Goal: Information Seeking & Learning: Learn about a topic

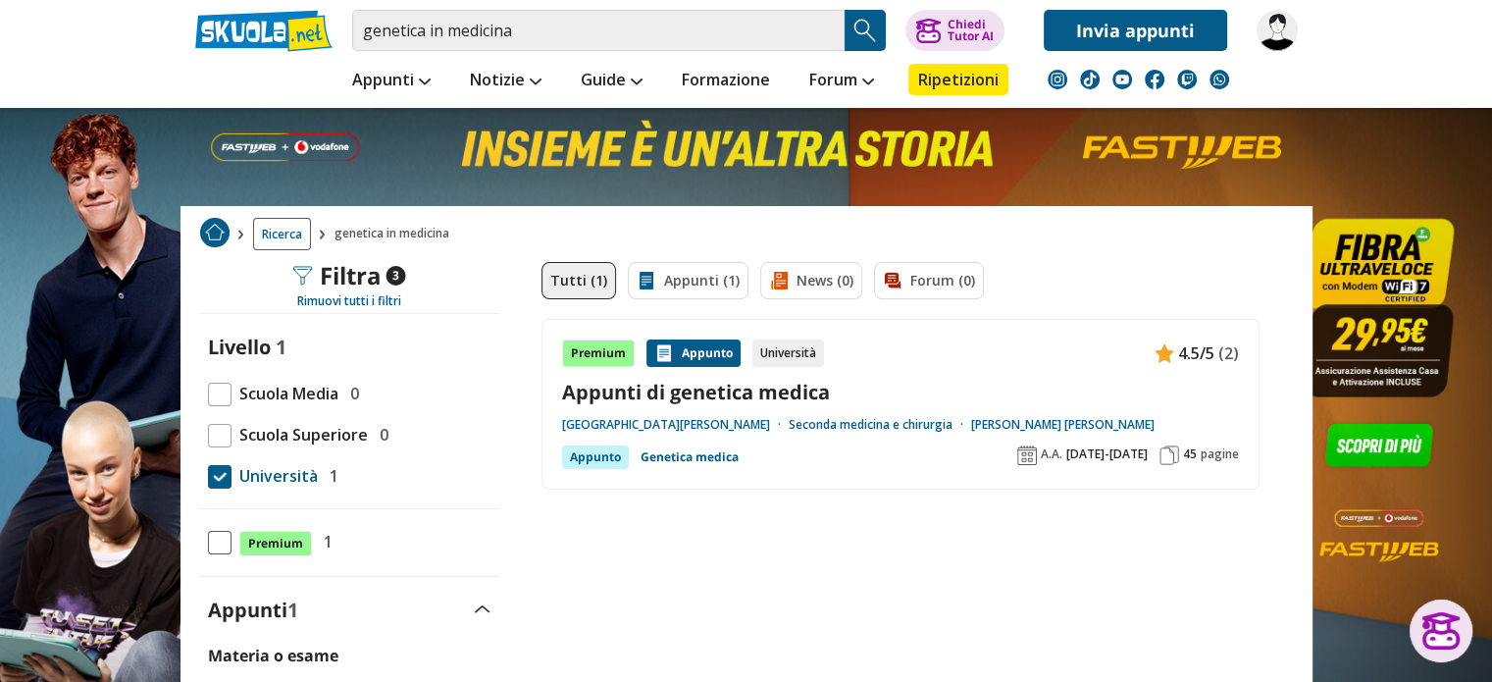
click at [569, 16] on input "genetica in medicina" at bounding box center [598, 30] width 493 height 41
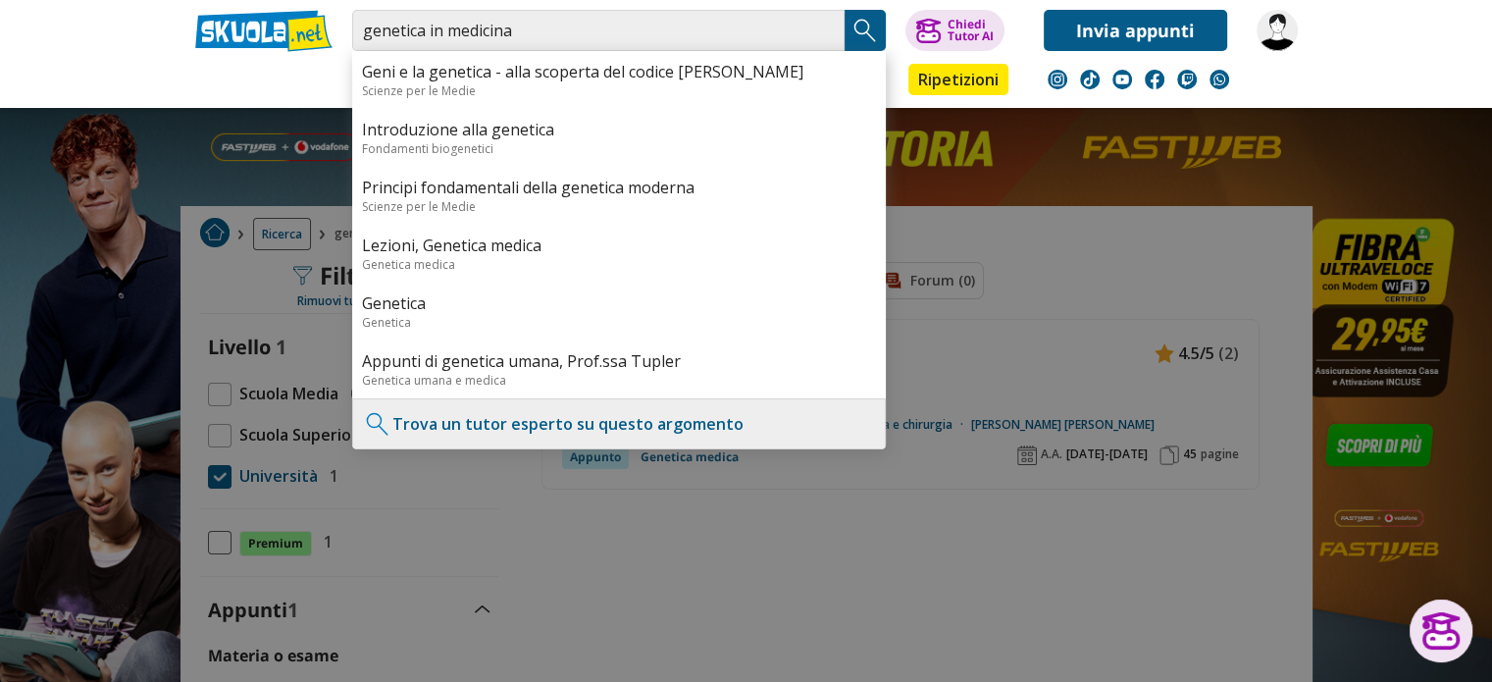
drag, startPoint x: 0, startPoint y: 0, endPoint x: 326, endPoint y: 43, distance: 328.6
click at [326, 43] on div "genetica in medicina Geni e la genetica - alla scoperta del codice della vita S…" at bounding box center [747, 25] width 1132 height 51
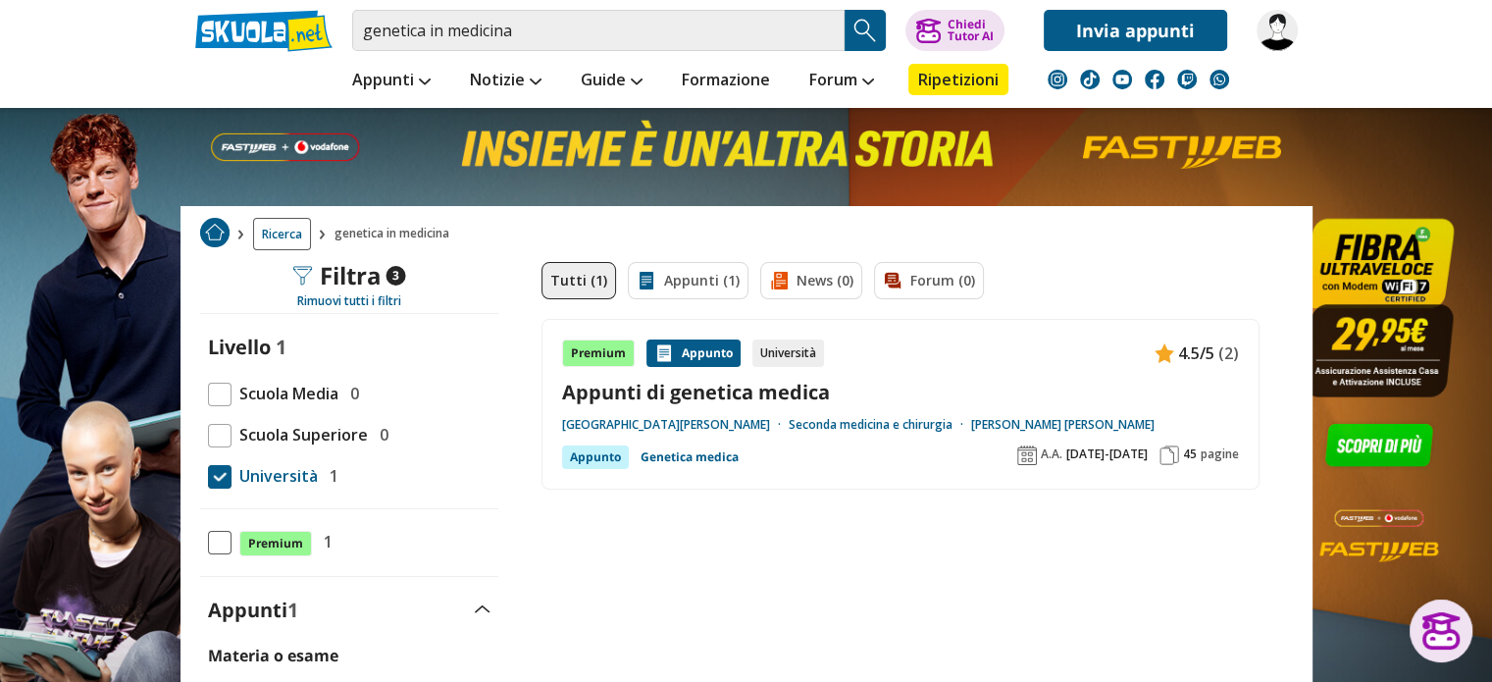
click at [754, 401] on link "Appunti di genetica medica" at bounding box center [900, 392] width 677 height 26
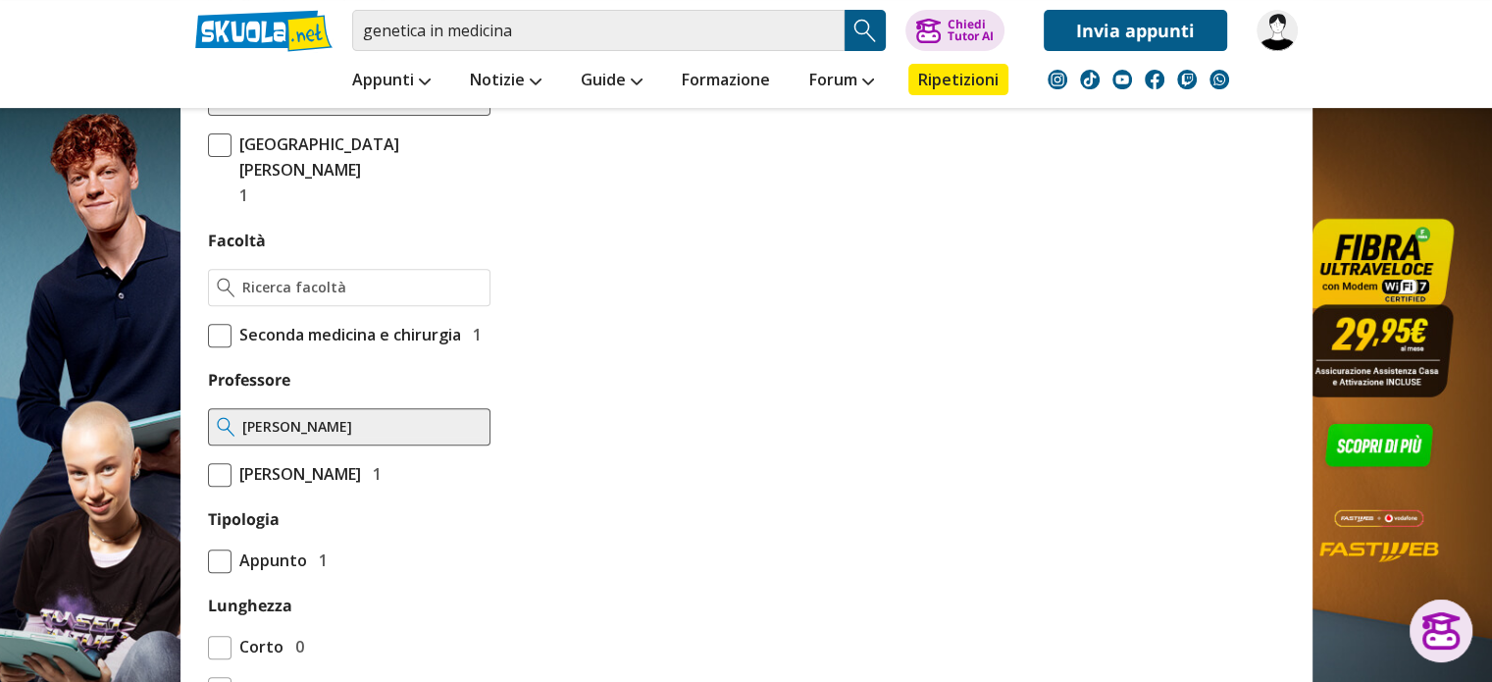
scroll to position [746, 0]
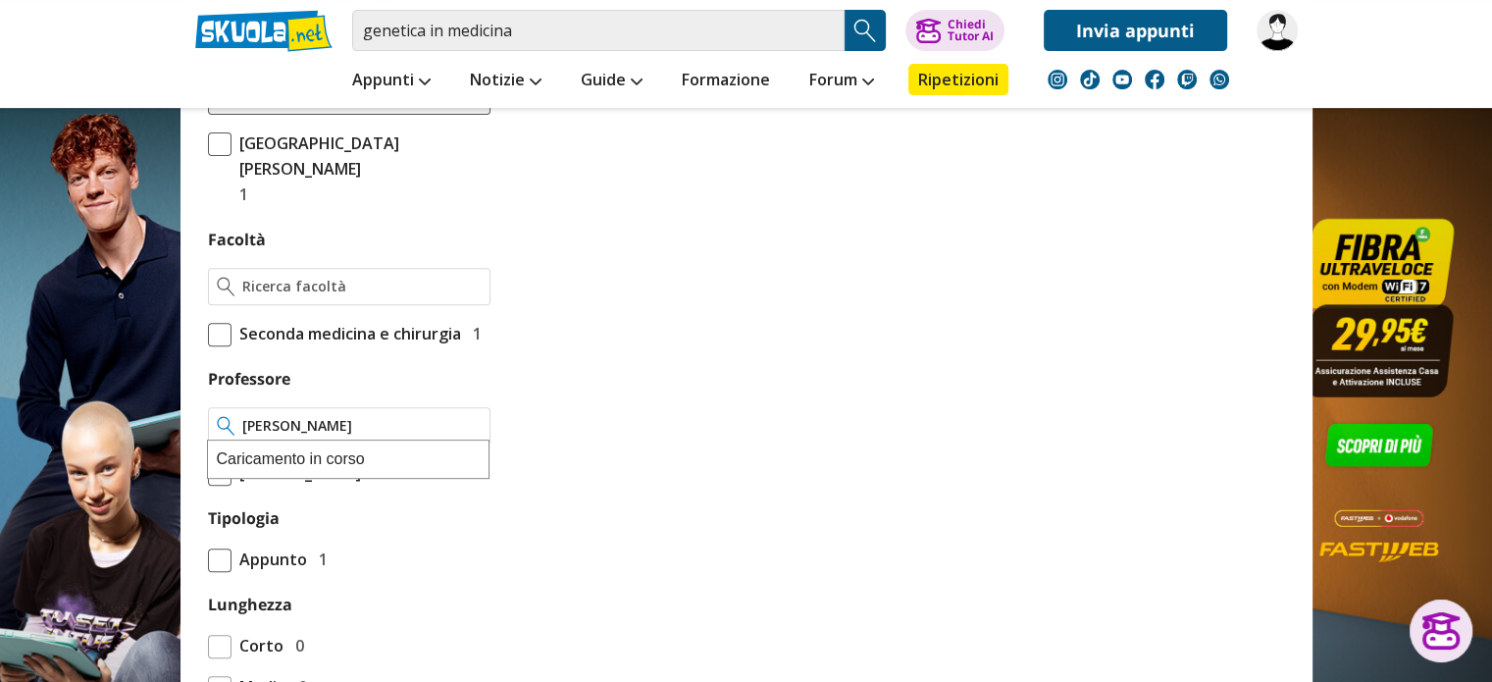
click at [477, 427] on input "Grammatico Paola" at bounding box center [361, 426] width 238 height 20
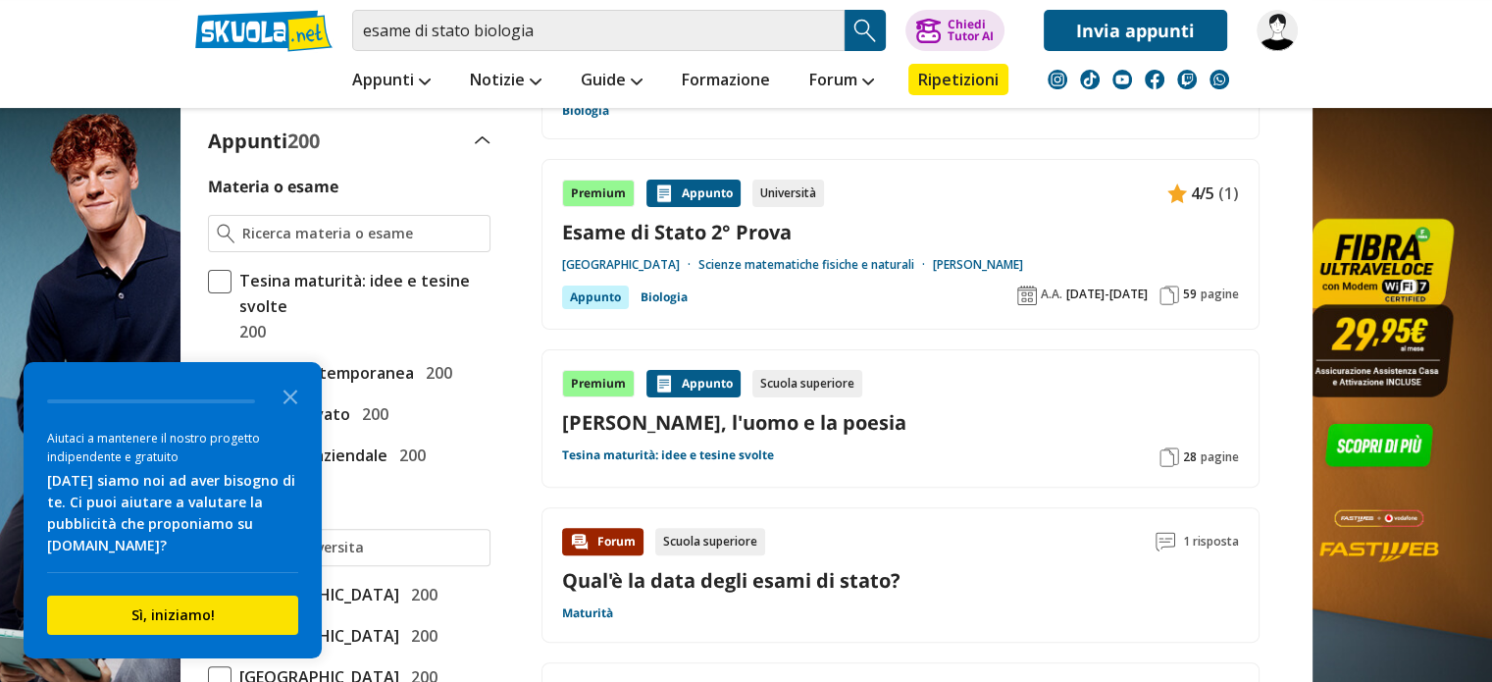
scroll to position [467, 0]
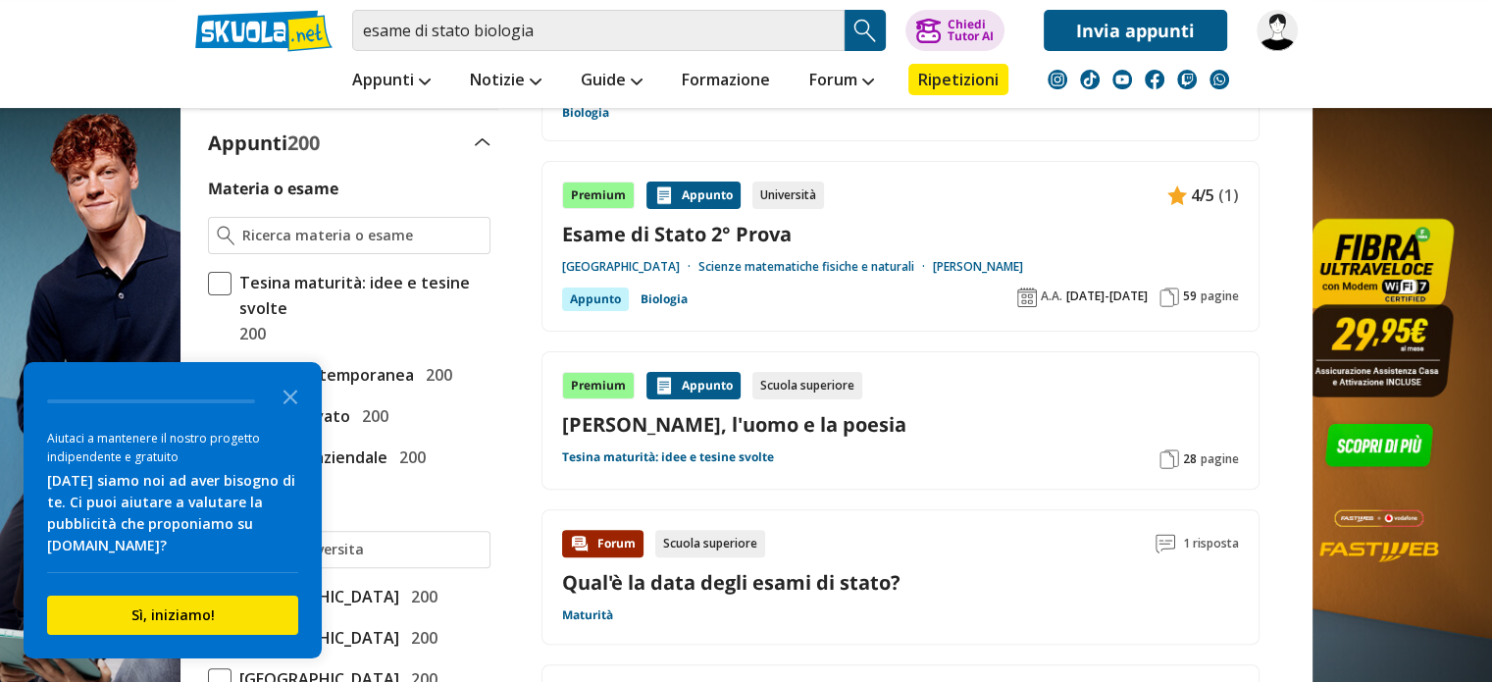
click at [736, 227] on link "Esame di Stato 2° Prova" at bounding box center [900, 234] width 677 height 26
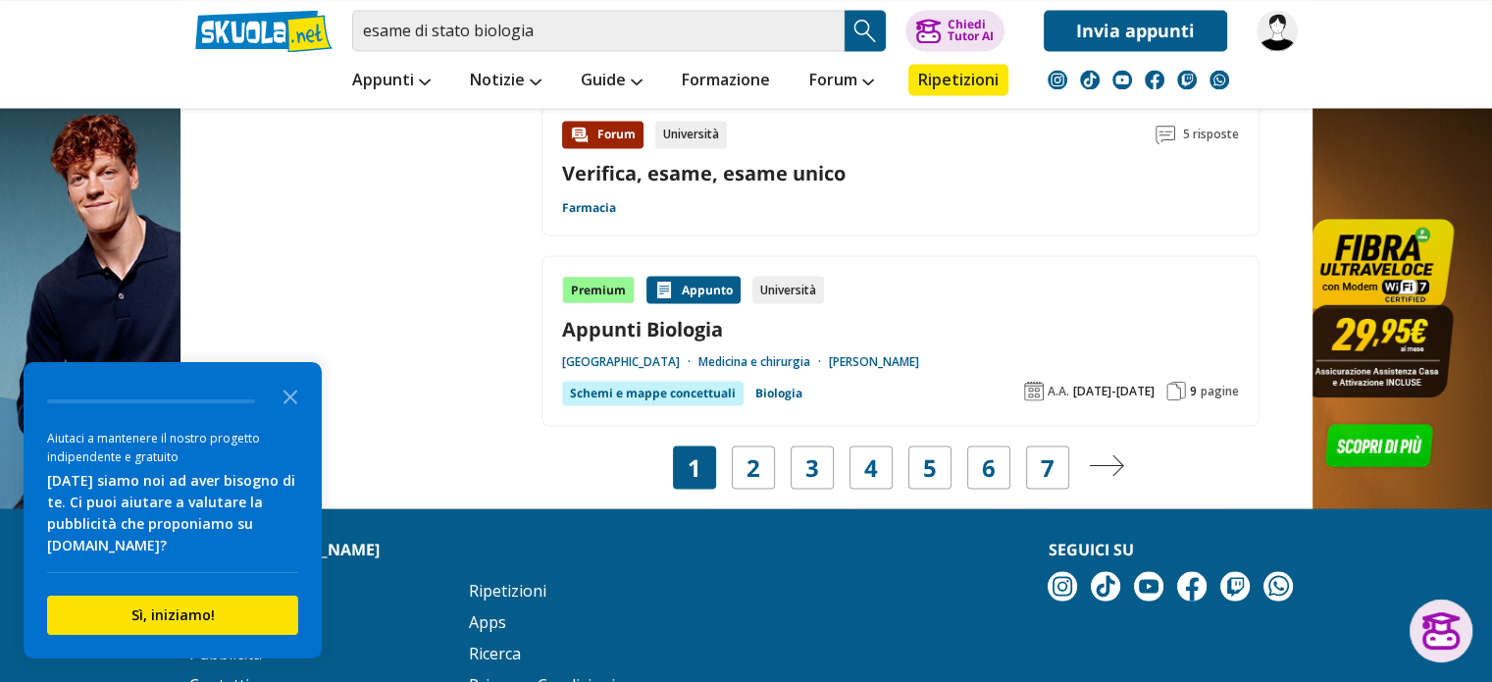
scroll to position [3522, 0]
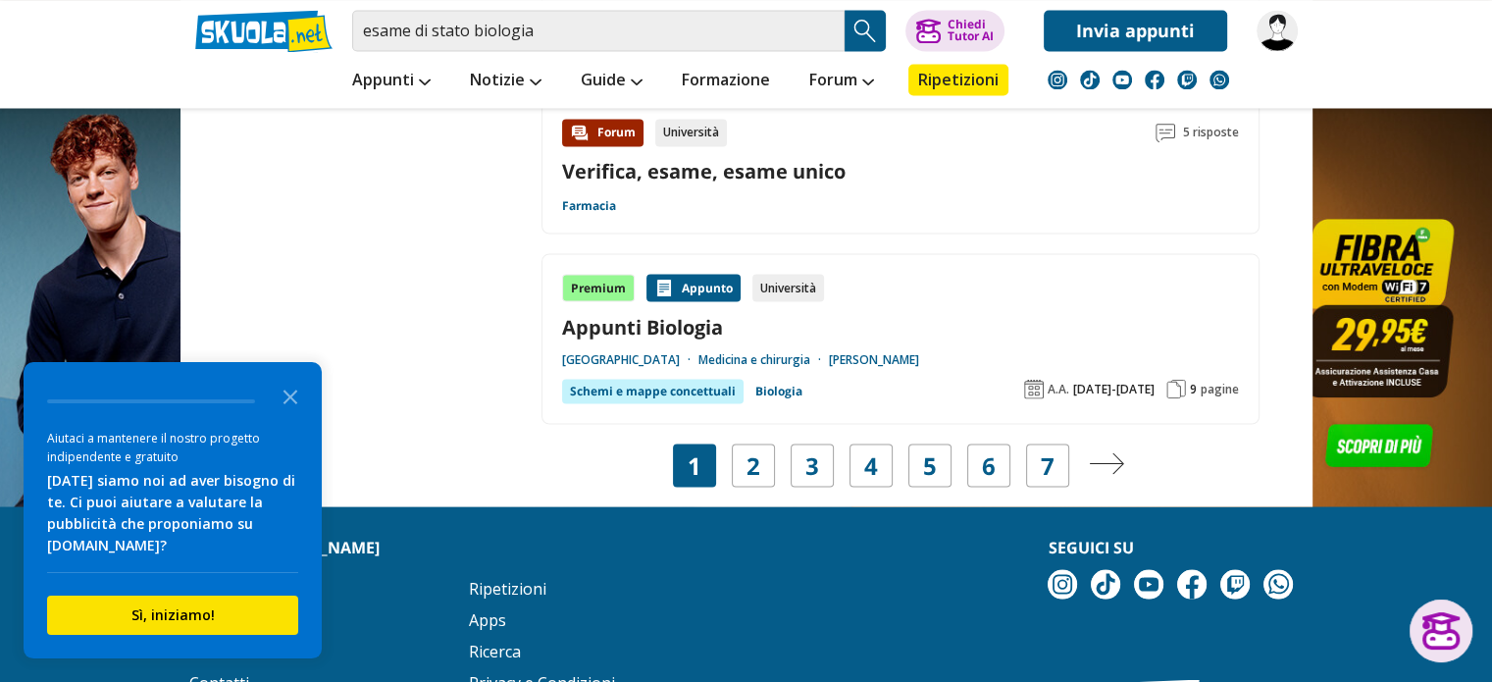
click at [1115, 452] on img "Pagina successiva" at bounding box center [1106, 463] width 35 height 22
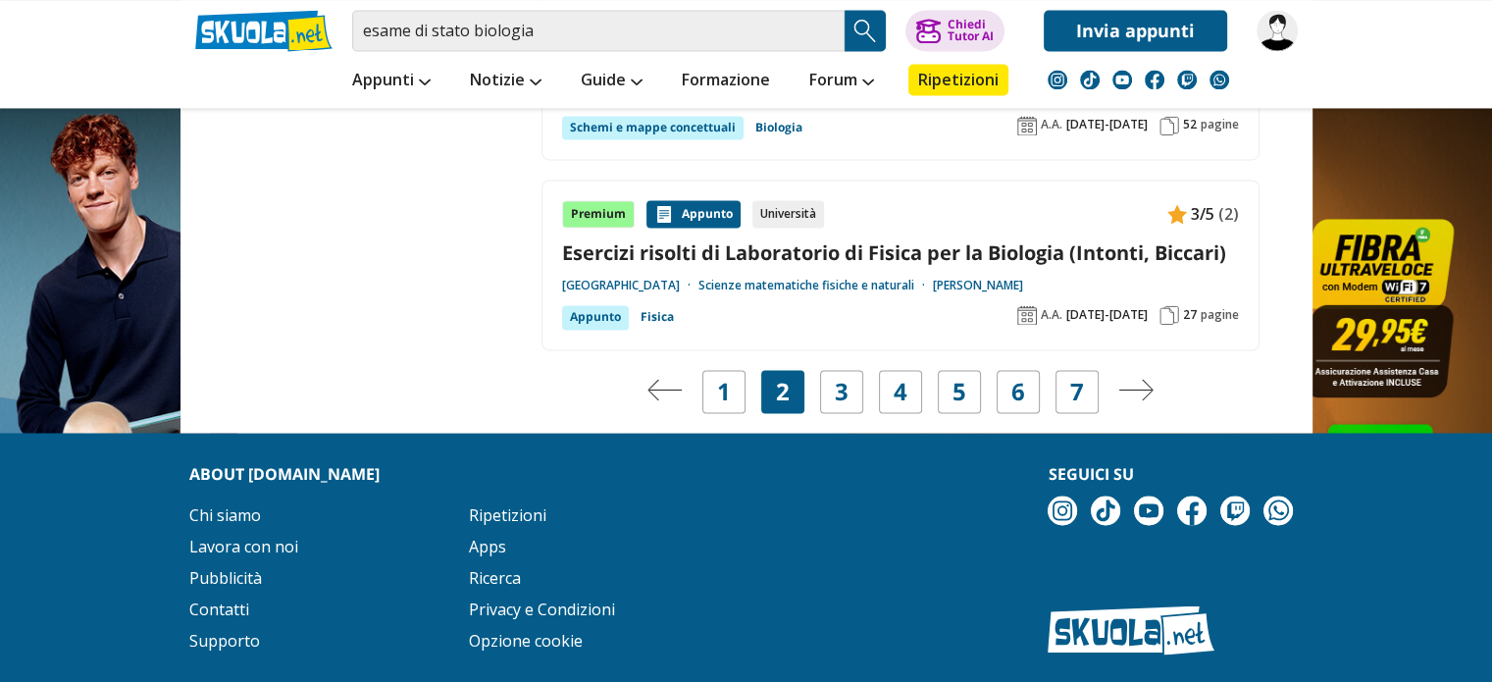
scroll to position [3276, 0]
click at [1152, 378] on img "Pagina successiva" at bounding box center [1136, 389] width 35 height 22
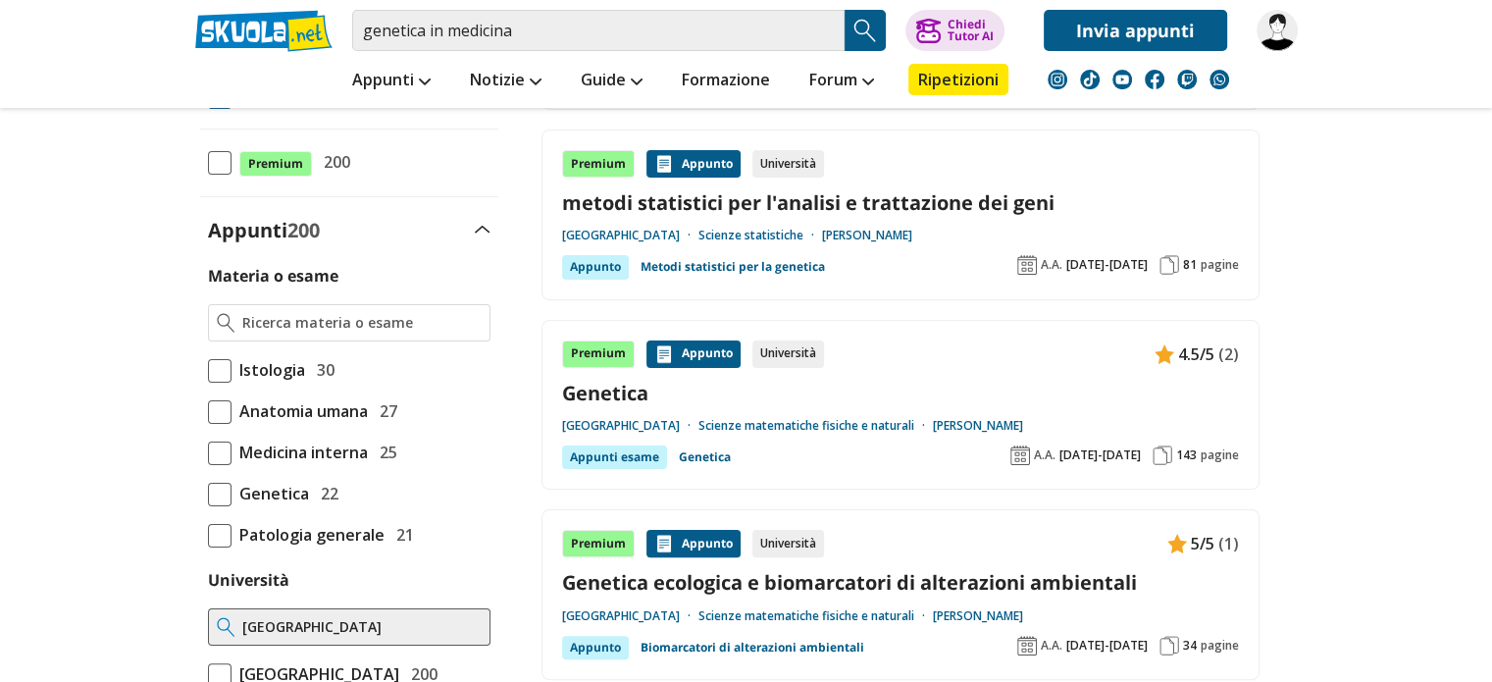
scroll to position [383, 0]
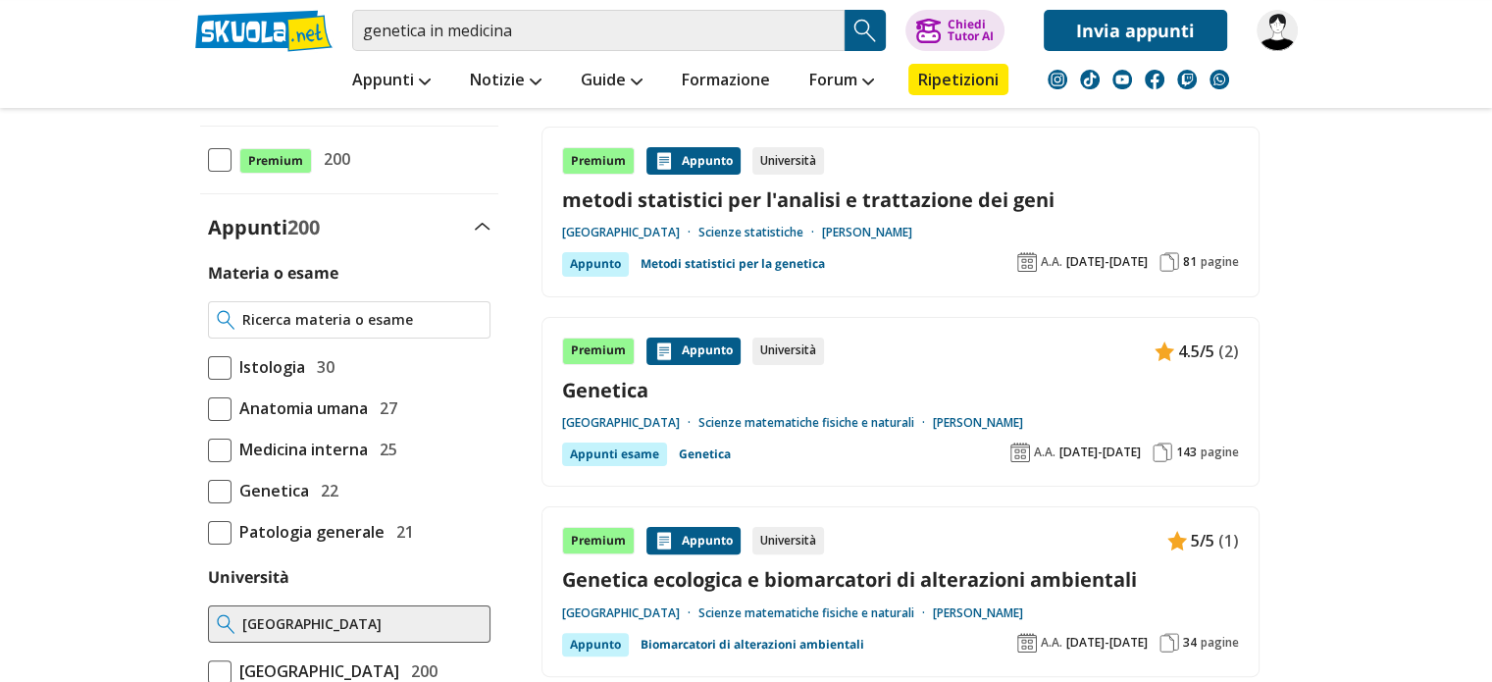
click at [336, 317] on input "Materia o esame" at bounding box center [361, 320] width 238 height 20
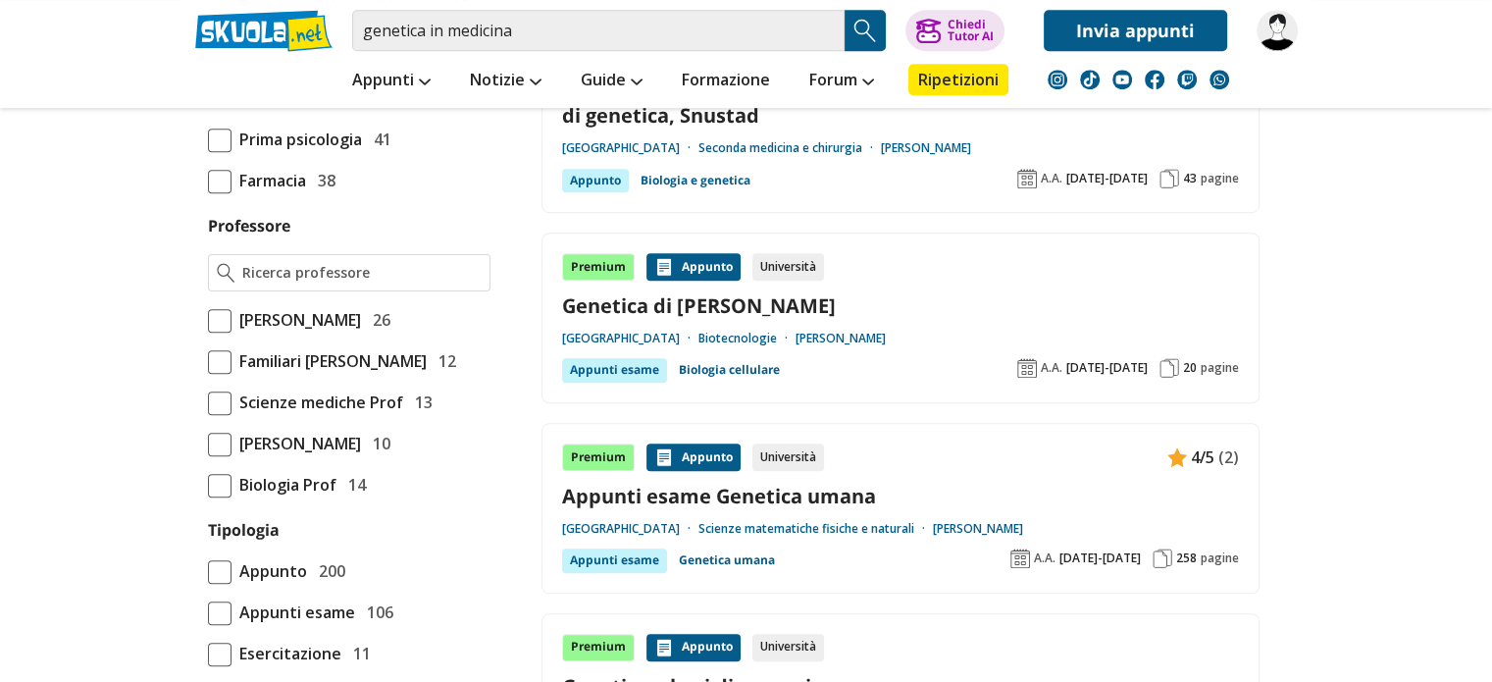
scroll to position [1258, 0]
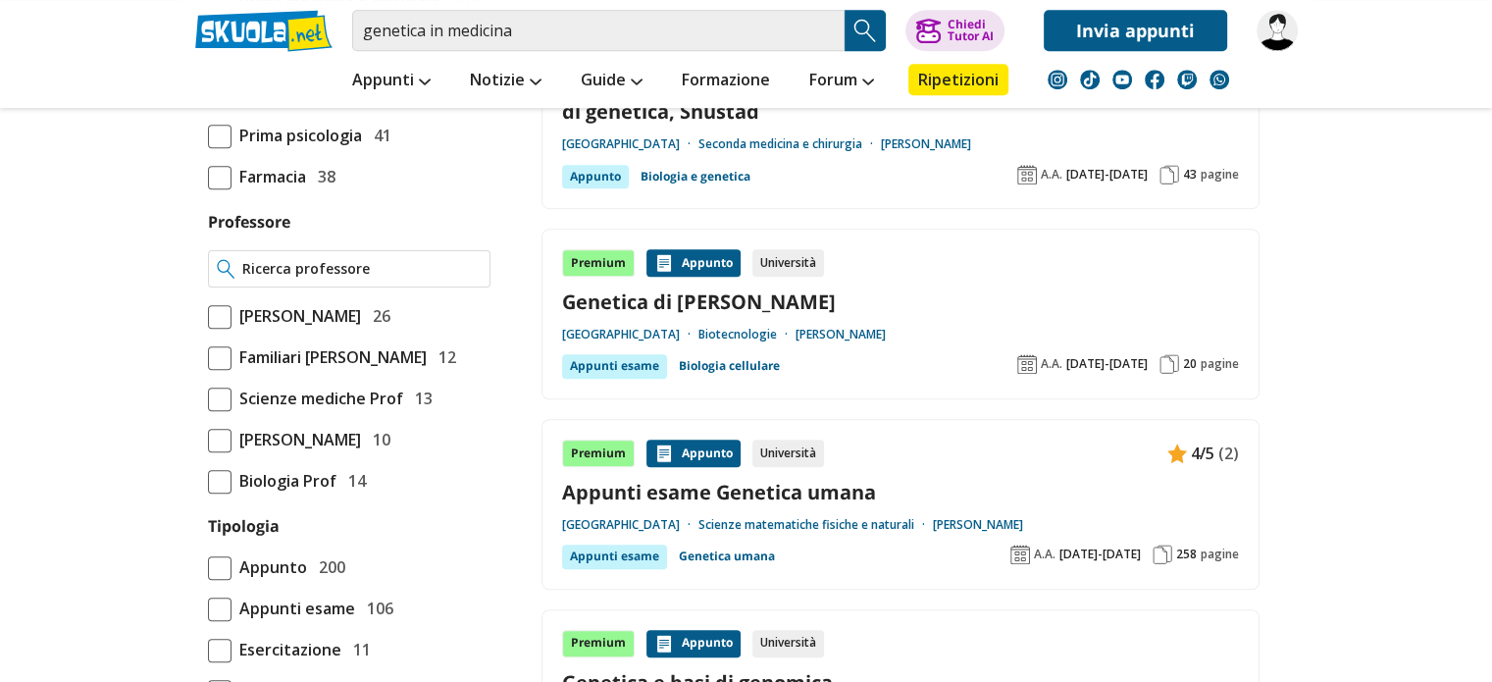
click at [342, 287] on div at bounding box center [349, 268] width 283 height 37
click at [348, 279] on input "Professore" at bounding box center [361, 269] width 238 height 20
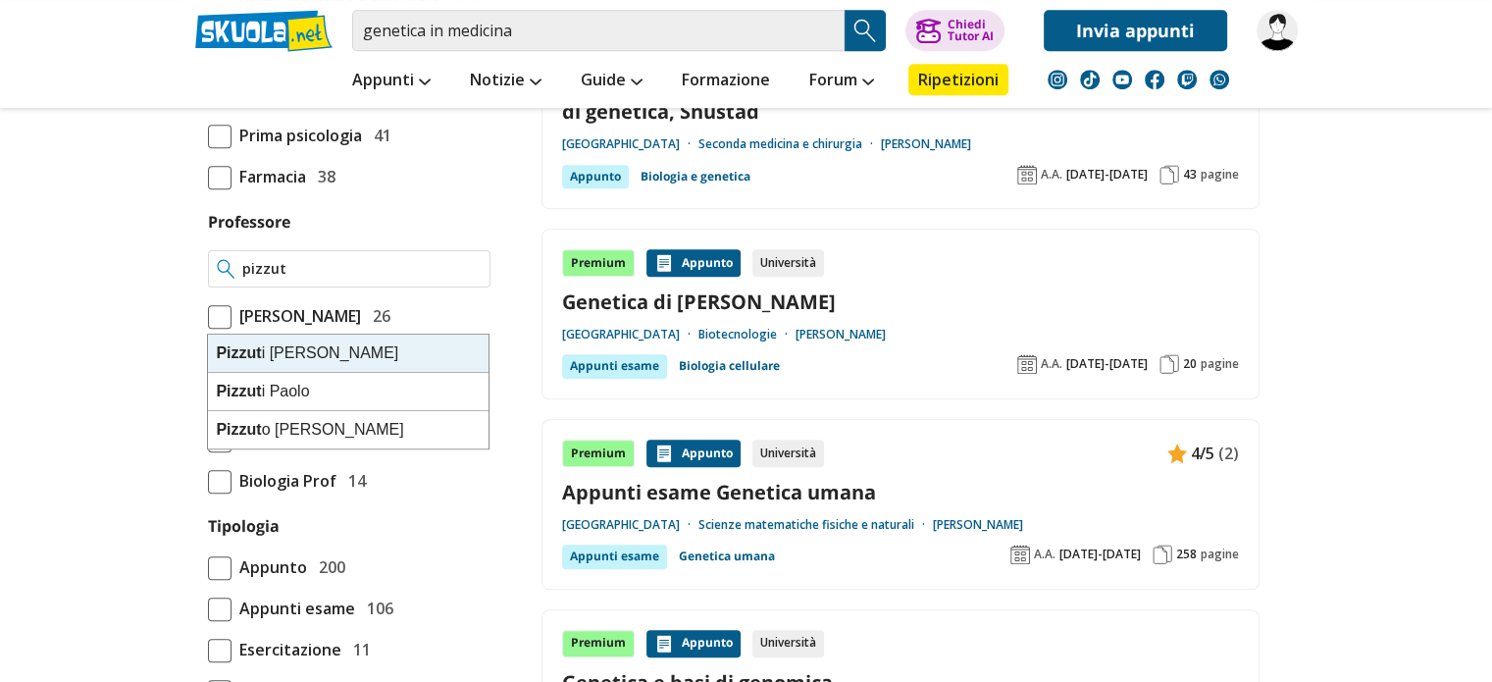
click at [340, 342] on div "Pizzut i [PERSON_NAME]" at bounding box center [348, 354] width 281 height 38
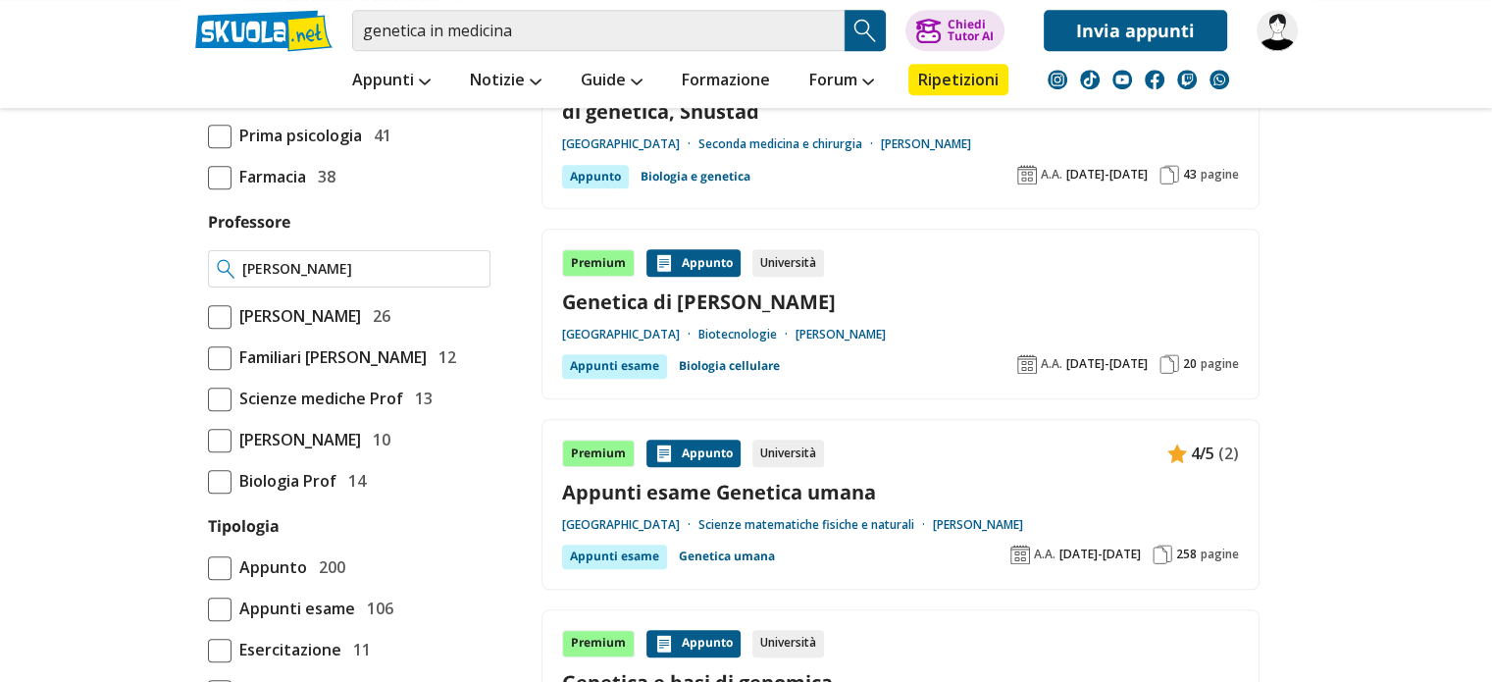
type input "[PERSON_NAME]"
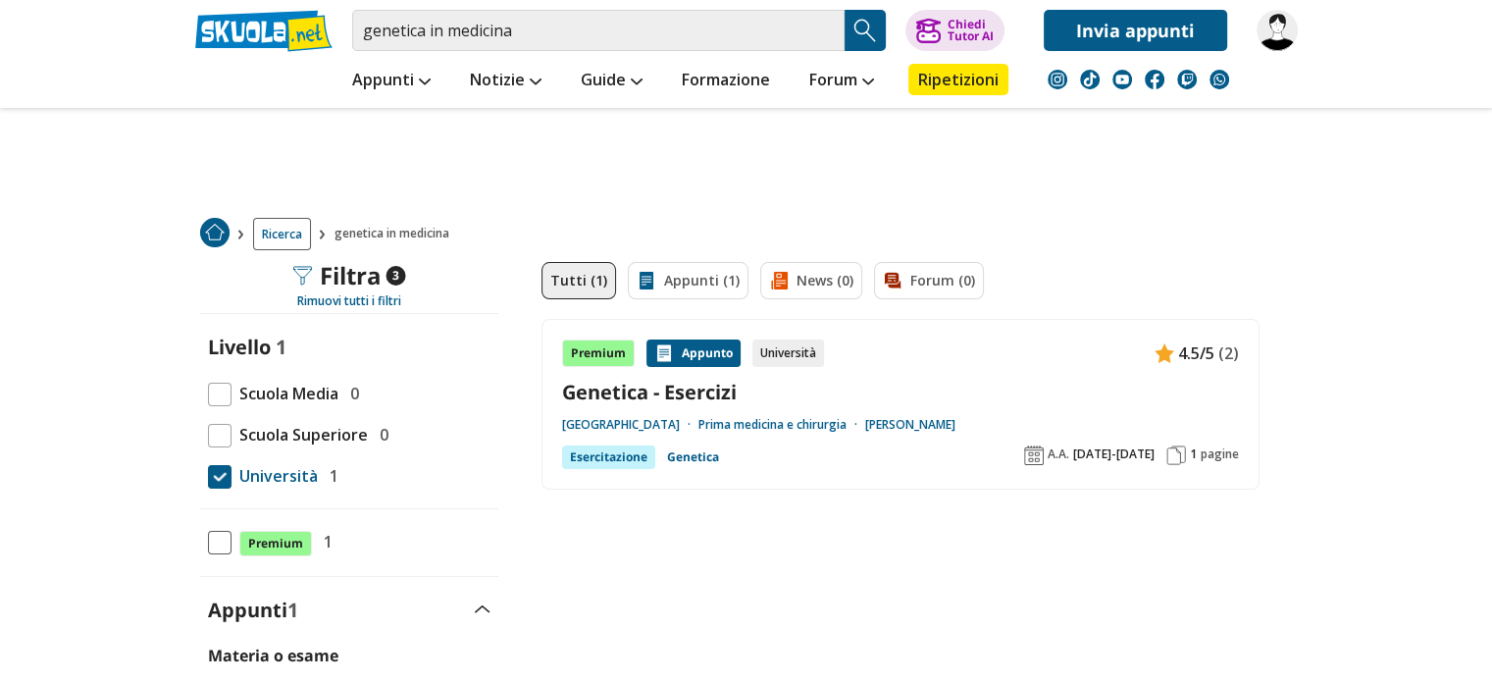
click at [1187, 454] on div "1 pagine" at bounding box center [1203, 455] width 73 height 20
drag, startPoint x: 666, startPoint y: 23, endPoint x: 315, endPoint y: 26, distance: 351.3
click at [315, 26] on div "genetica in medicina Trova un tutor esperto su questo argomento Chiedi Tutor AI" at bounding box center [747, 25] width 1132 height 51
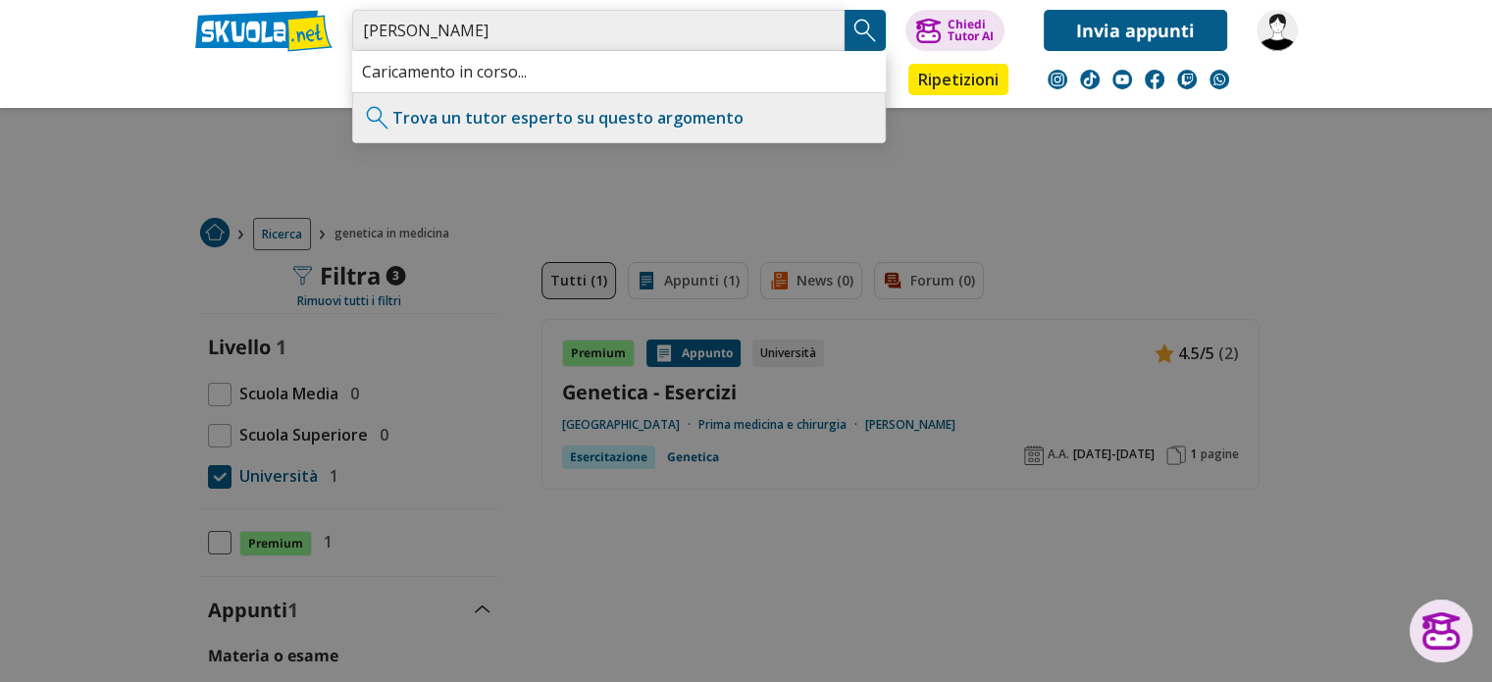
type input "grammatico paola"
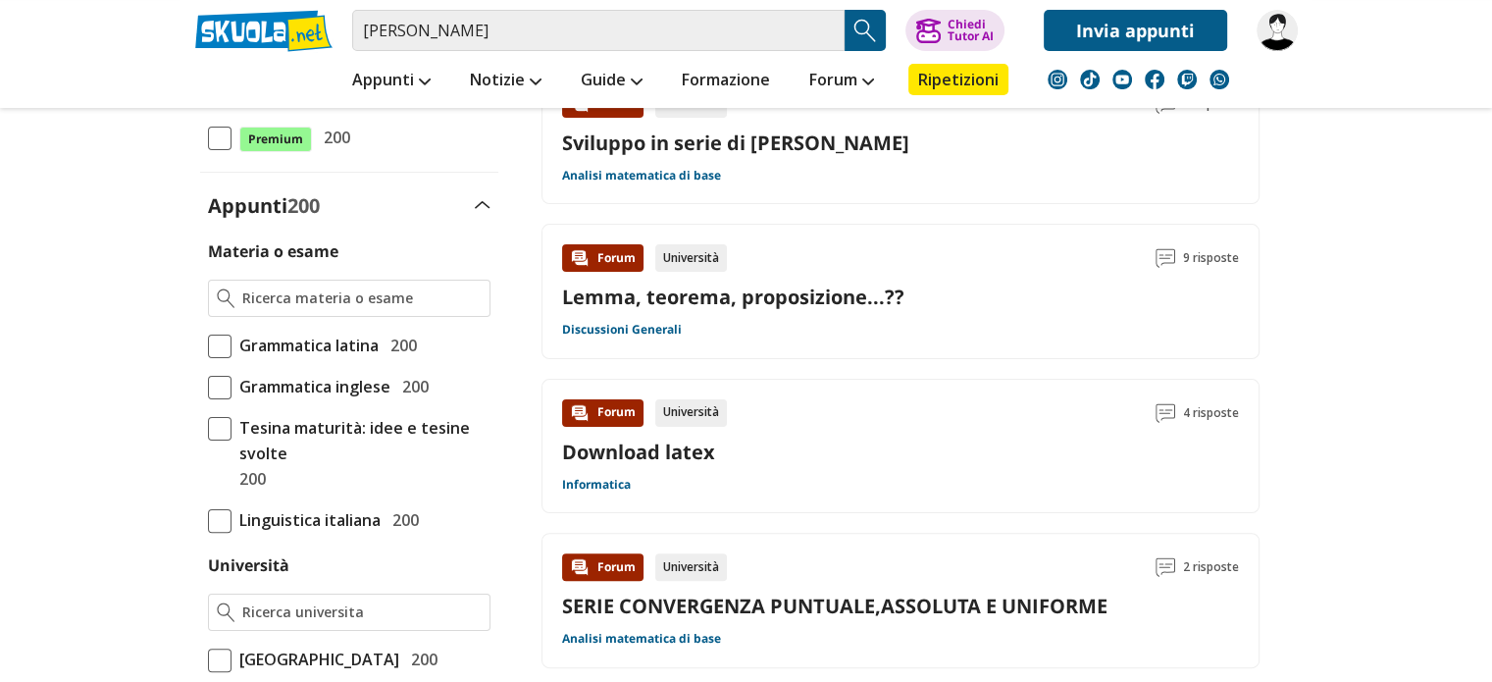
scroll to position [404, 0]
click at [345, 653] on span "[GEOGRAPHIC_DATA]" at bounding box center [316, 660] width 168 height 26
click at [208, 659] on input "[GEOGRAPHIC_DATA] 200" at bounding box center [208, 659] width 0 height 0
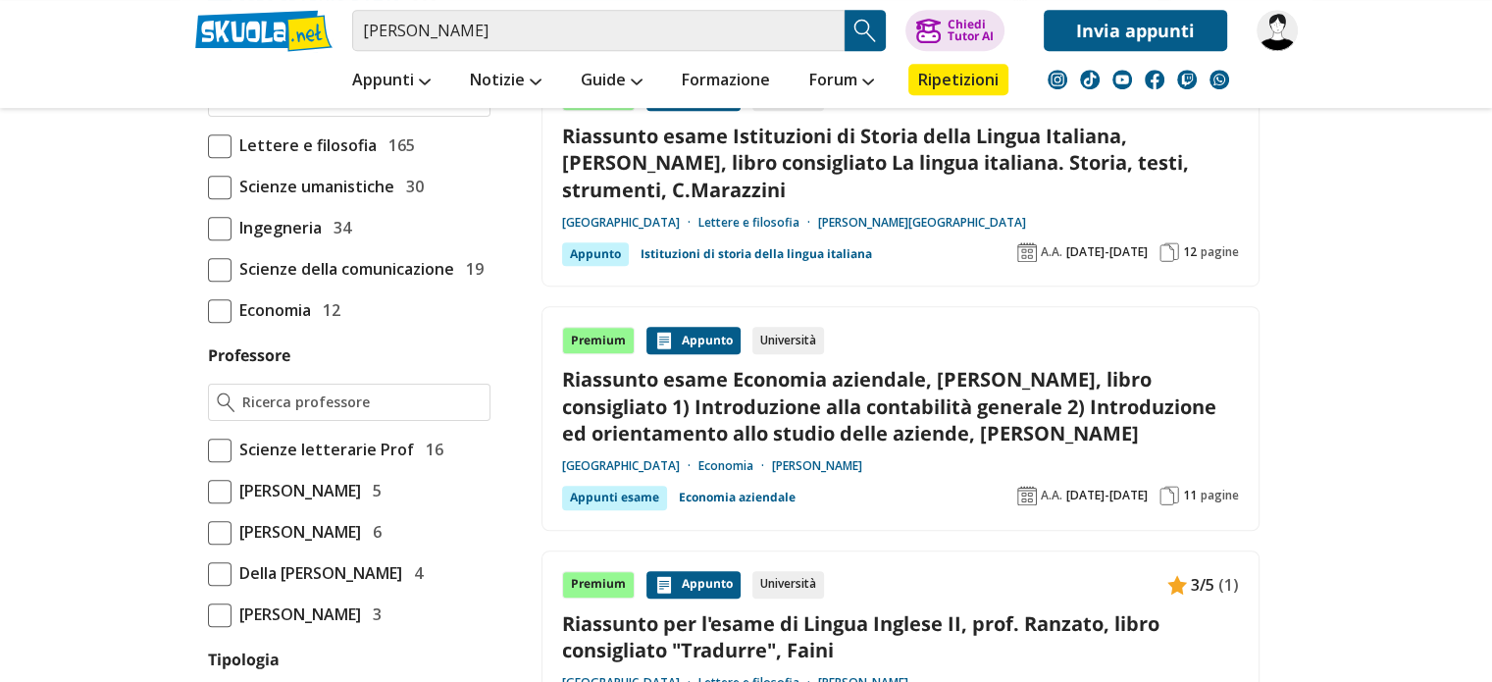
scroll to position [1162, 0]
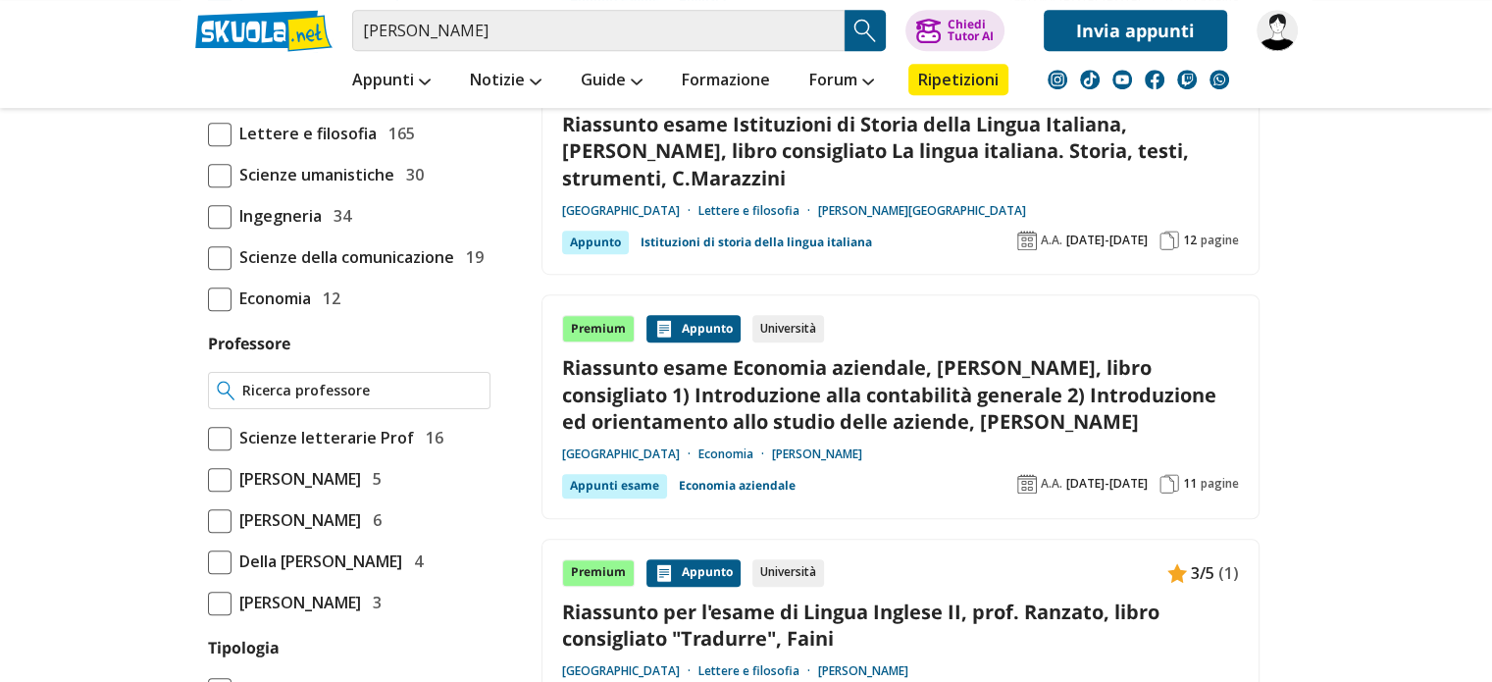
click at [358, 409] on div at bounding box center [349, 390] width 283 height 37
type input "f"
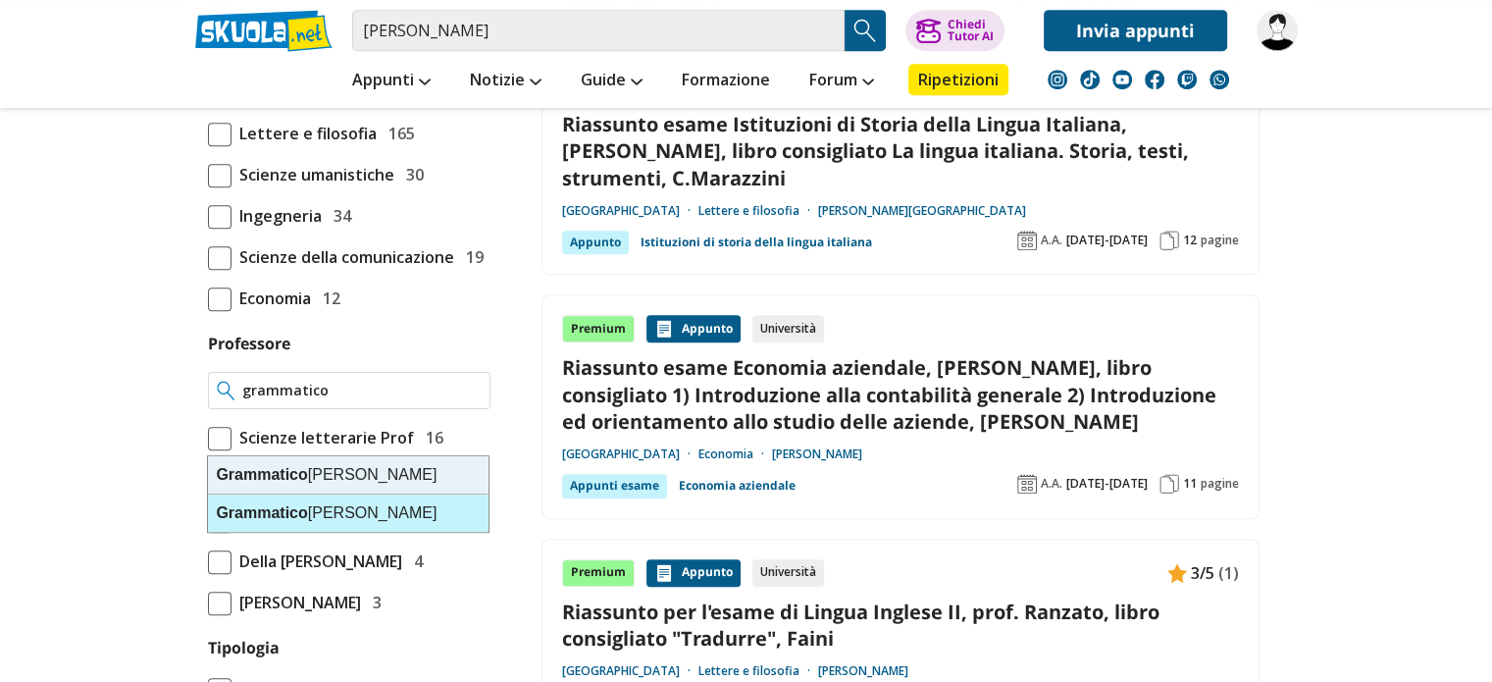
click at [328, 513] on div "Grammatico Paola" at bounding box center [348, 512] width 281 height 37
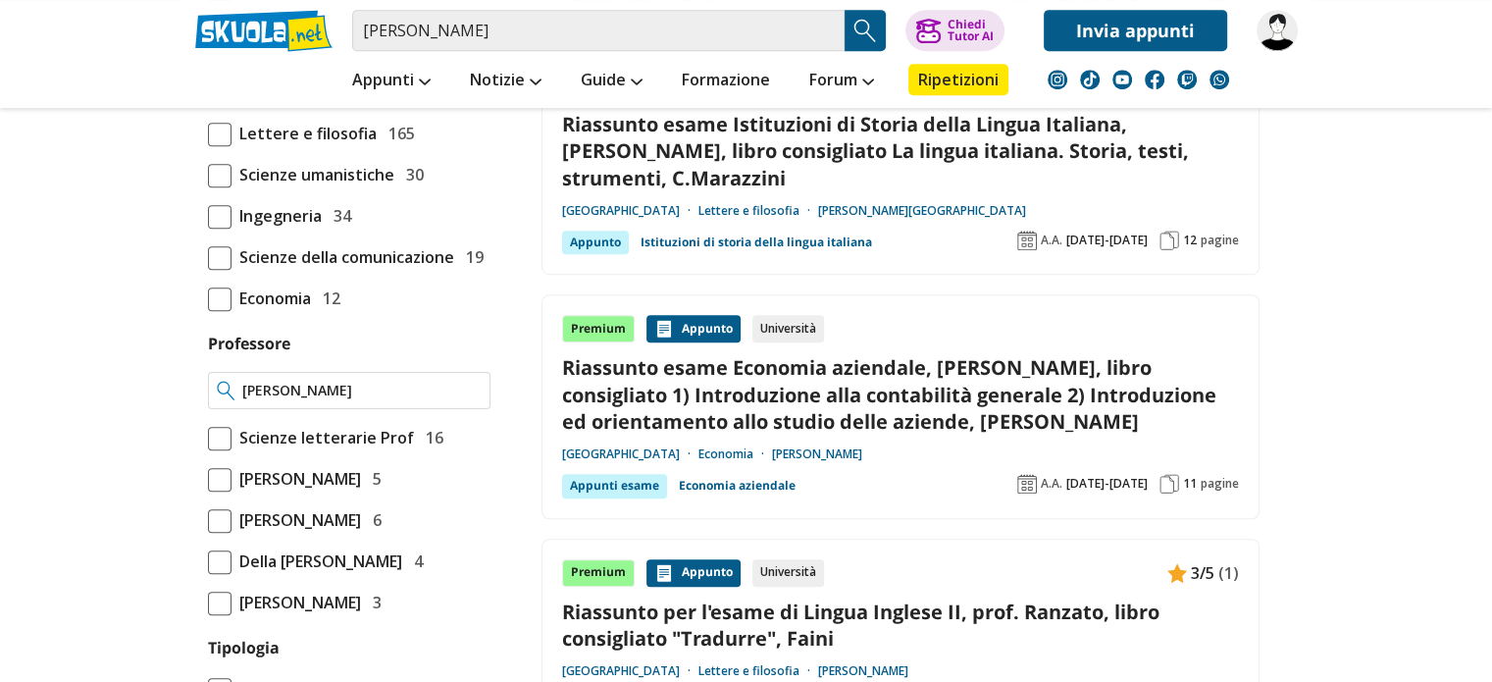
type input "Grammatico Paola"
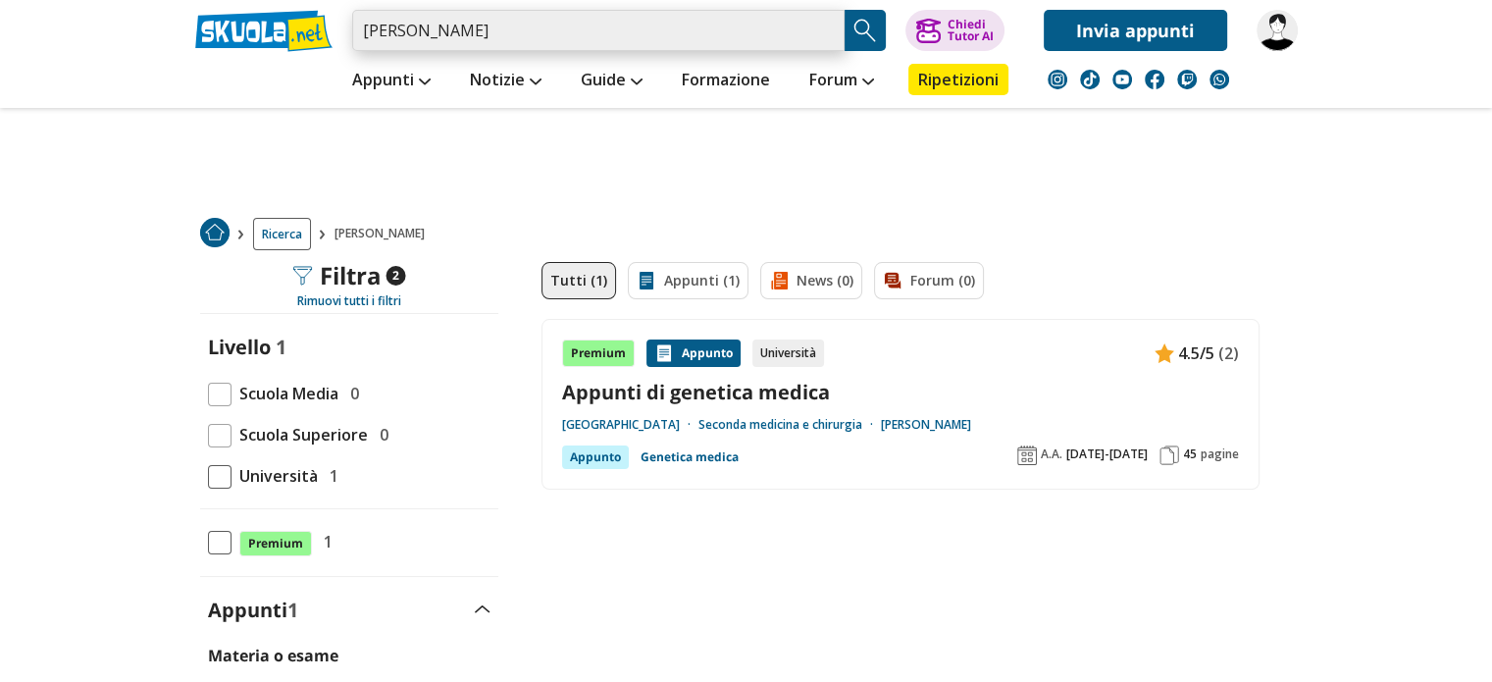
drag, startPoint x: 529, startPoint y: 35, endPoint x: 306, endPoint y: 1, distance: 225.4
click at [306, 1] on div "grammatico paola Trova un tutor esperto su questo argomento Chiedi Tutor AI" at bounding box center [747, 25] width 1132 height 51
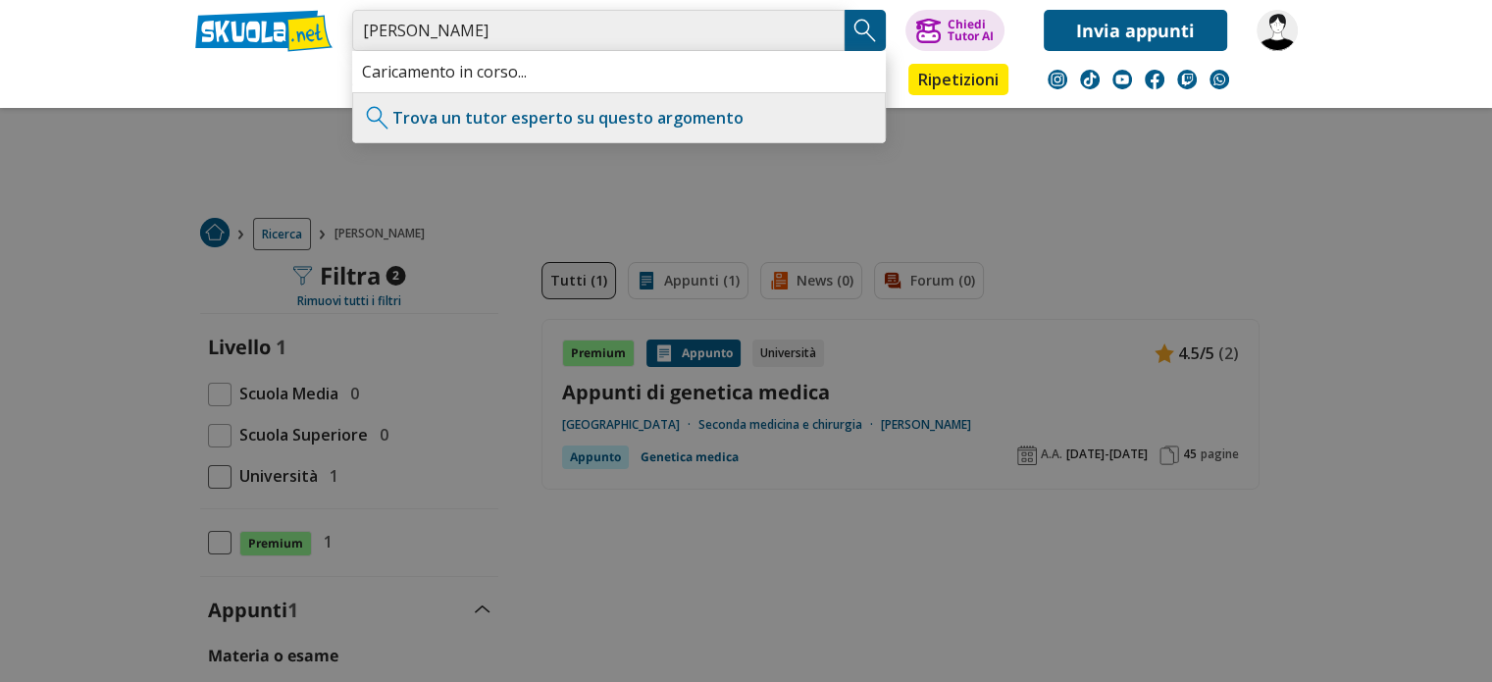
type input "Pizzuti Antonio"
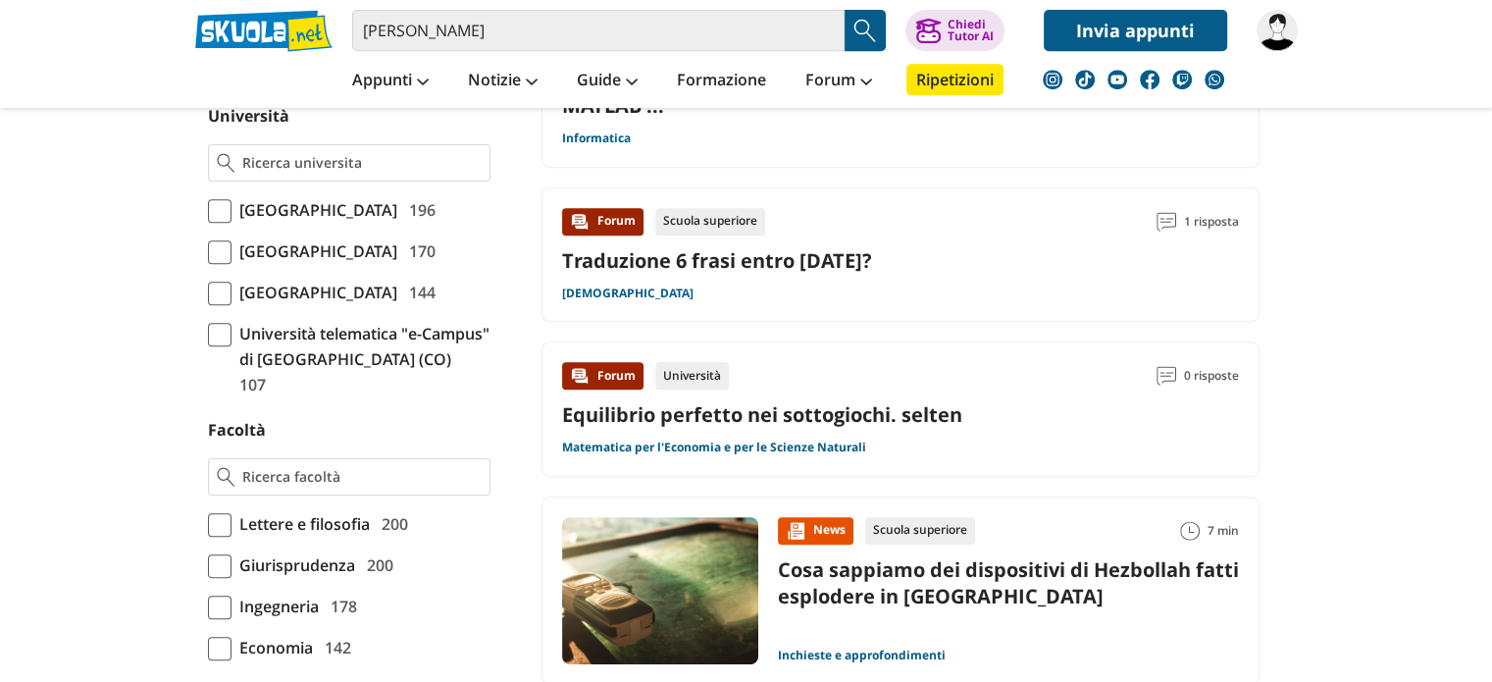
scroll to position [914, 0]
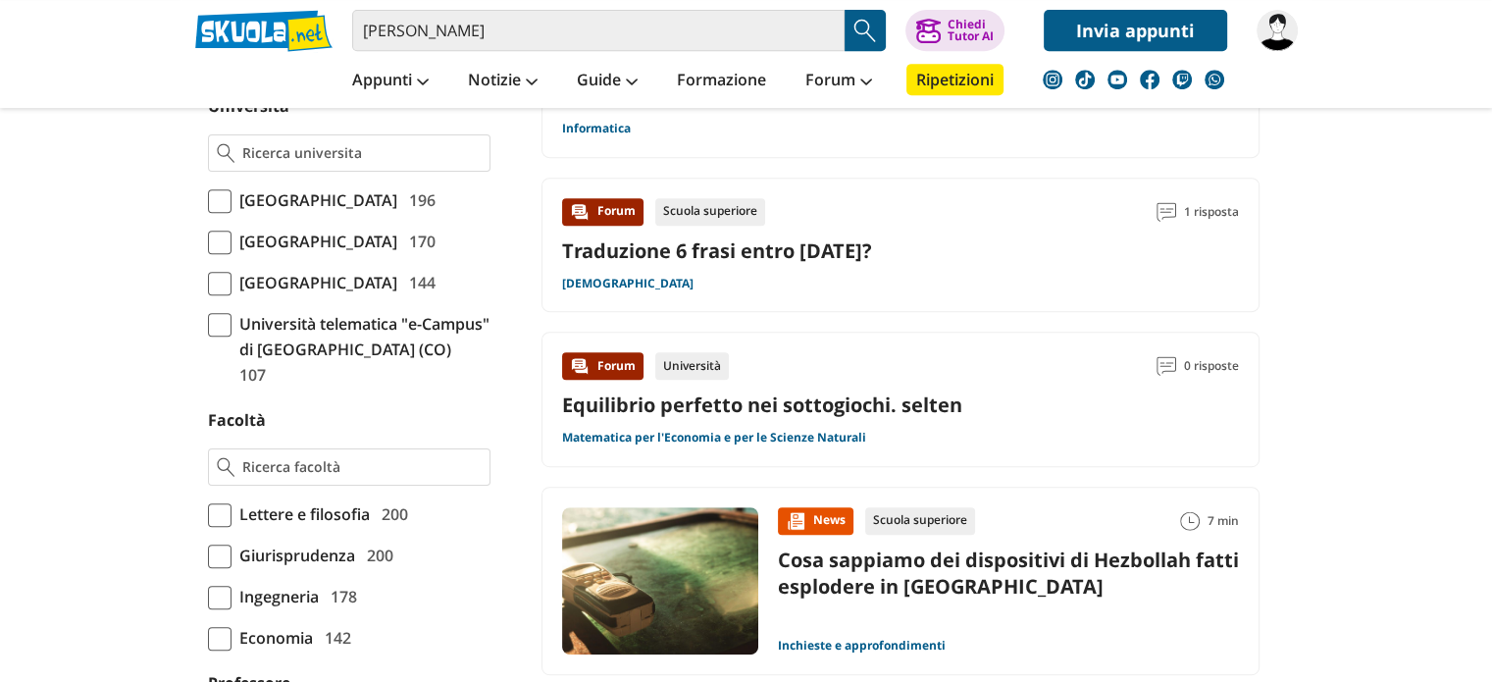
click at [286, 191] on span "[GEOGRAPHIC_DATA]" at bounding box center [315, 200] width 166 height 26
click at [208, 200] on input "Università degli Studi di Roma La Sapienza 196" at bounding box center [208, 200] width 0 height 0
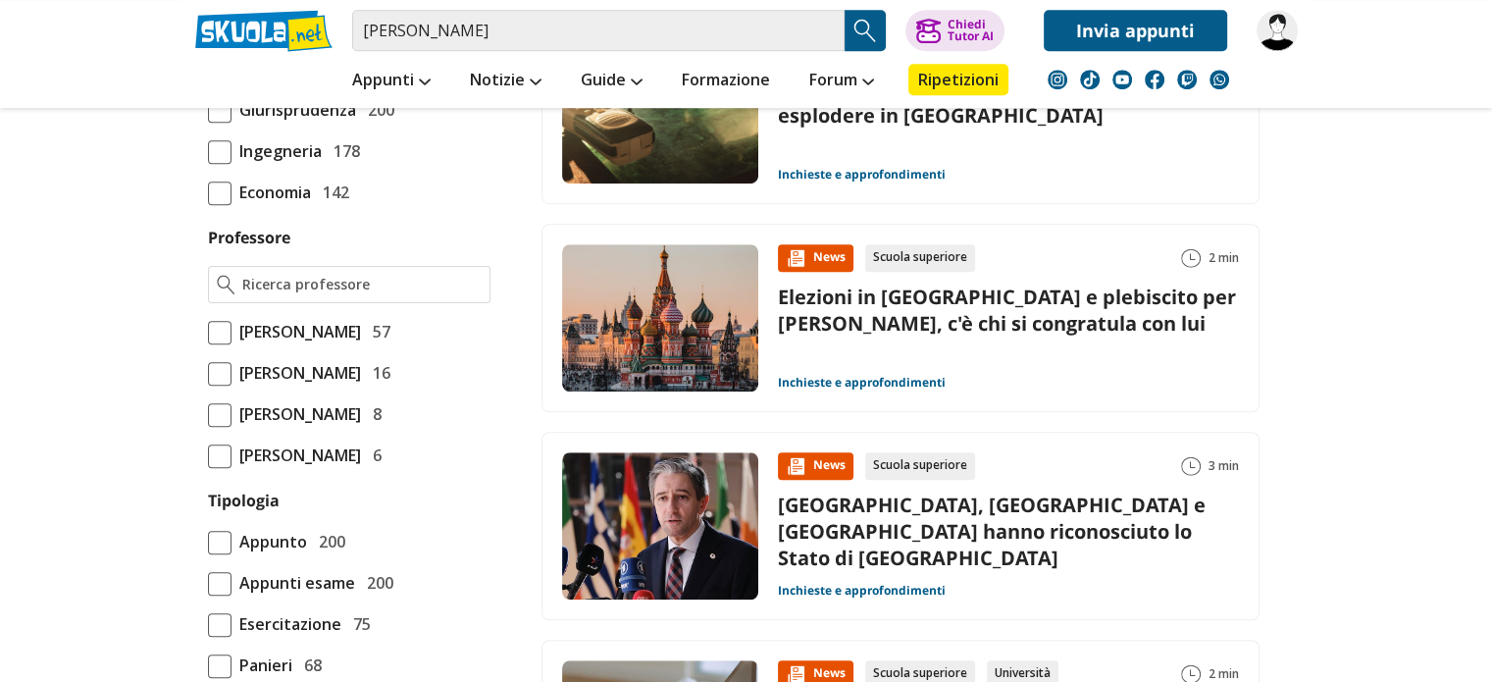
scroll to position [1387, 0]
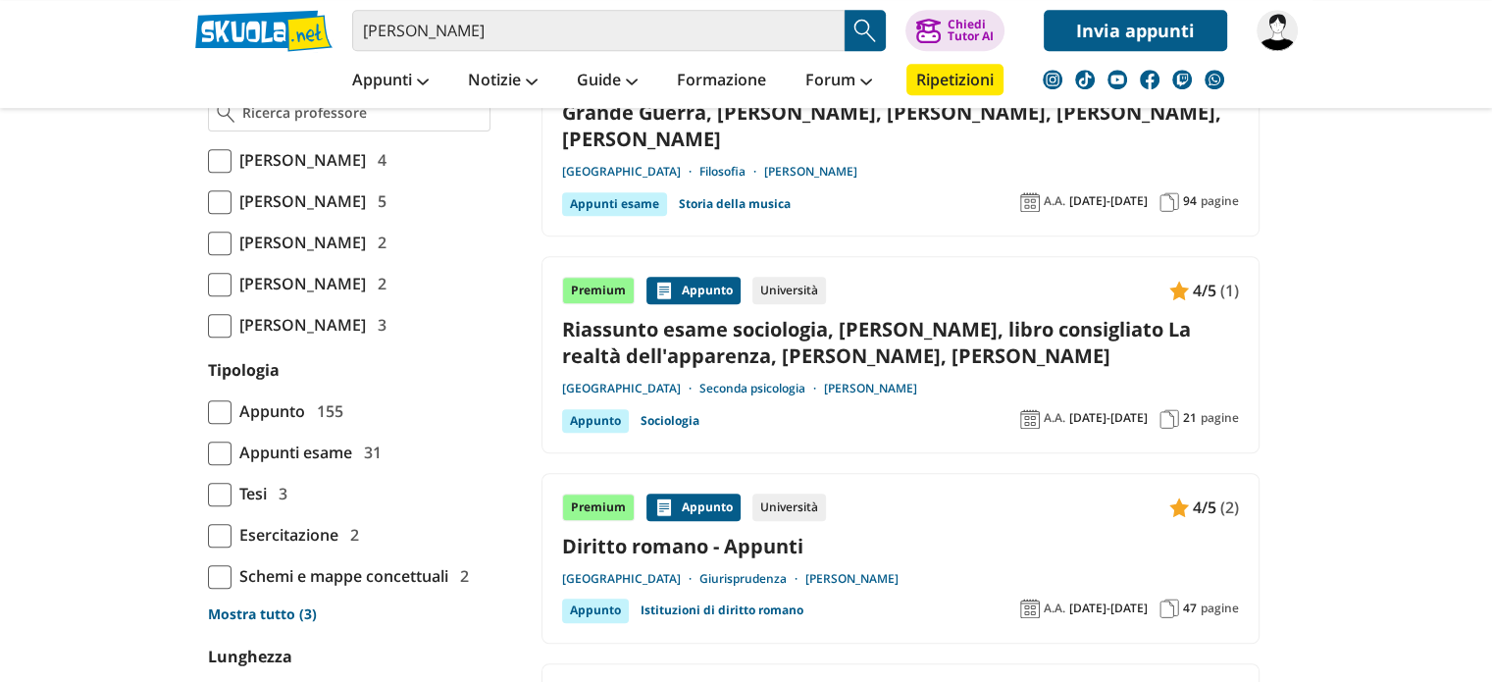
scroll to position [1340, 0]
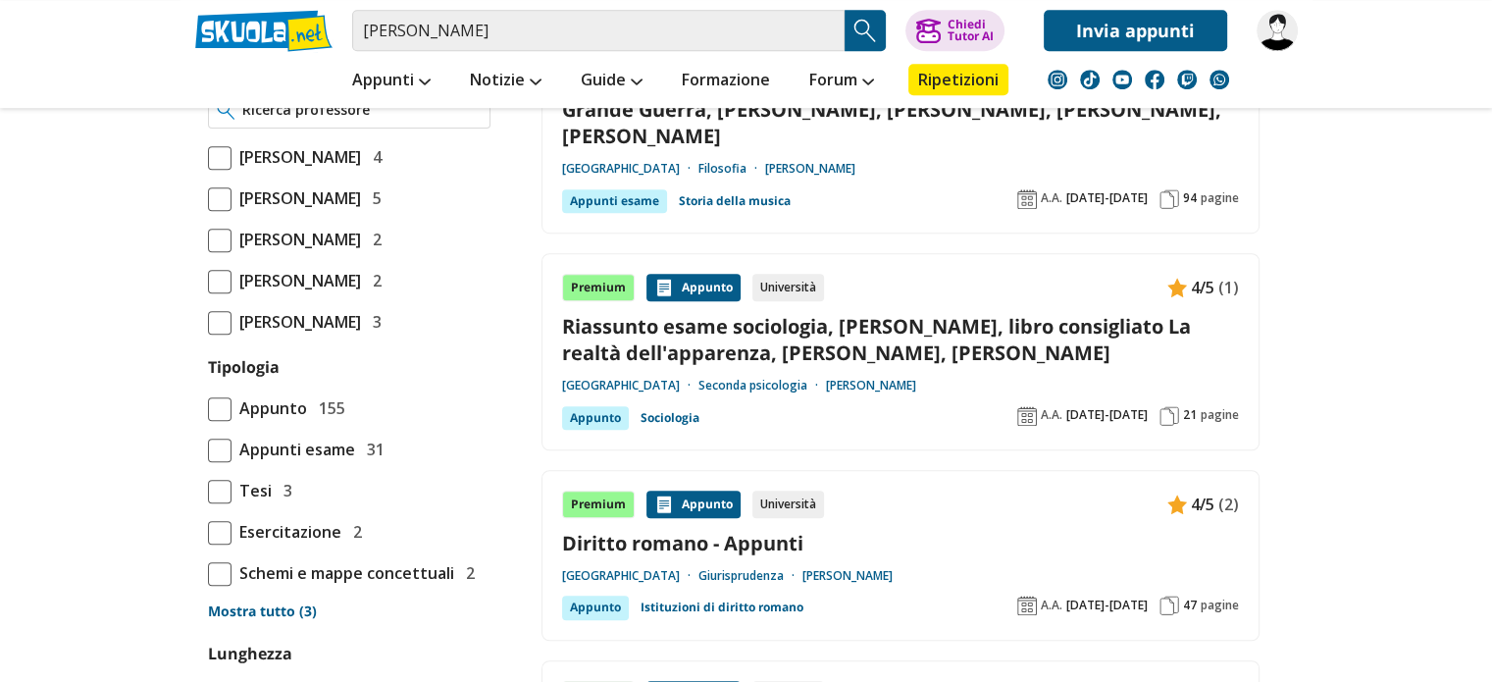
click at [301, 120] on input "Professore" at bounding box center [361, 110] width 238 height 20
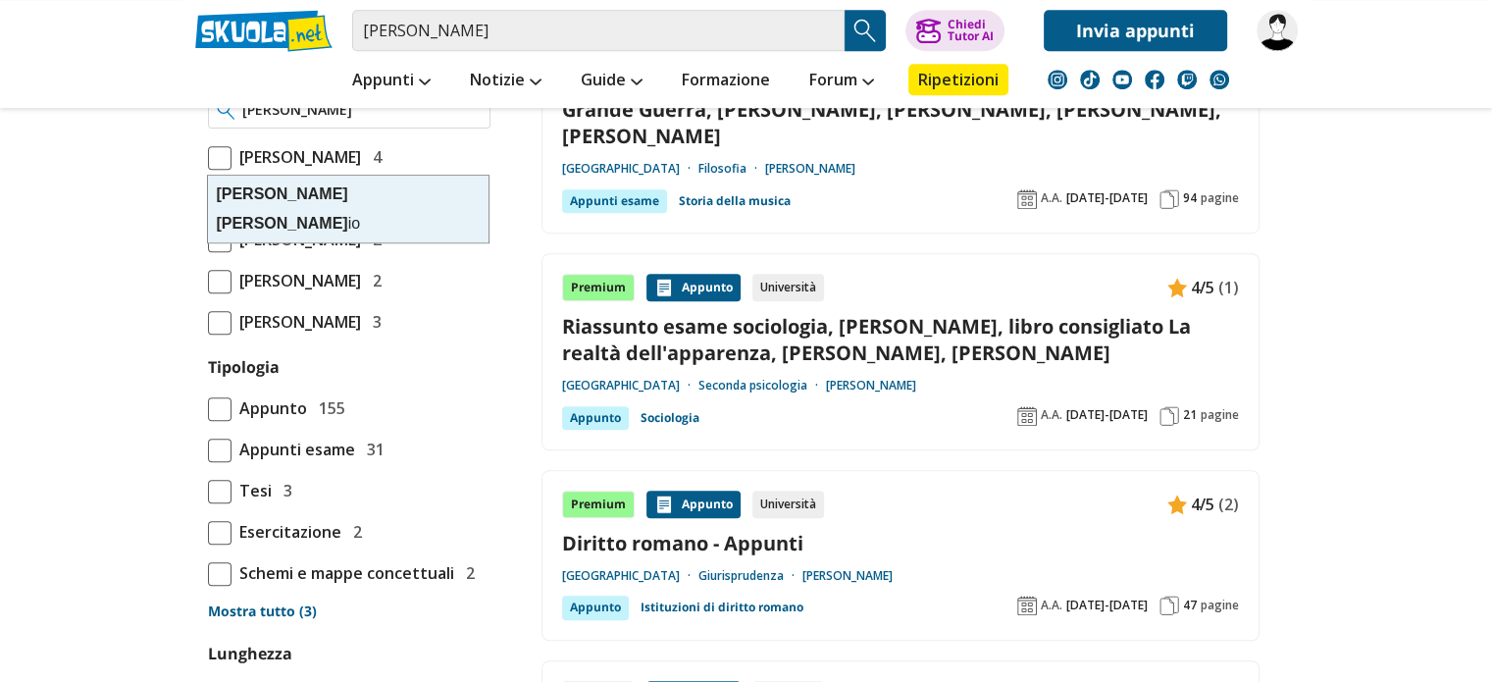
click at [291, 215] on strong "Anton" at bounding box center [281, 223] width 131 height 17
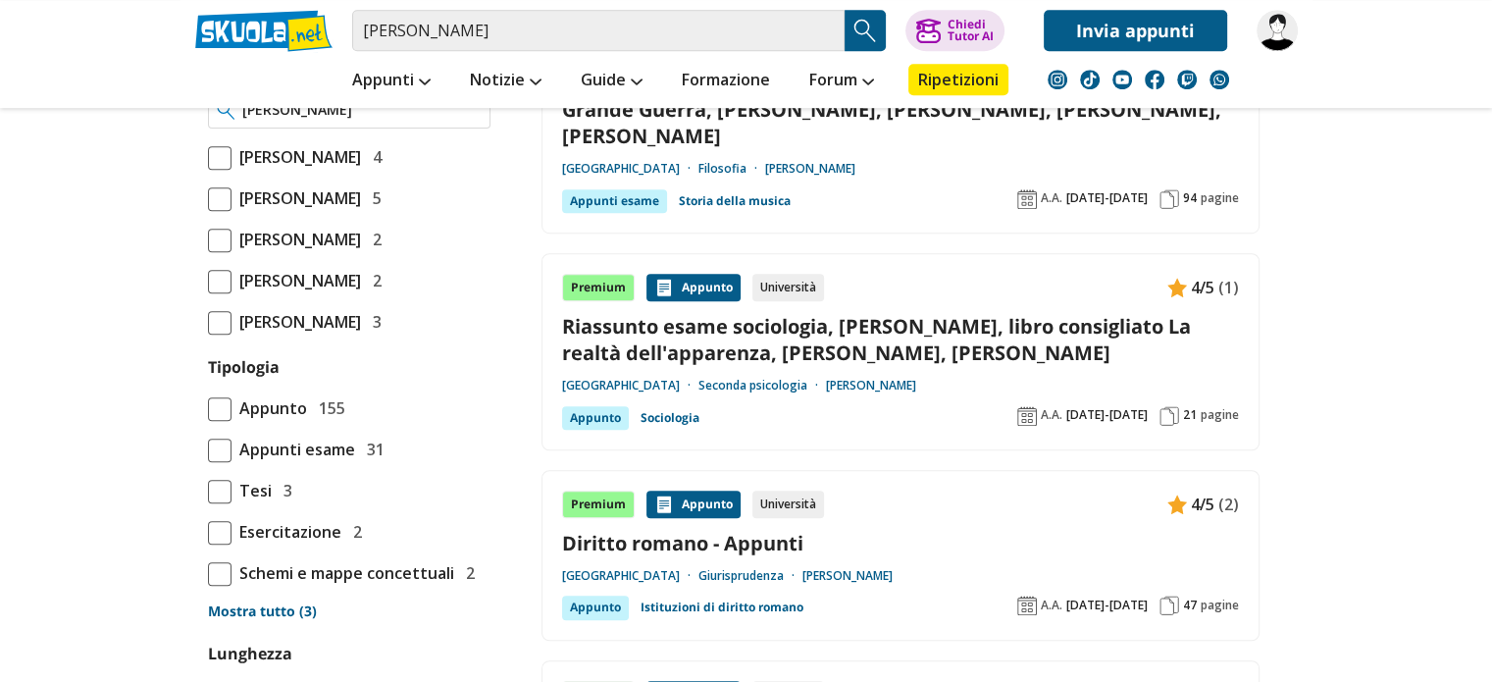
type input "Pizzuti Antonio"
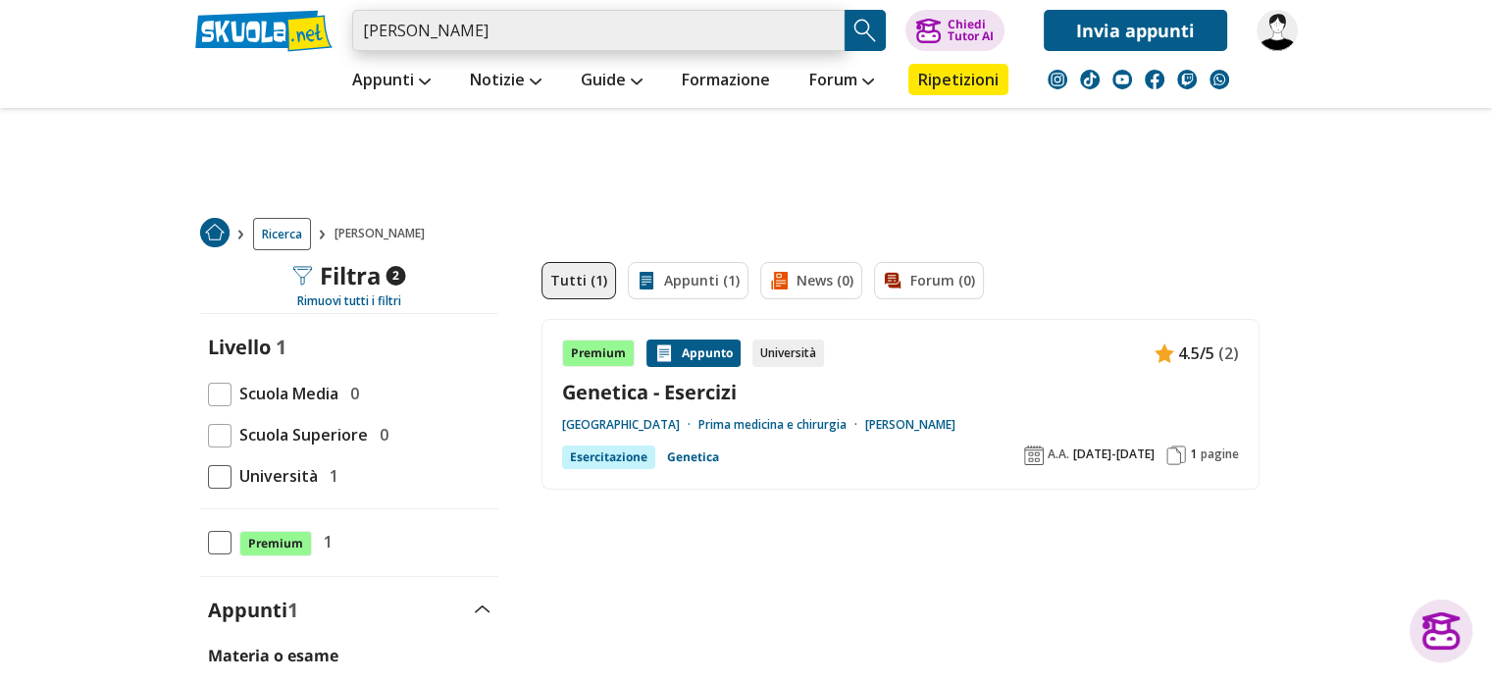
drag, startPoint x: 526, startPoint y: 37, endPoint x: 302, endPoint y: 61, distance: 224.9
click at [302, 61] on div "pizzuti antonio Trova un tutor esperto su questo argomento Chiedi Tutor AI" at bounding box center [747, 54] width 1132 height 108
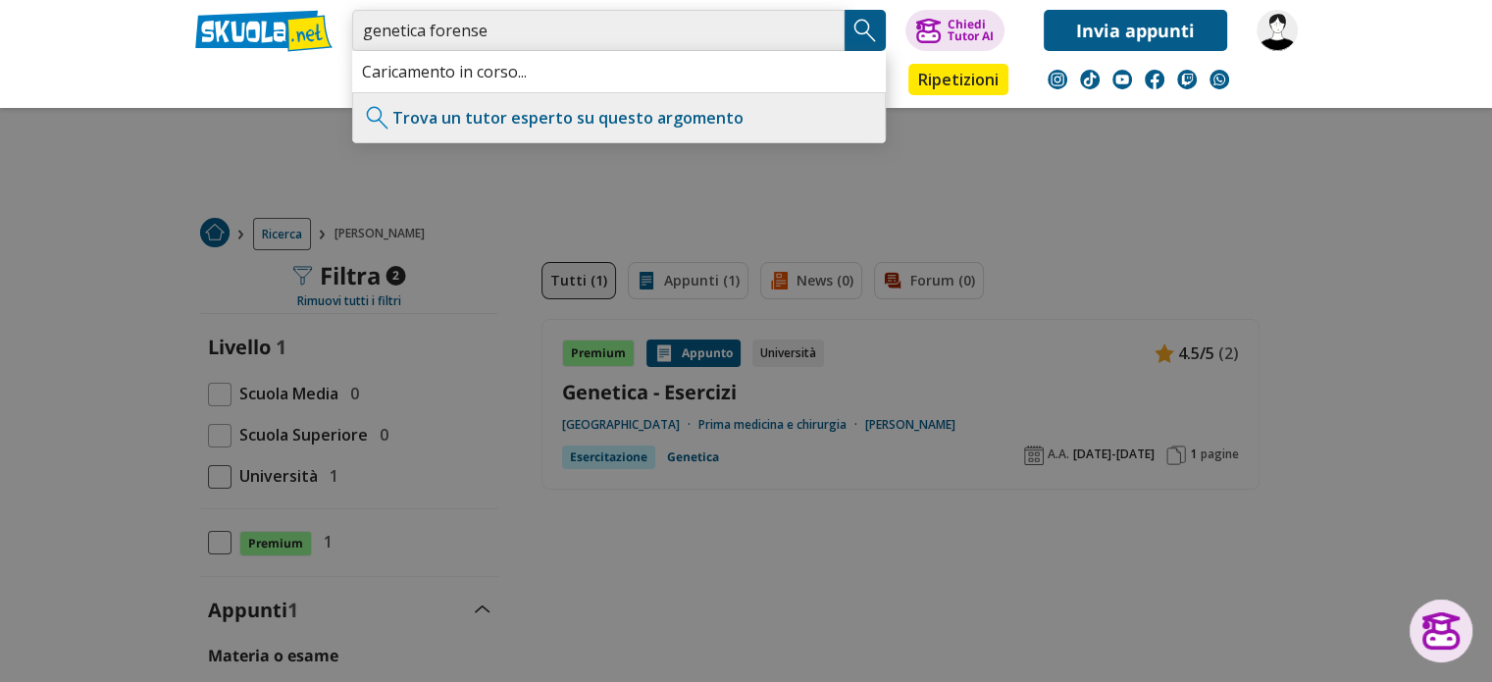
type input "genetica forense"
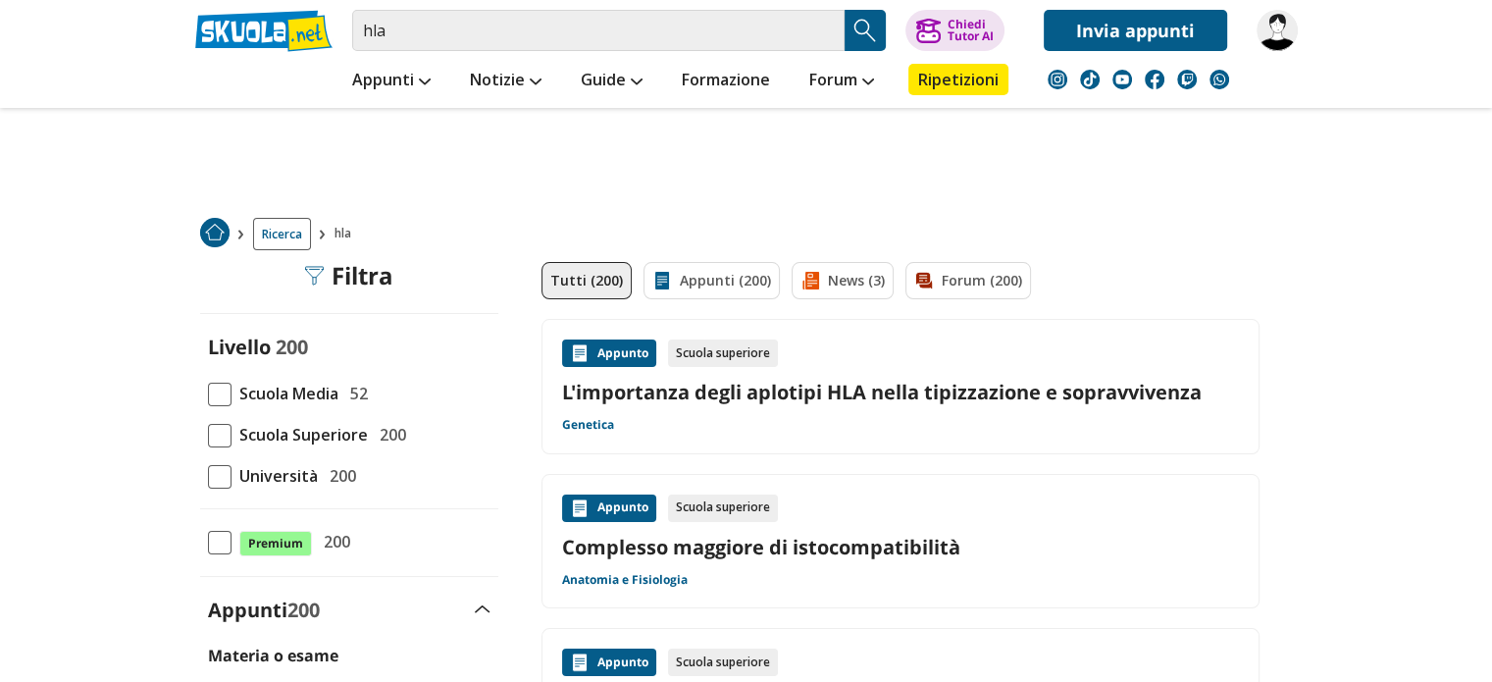
click at [271, 463] on span "Università" at bounding box center [275, 476] width 86 height 26
click at [208, 476] on input "Università 200" at bounding box center [208, 476] width 0 height 0
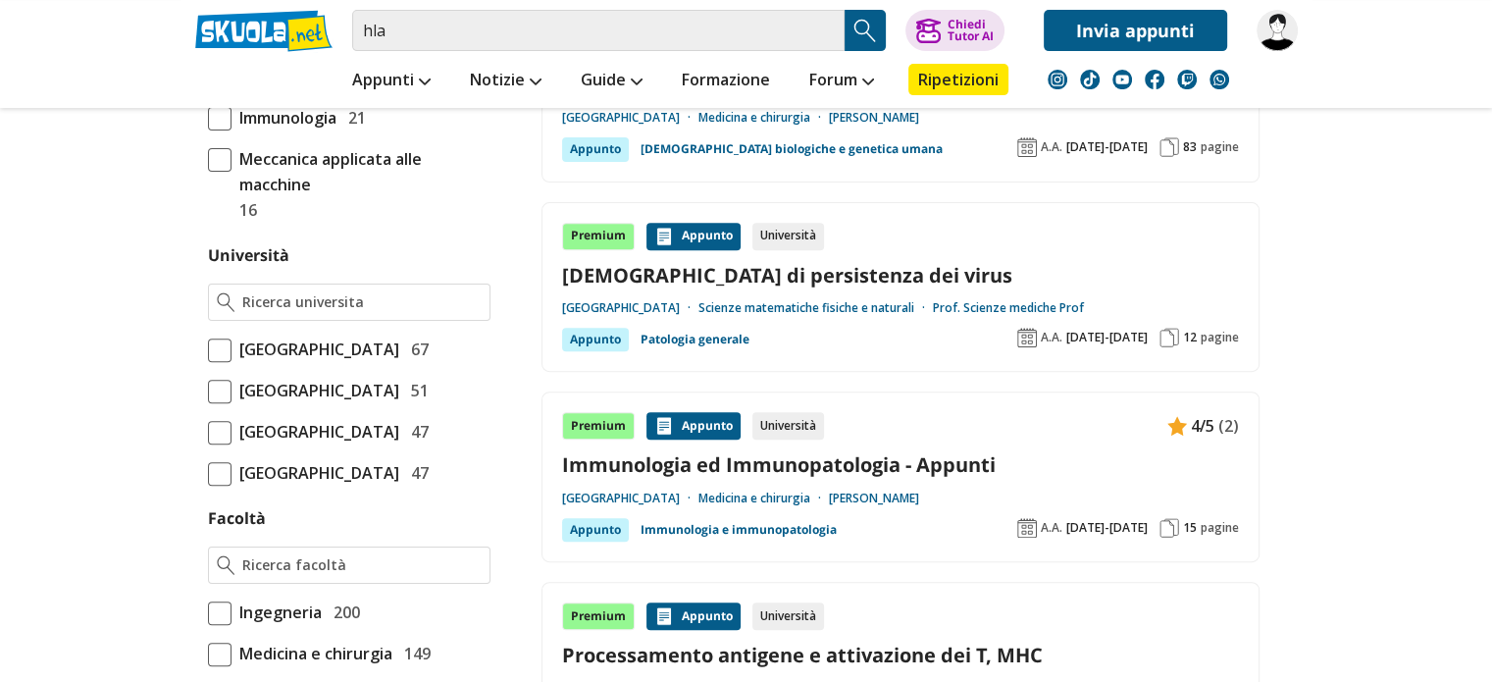
scroll to position [716, 0]
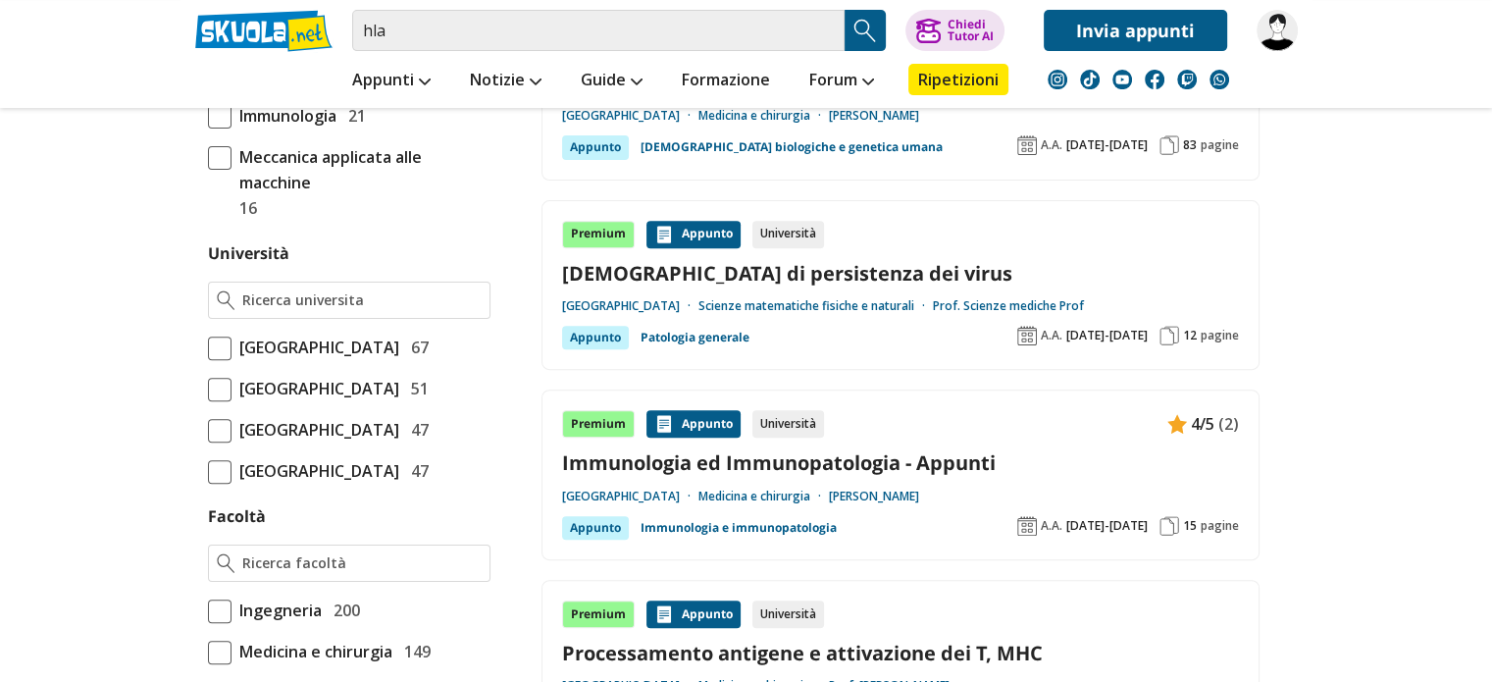
click at [292, 360] on span "[GEOGRAPHIC_DATA]" at bounding box center [316, 348] width 168 height 26
click at [208, 347] on input "Università degli Studi di Roma La Sapienza 67" at bounding box center [208, 347] width 0 height 0
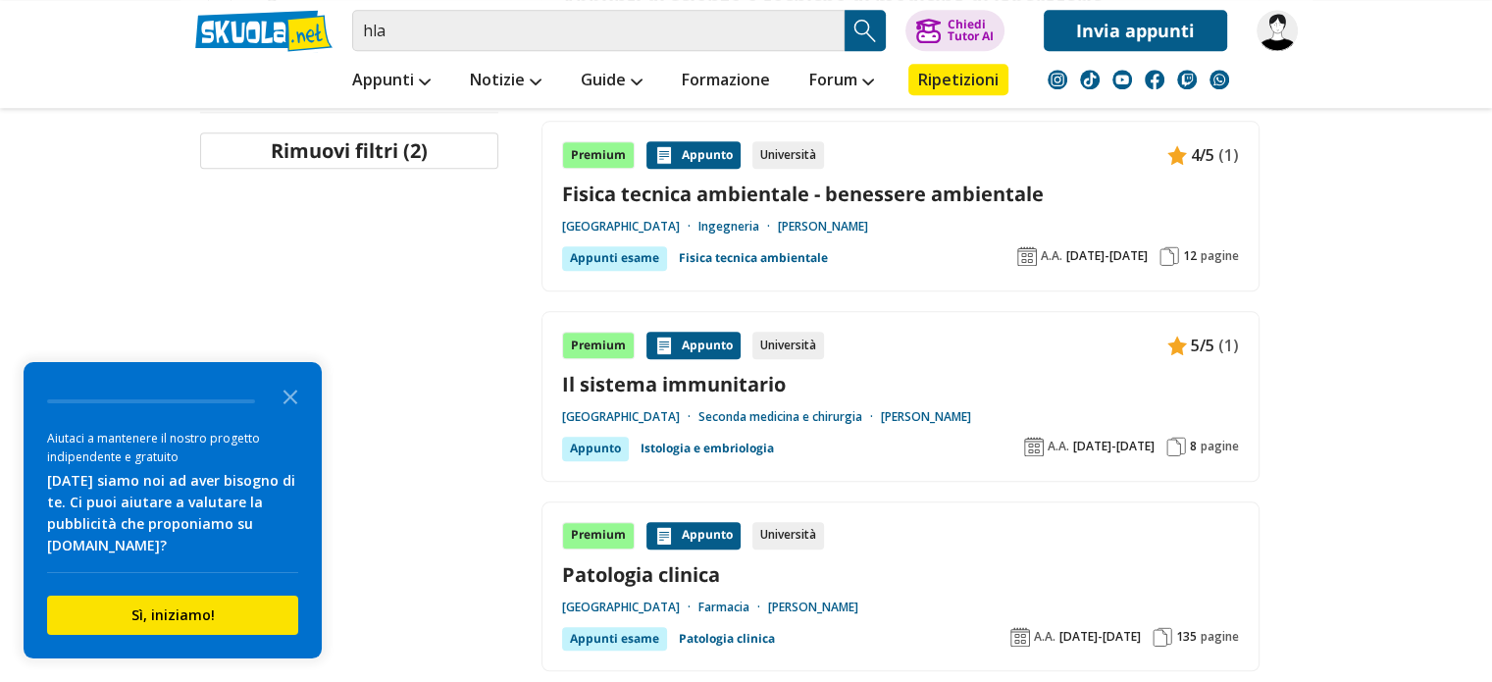
scroll to position [2104, 0]
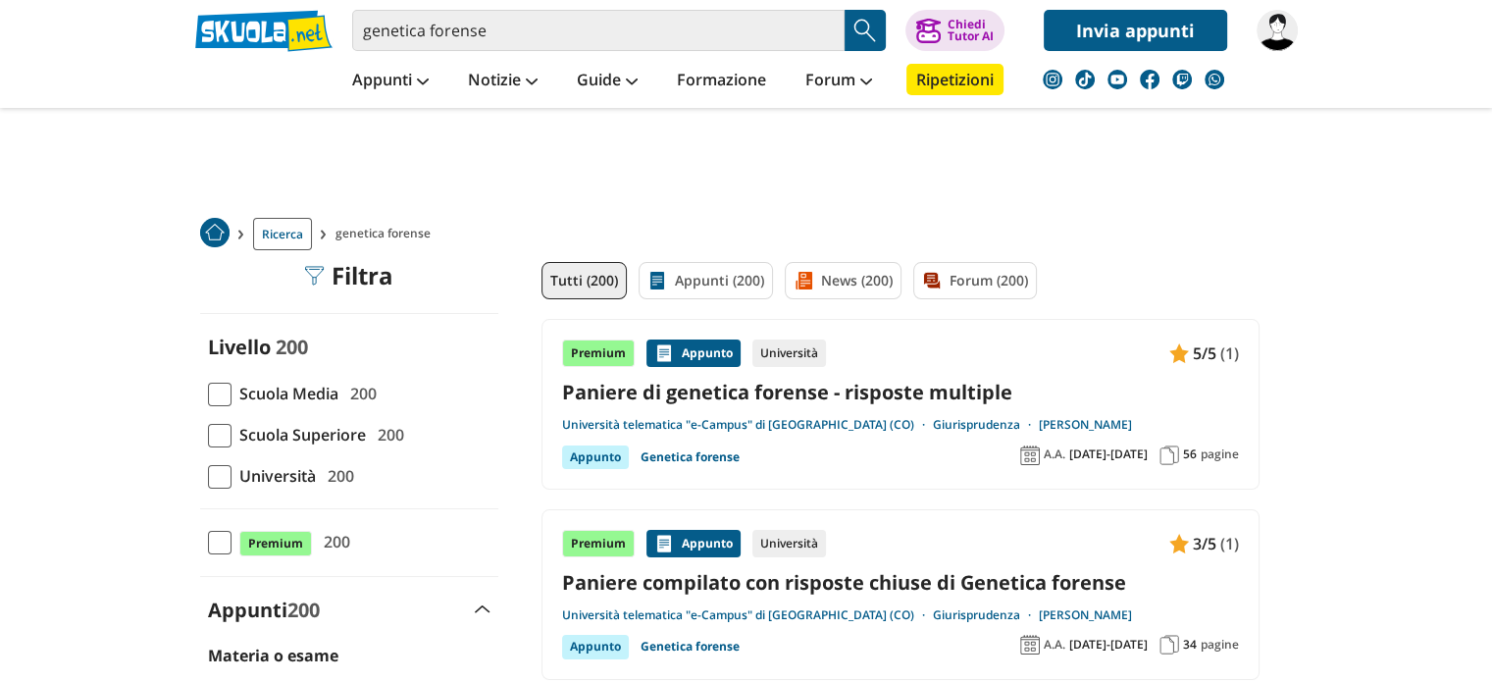
click at [261, 471] on span "Università" at bounding box center [274, 476] width 84 height 26
click at [208, 476] on input "Università 200" at bounding box center [208, 476] width 0 height 0
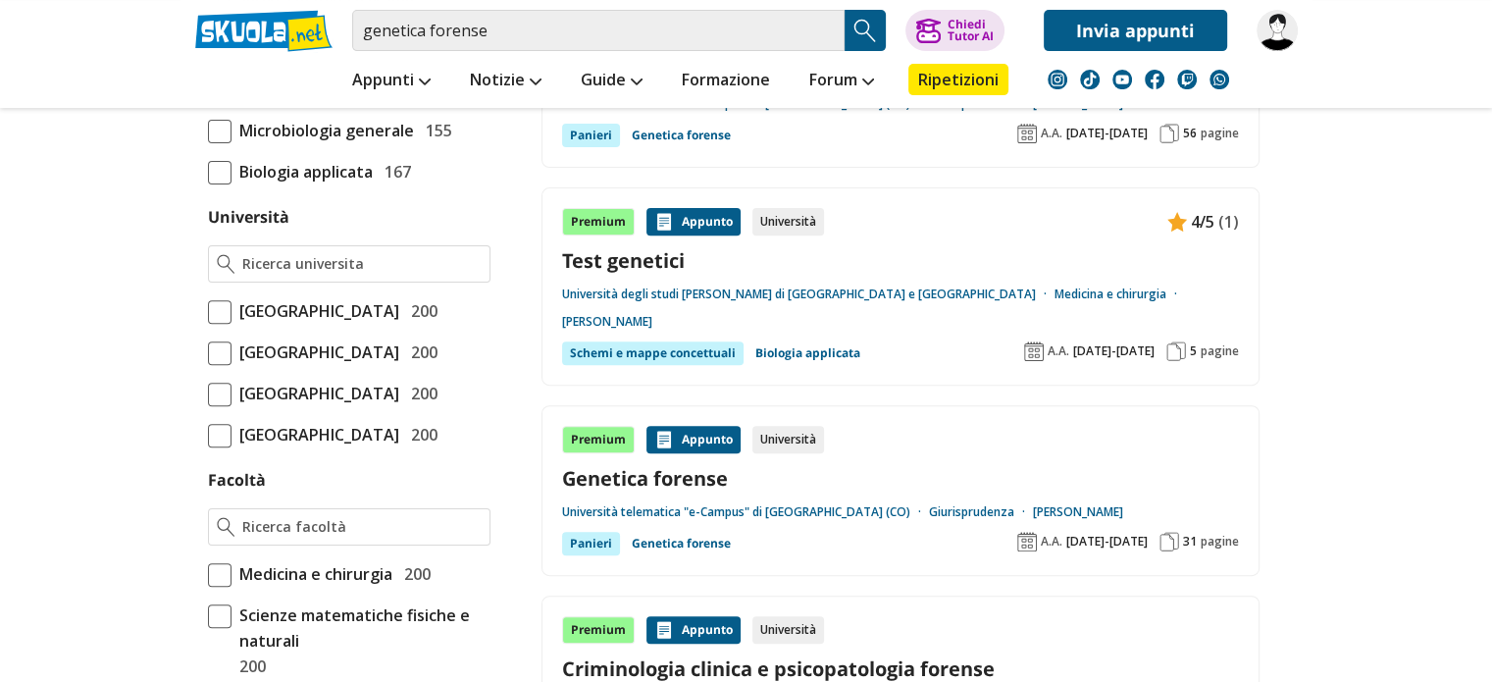
scroll to position [722, 0]
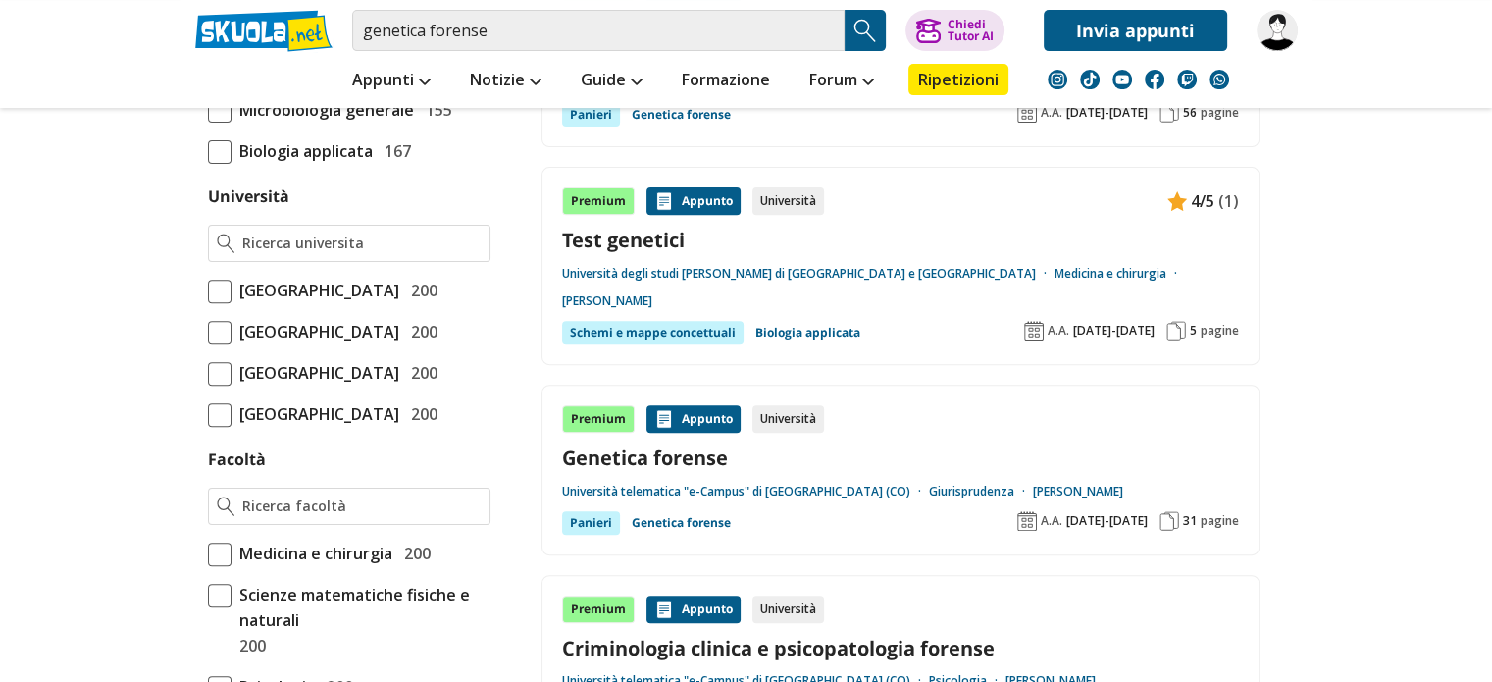
click at [302, 386] on span "[GEOGRAPHIC_DATA]" at bounding box center [316, 373] width 168 height 26
click at [208, 373] on input "[GEOGRAPHIC_DATA] 200" at bounding box center [208, 373] width 0 height 0
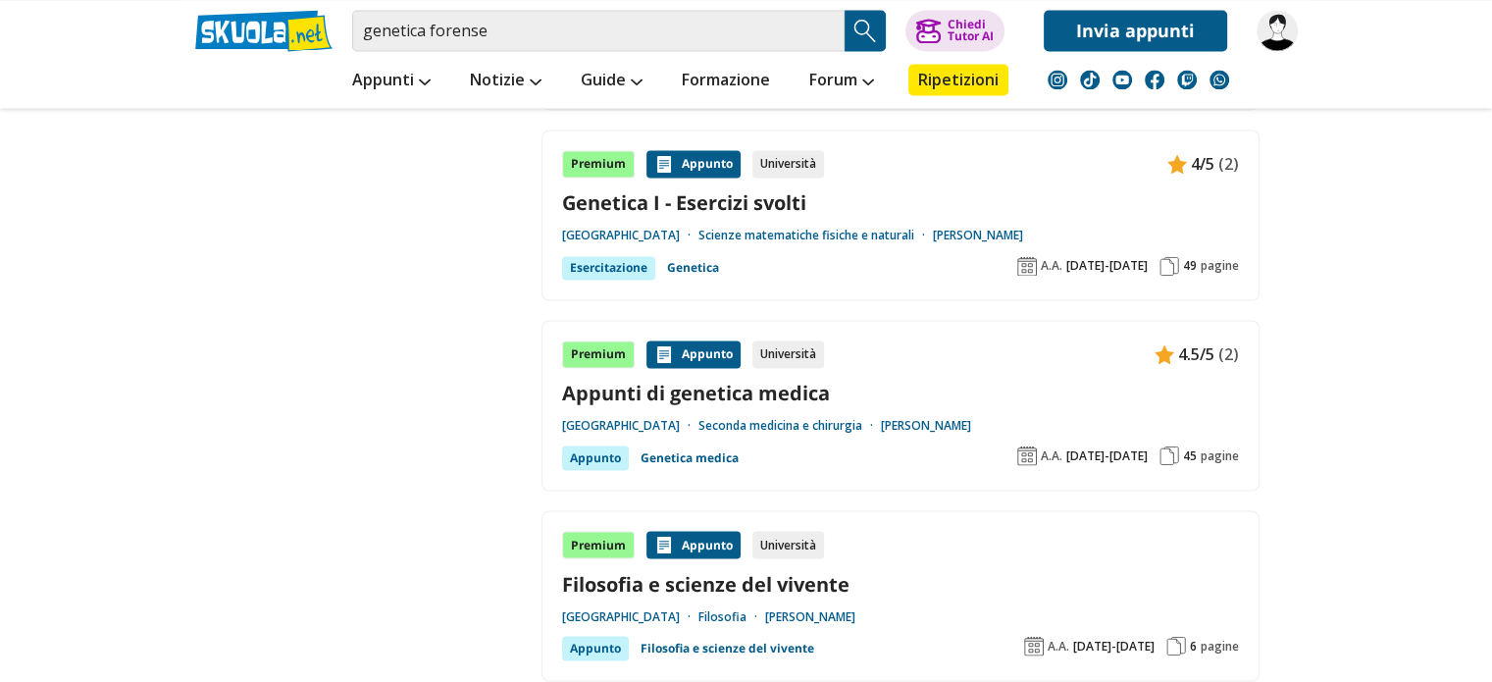
scroll to position [3249, 0]
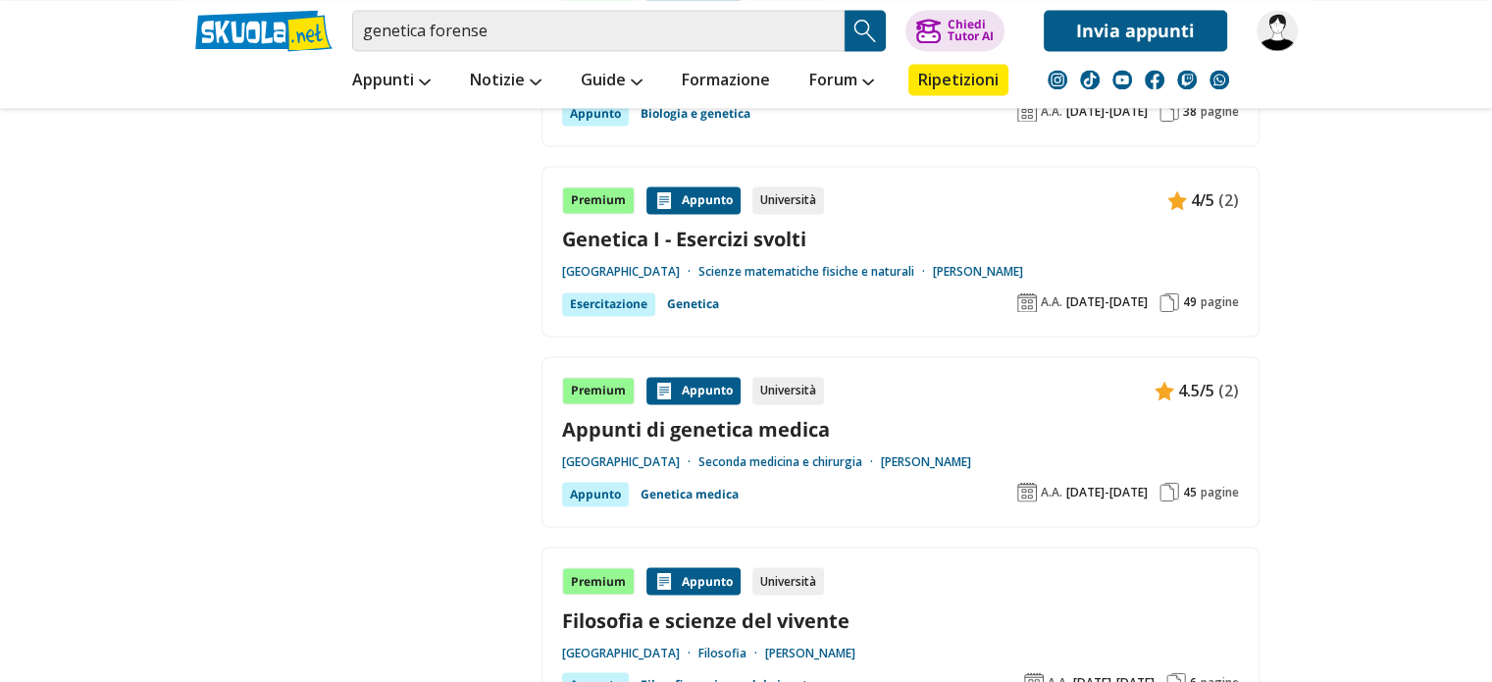
click at [738, 226] on link "Genetica I - Esercizi svolti" at bounding box center [900, 239] width 677 height 26
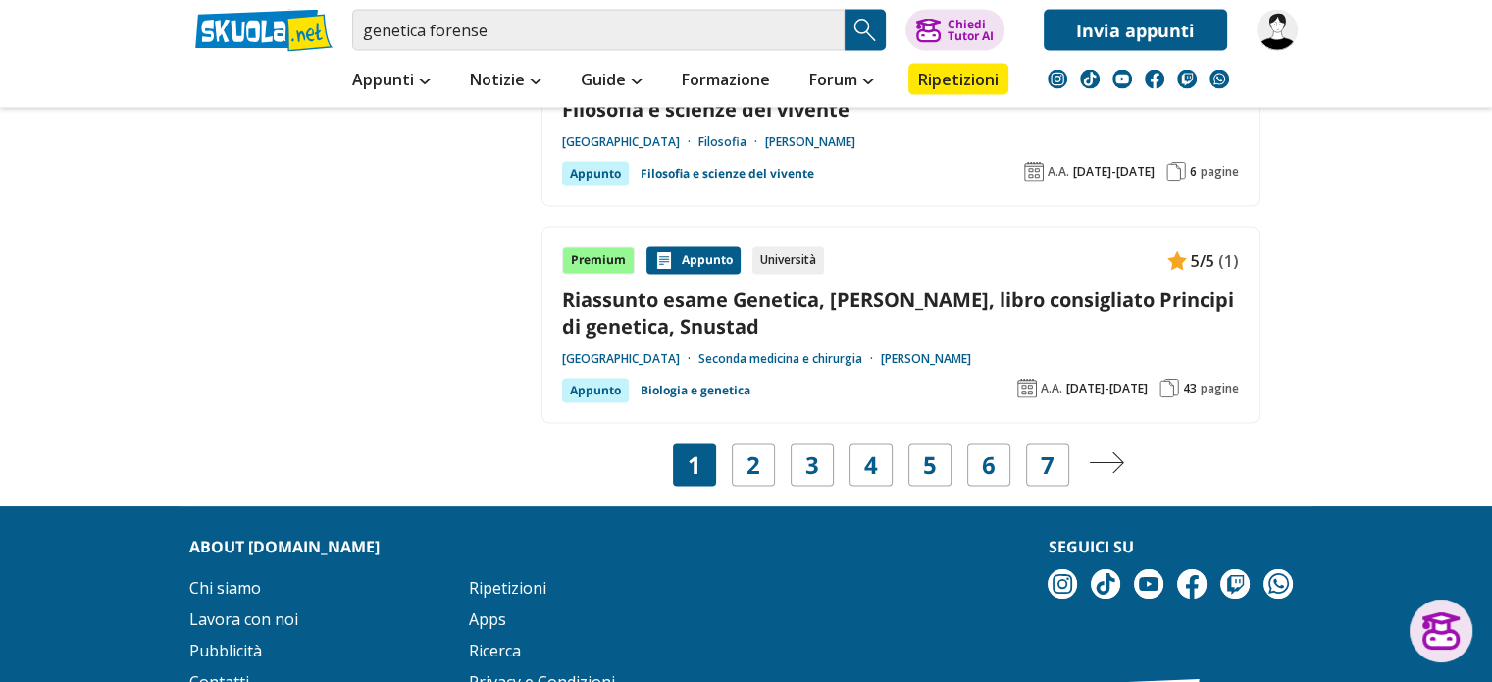
scroll to position [3773, 0]
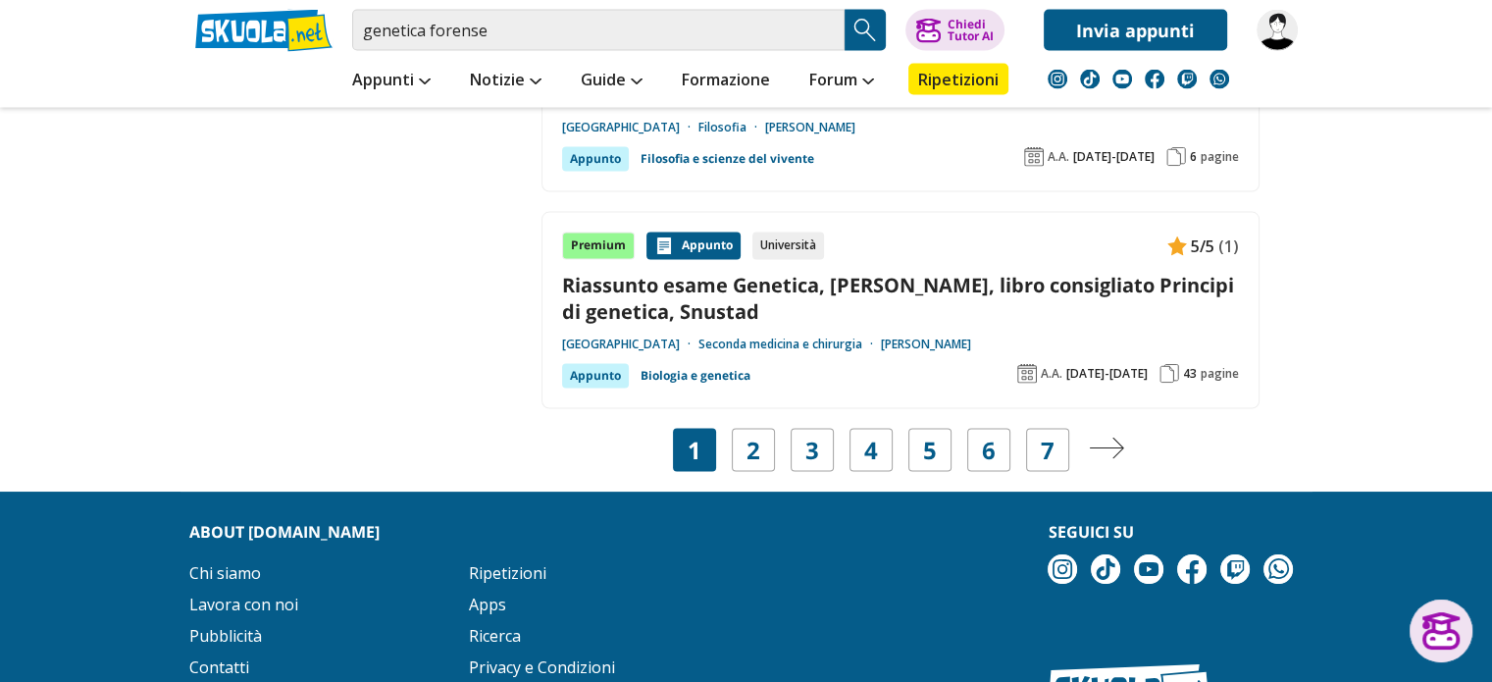
click at [1106, 441] on img "Pagina successiva" at bounding box center [1106, 449] width 35 height 22
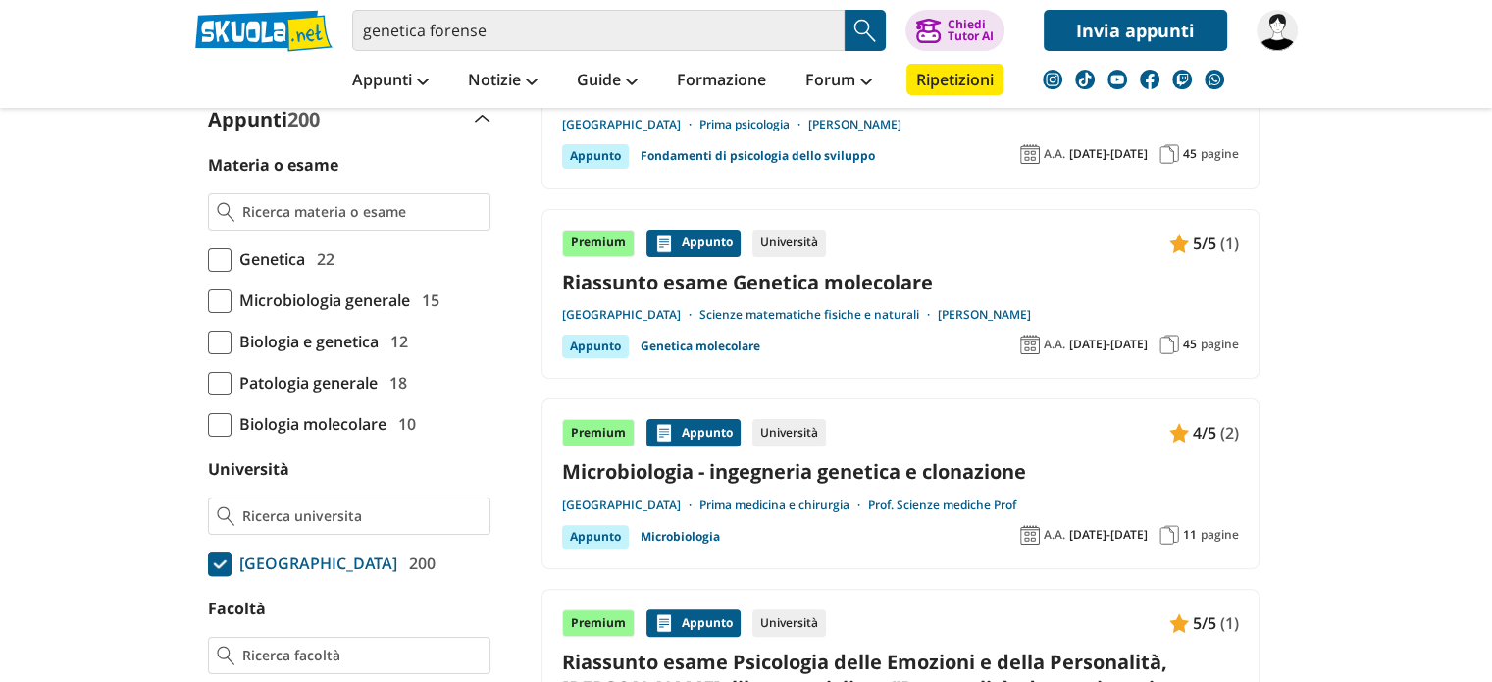
scroll to position [494, 0]
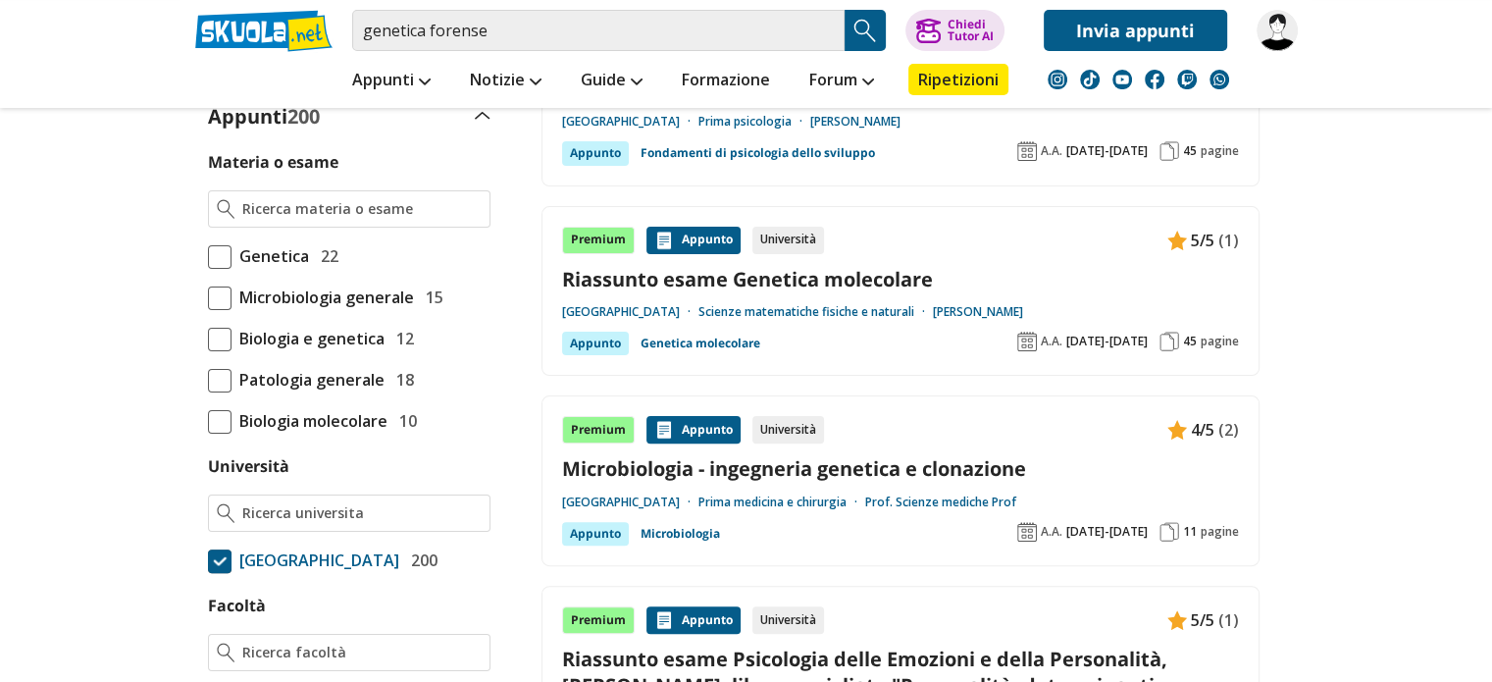
click at [359, 367] on span "Patologia generale" at bounding box center [308, 380] width 153 height 26
click at [208, 380] on input "Patologia generale 18" at bounding box center [208, 380] width 0 height 0
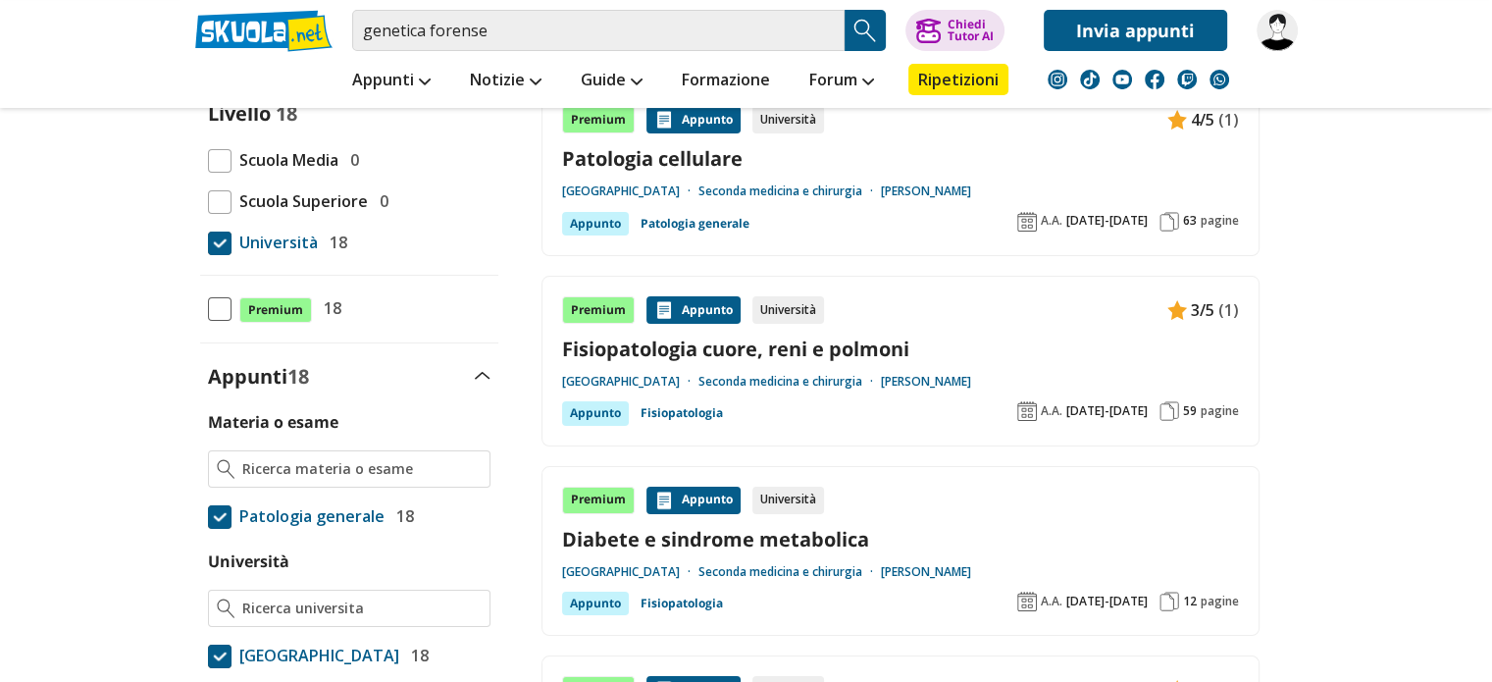
scroll to position [234, 0]
click at [697, 159] on link "Patologia cellulare" at bounding box center [900, 157] width 677 height 26
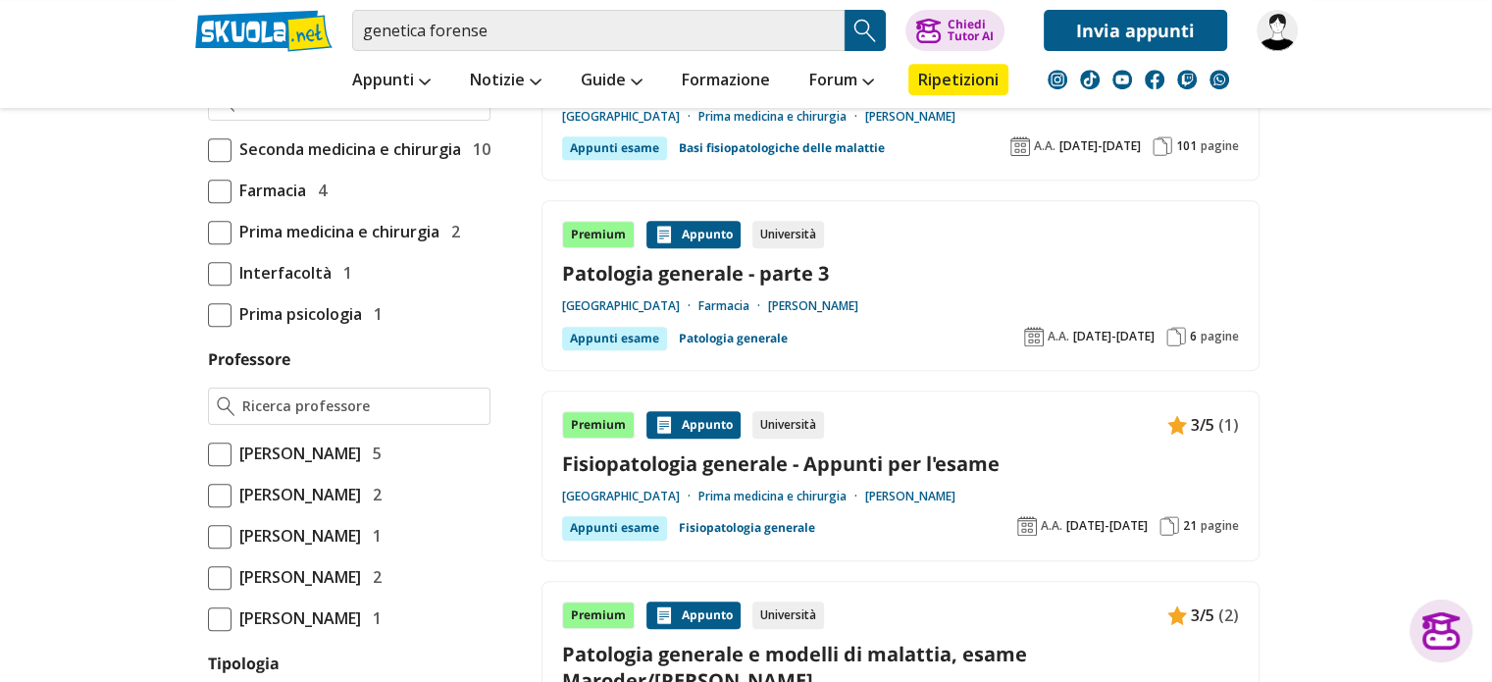
scroll to position [881, 0]
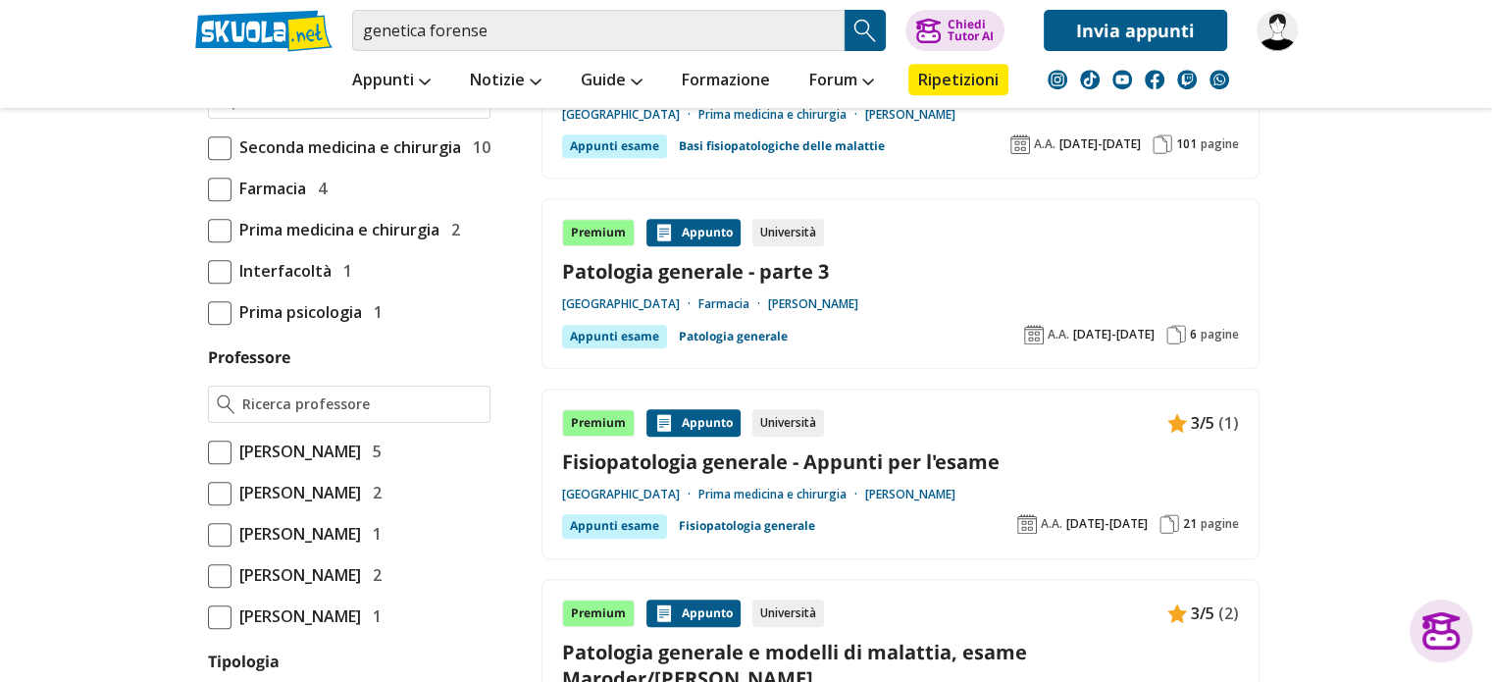
click at [738, 275] on link "Patologia generale - parte 3" at bounding box center [900, 271] width 677 height 26
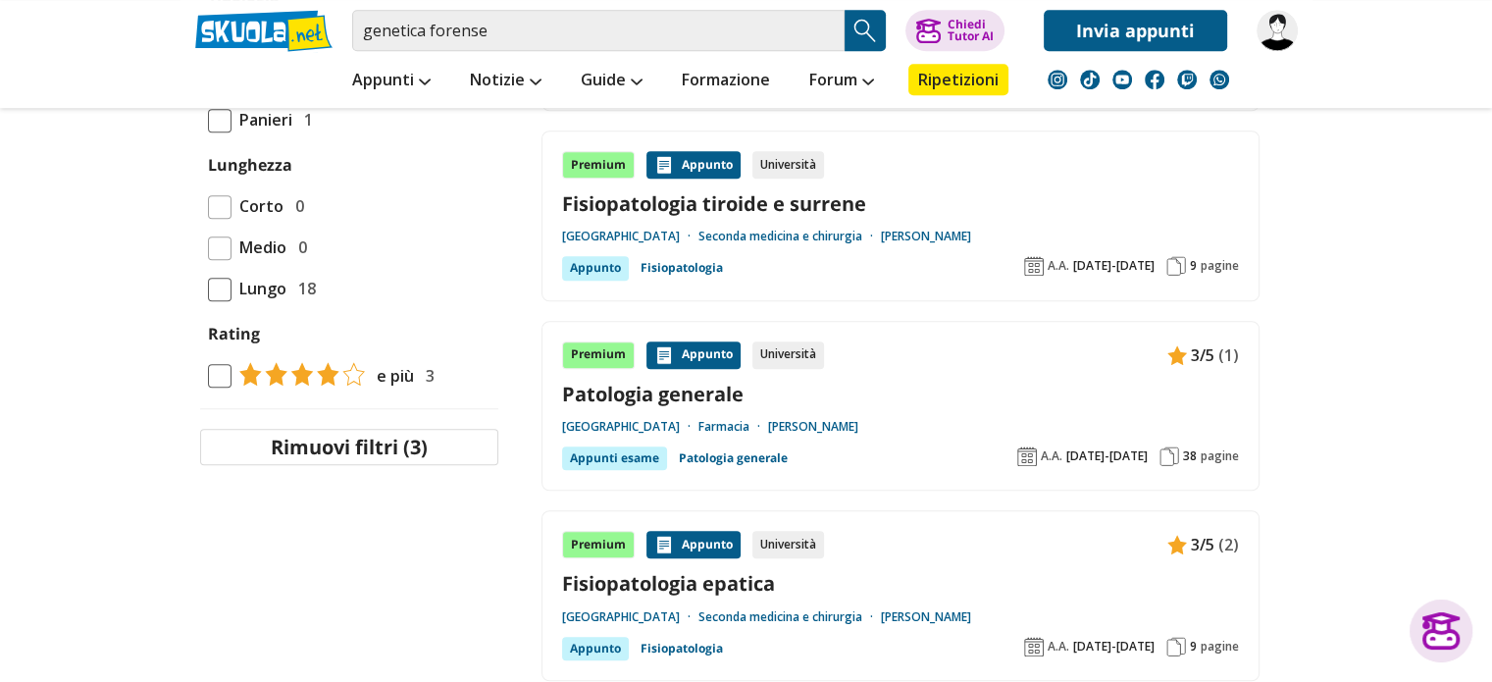
scroll to position [1550, 0]
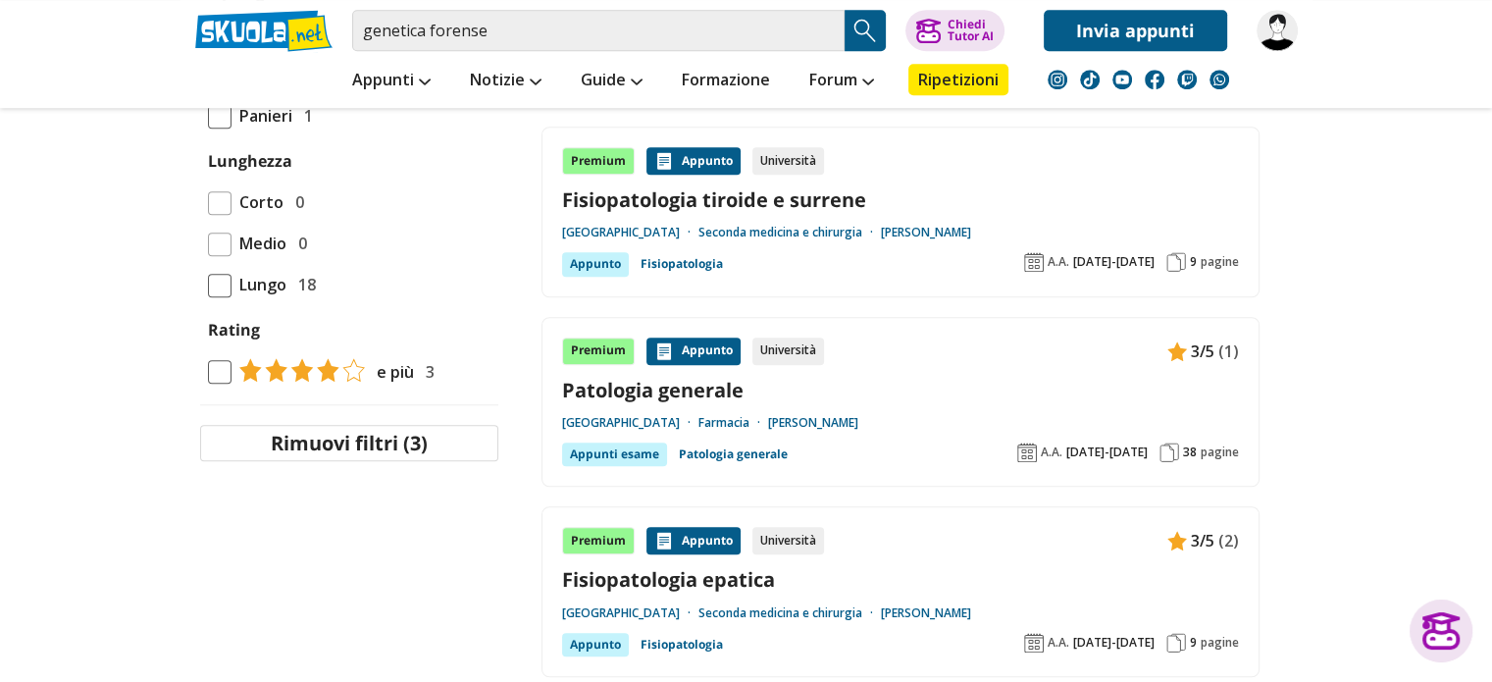
click at [677, 377] on link "Patologia generale" at bounding box center [900, 390] width 677 height 26
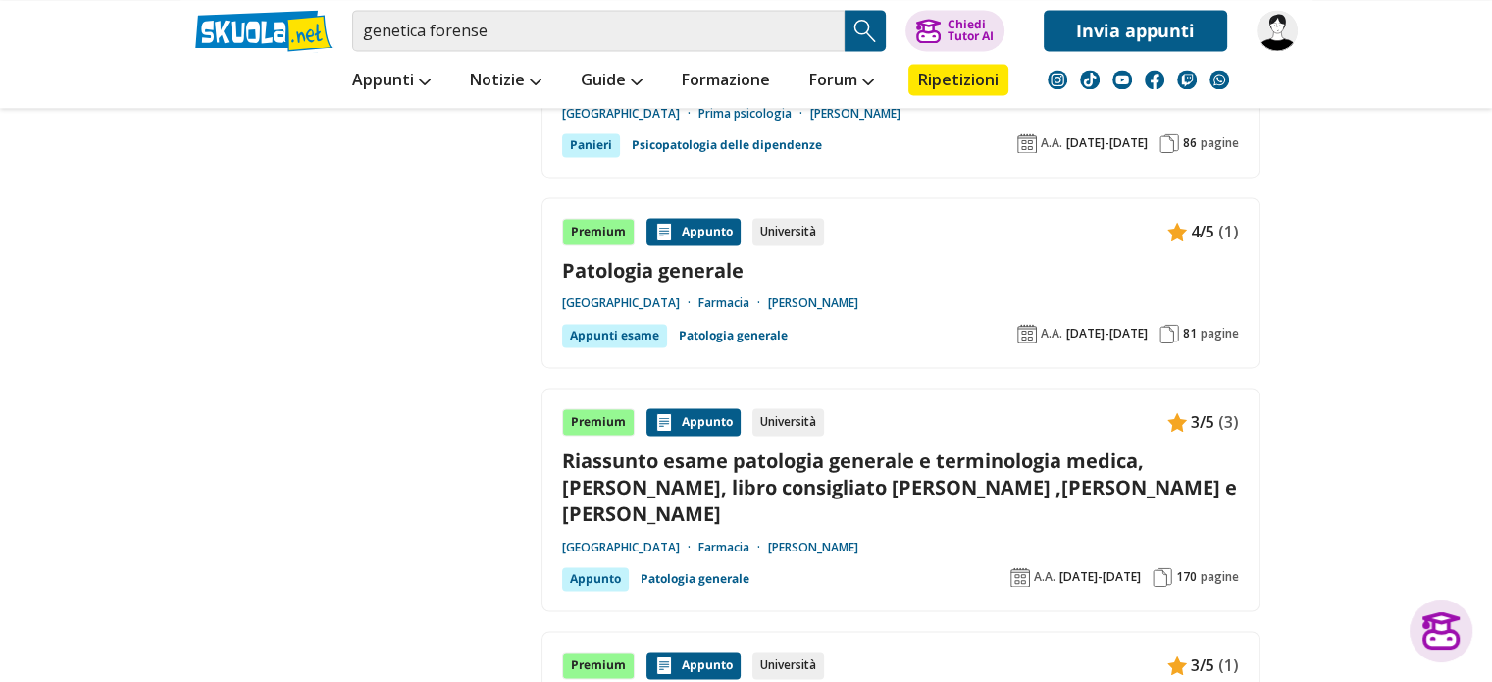
scroll to position [3001, 0]
click at [713, 256] on link "Patologia generale" at bounding box center [900, 269] width 677 height 26
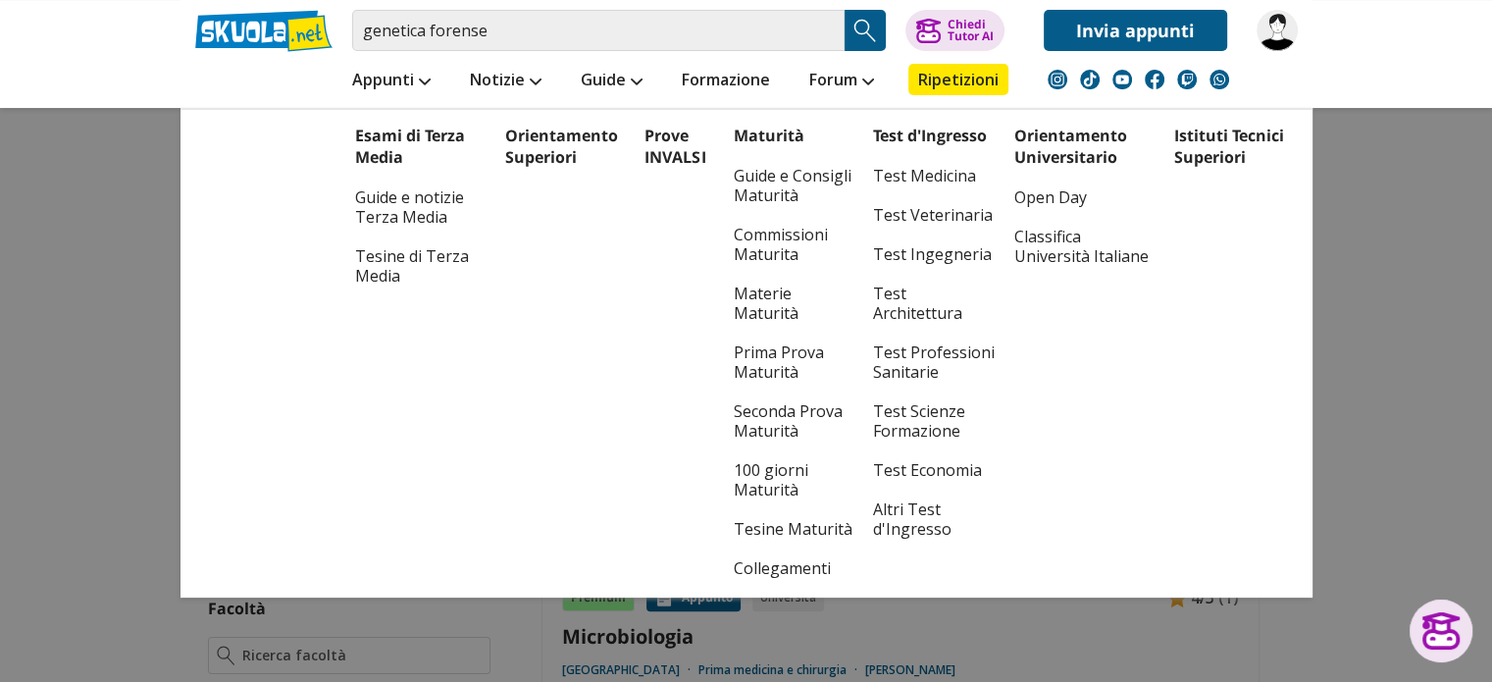
scroll to position [43, 0]
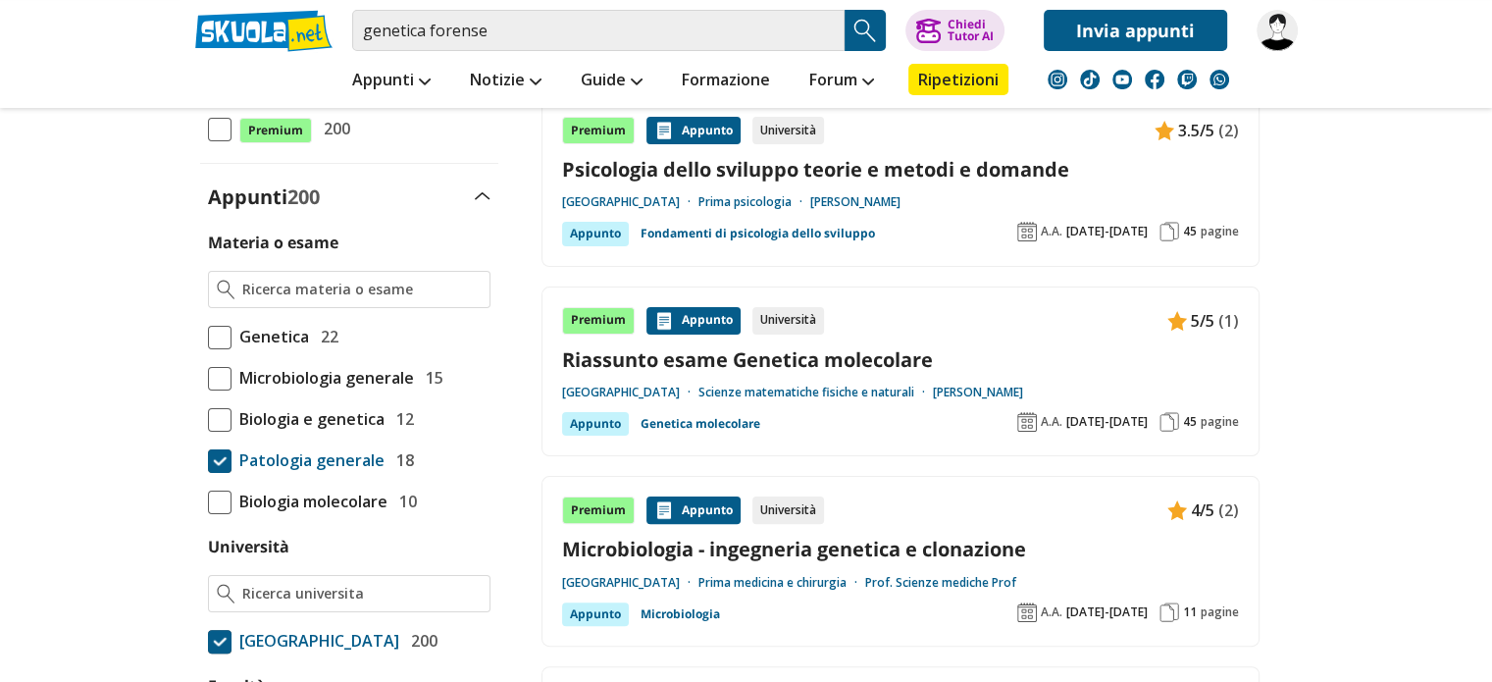
scroll to position [412, 0]
click at [214, 459] on span at bounding box center [220, 462] width 24 height 24
click at [208, 461] on input "Patologia generale 18" at bounding box center [208, 461] width 0 height 0
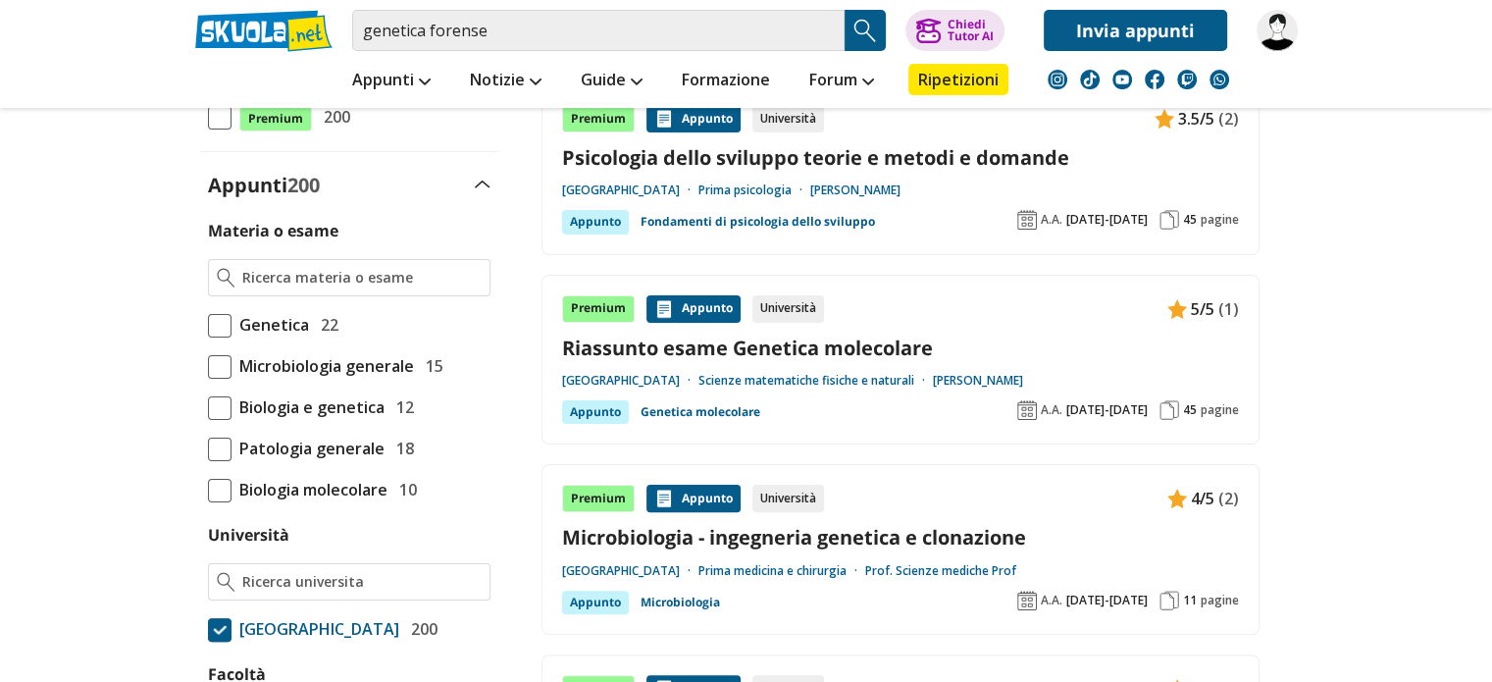
scroll to position [429, 0]
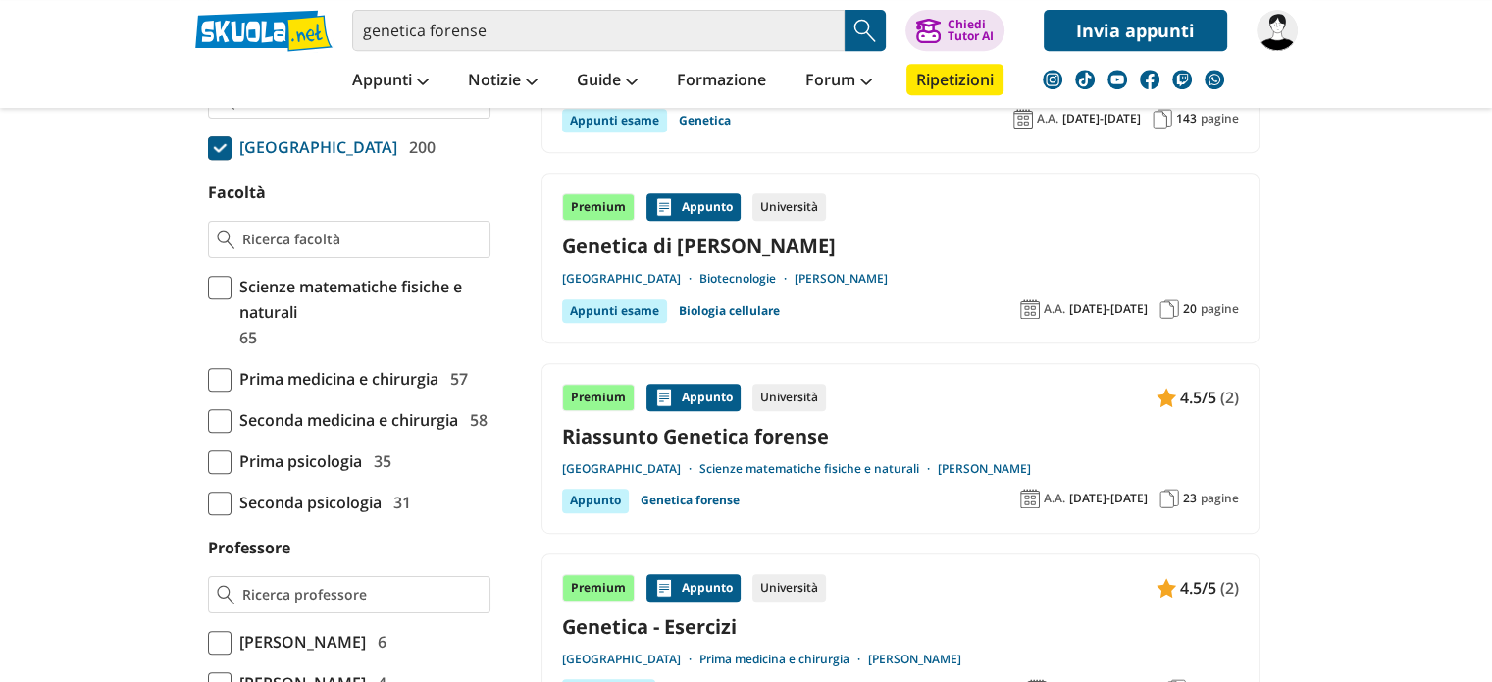
scroll to position [914, 0]
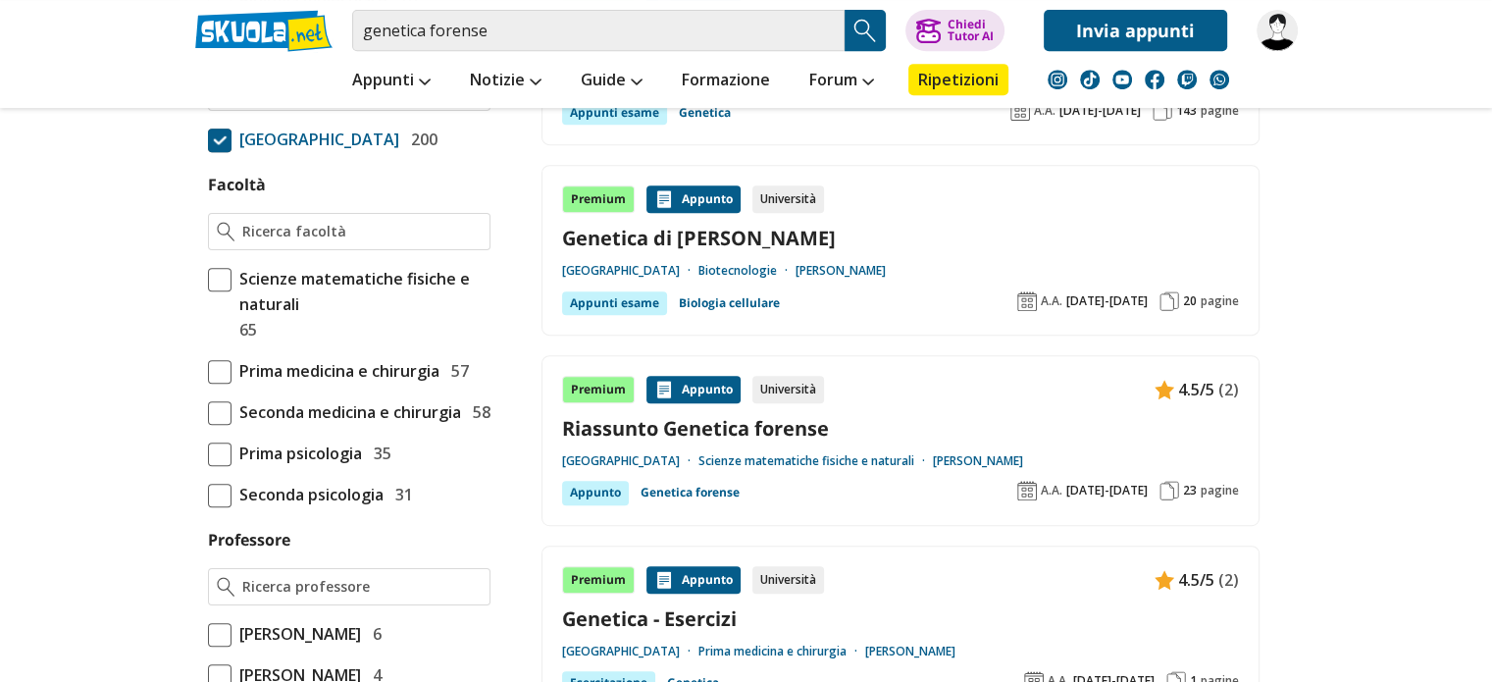
click at [274, 317] on span "Scienze matematiche fisiche e naturali" at bounding box center [361, 291] width 259 height 51
click at [208, 304] on input "Scienze matematiche fisiche e naturali 65" at bounding box center [208, 304] width 0 height 0
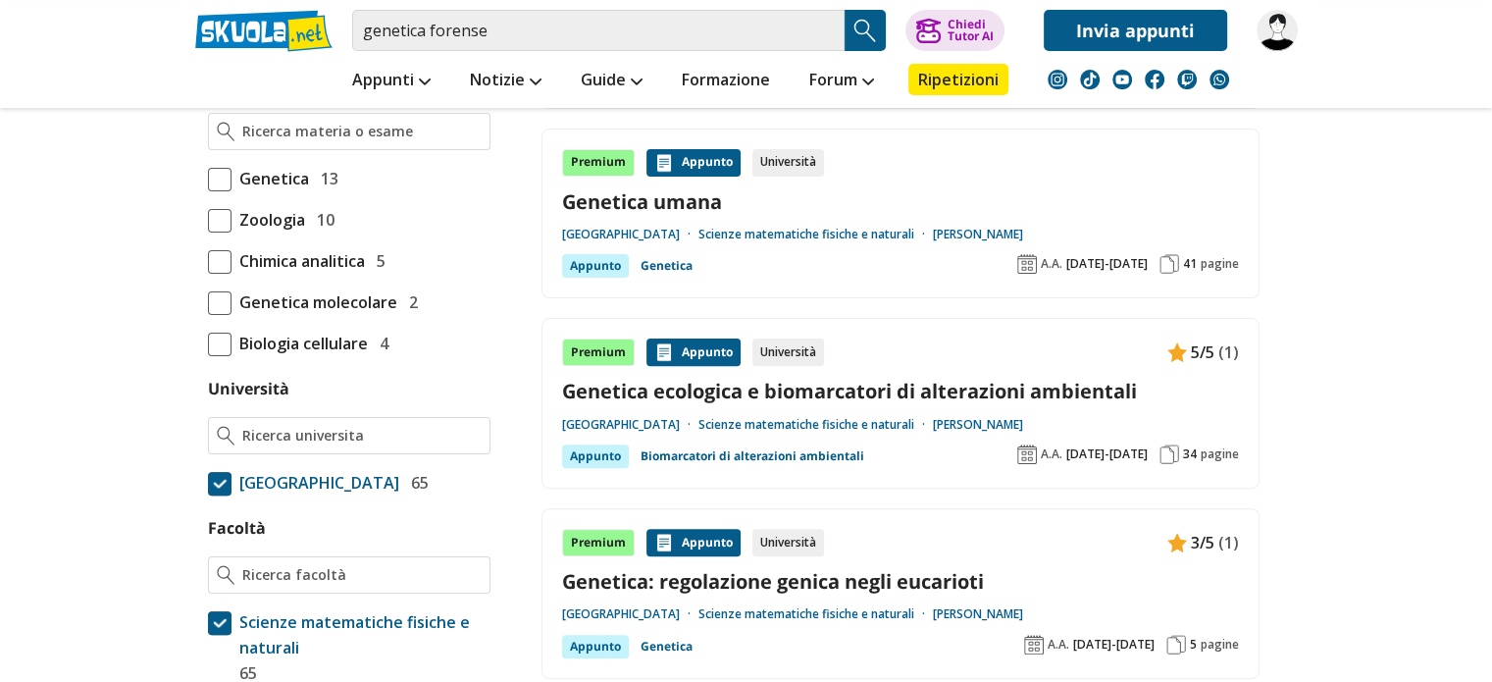
scroll to position [572, 0]
click at [340, 137] on div at bounding box center [349, 130] width 283 height 37
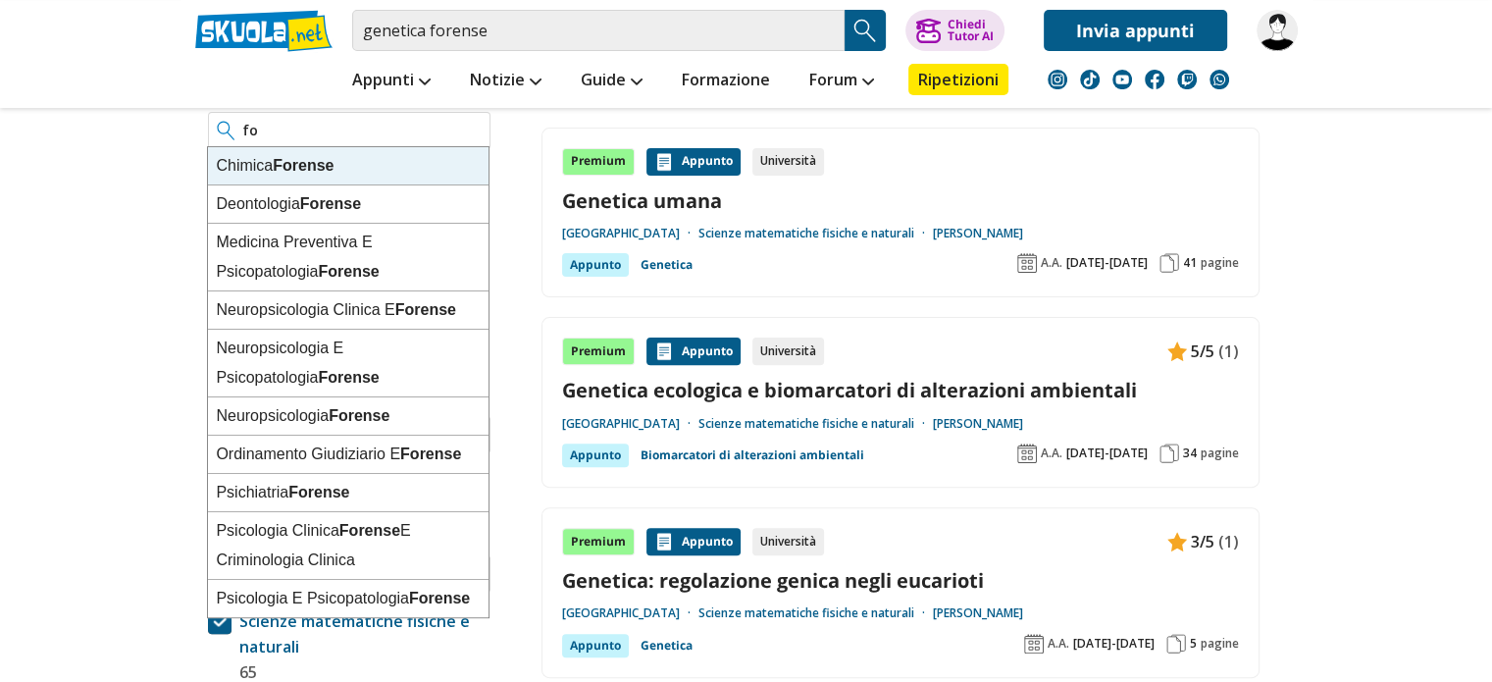
type input "f"
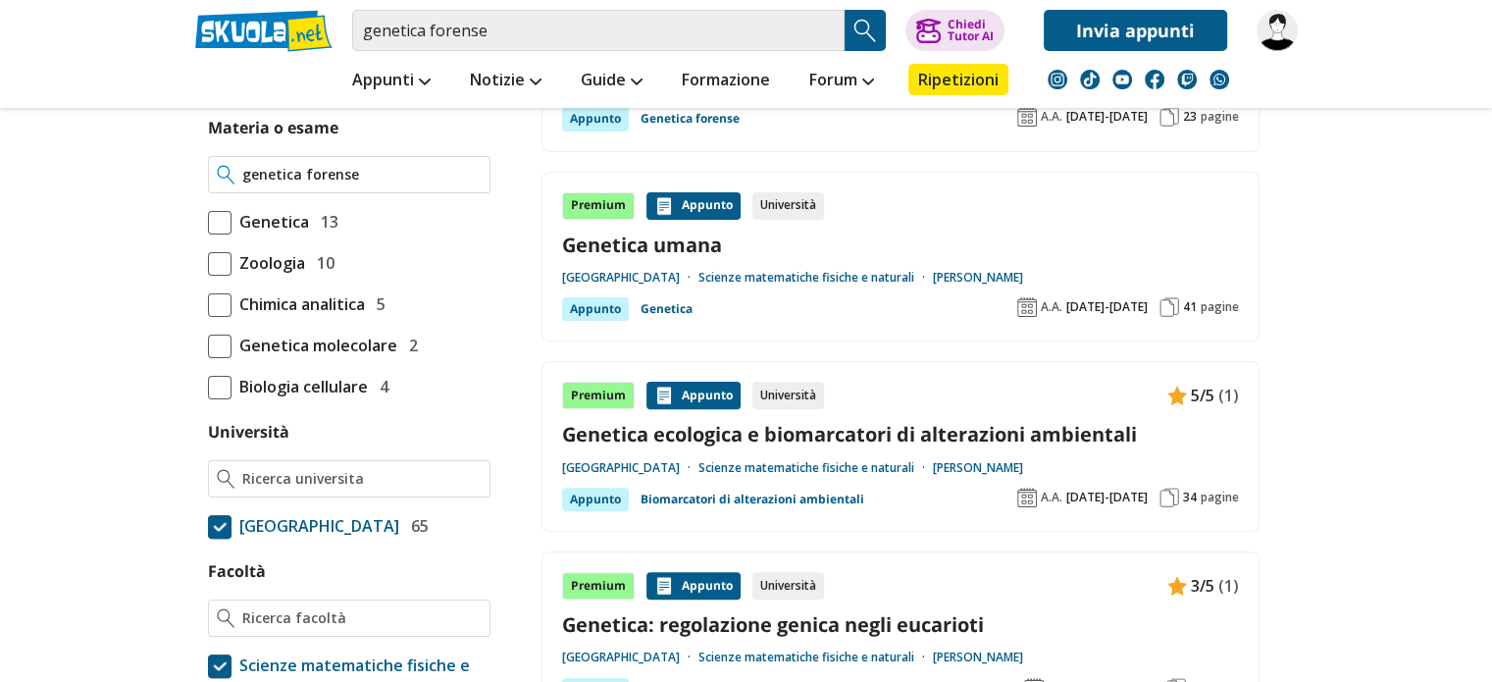
scroll to position [542, 0]
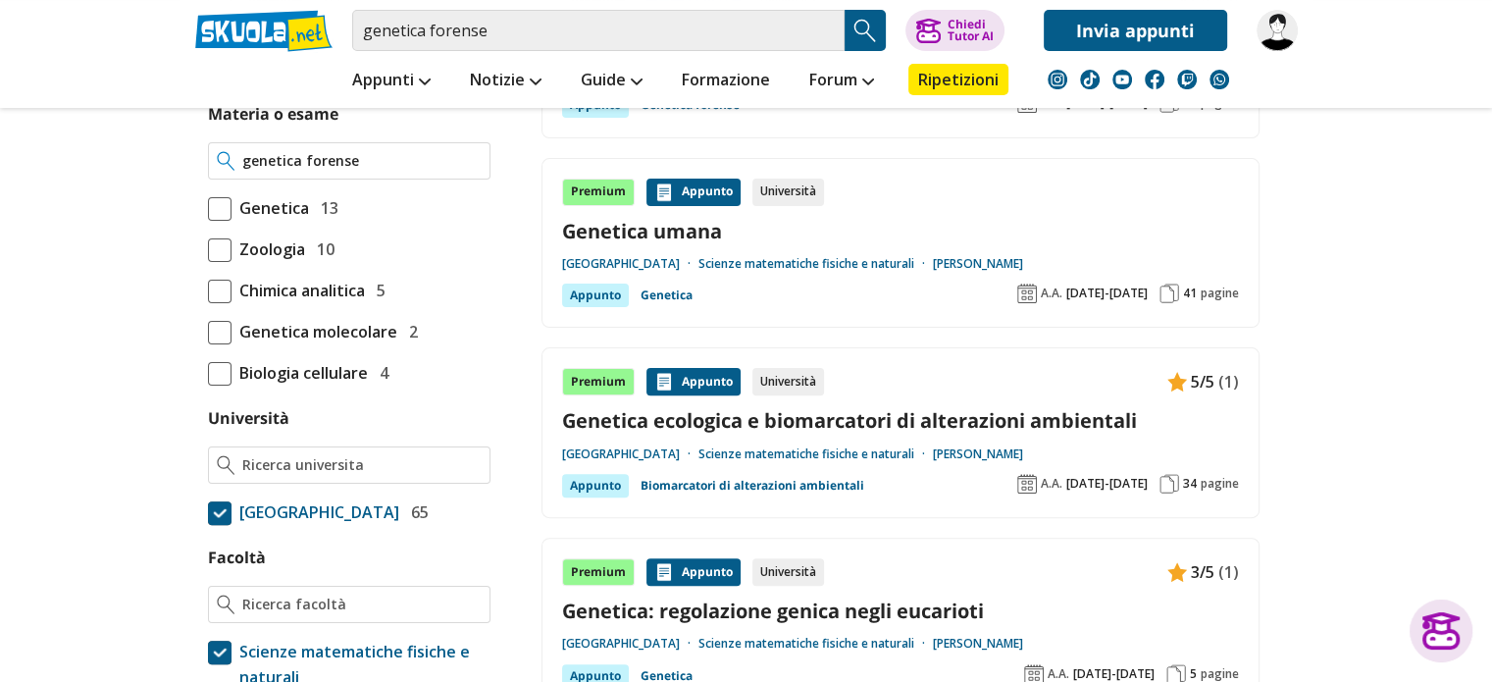
type input "genetica forense"
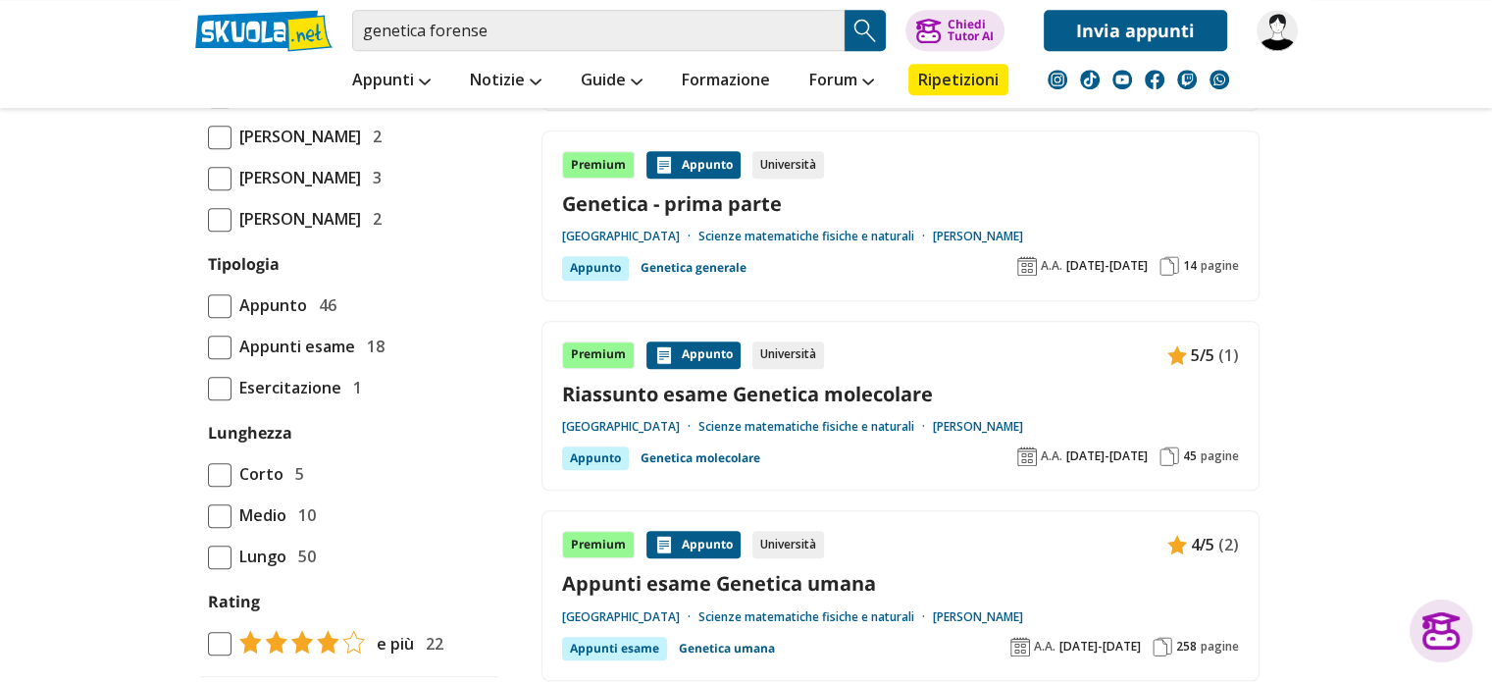
scroll to position [1334, 0]
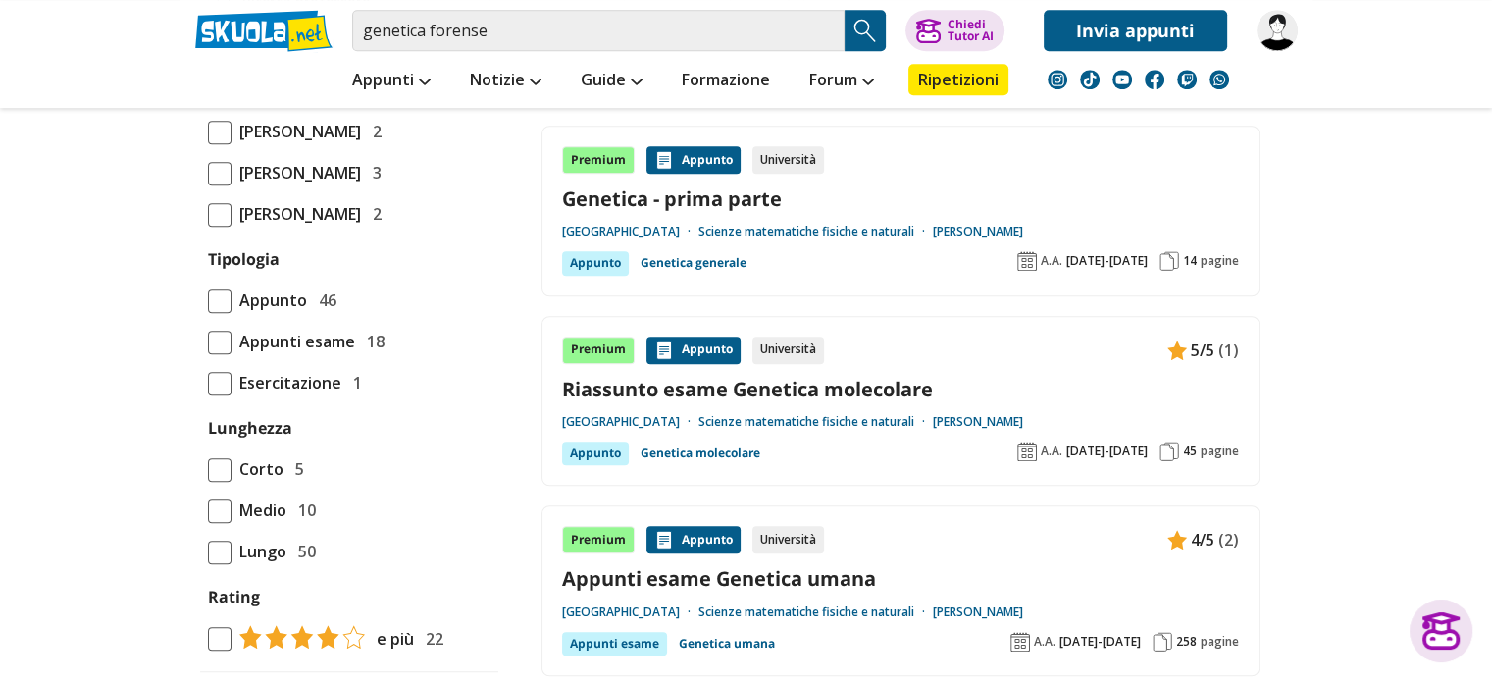
click at [284, 313] on span "Appunto" at bounding box center [270, 300] width 76 height 26
click at [208, 300] on input "Appunto 46" at bounding box center [208, 300] width 0 height 0
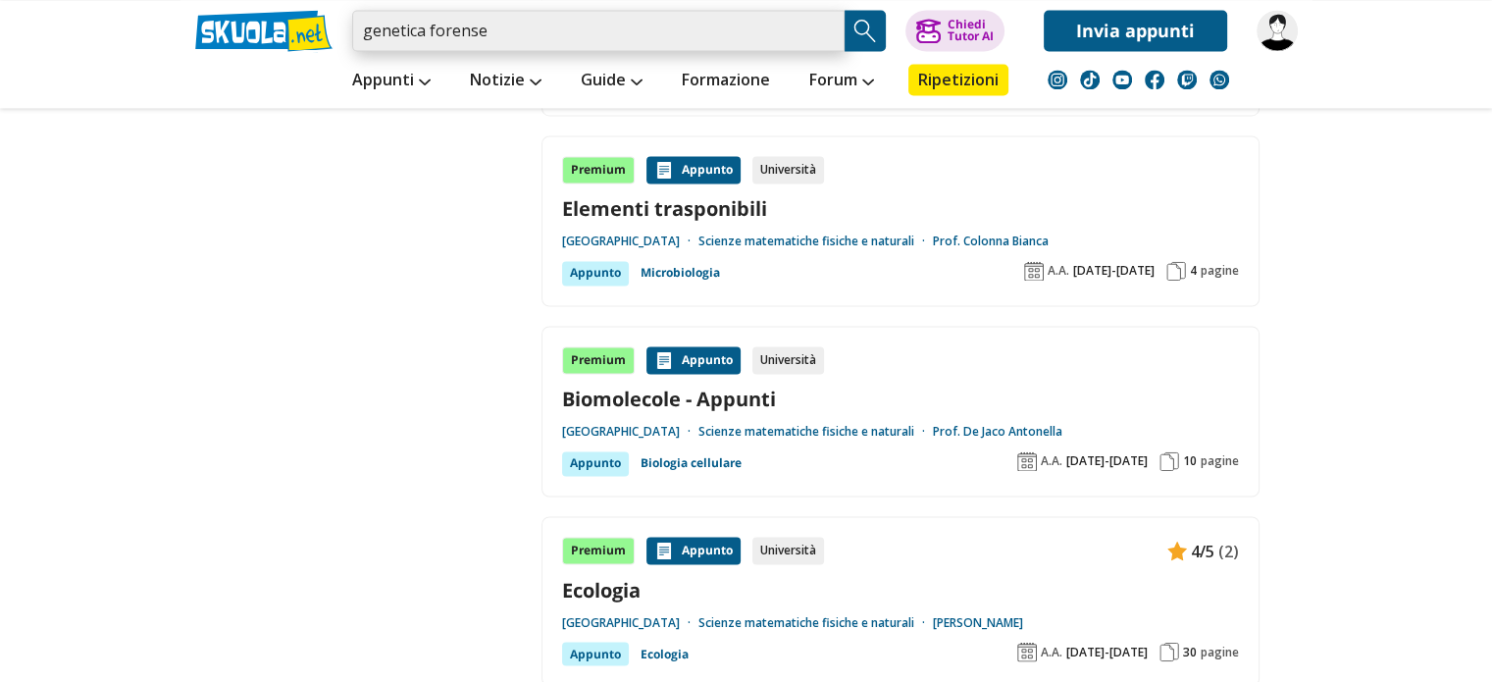
scroll to position [3250, 0]
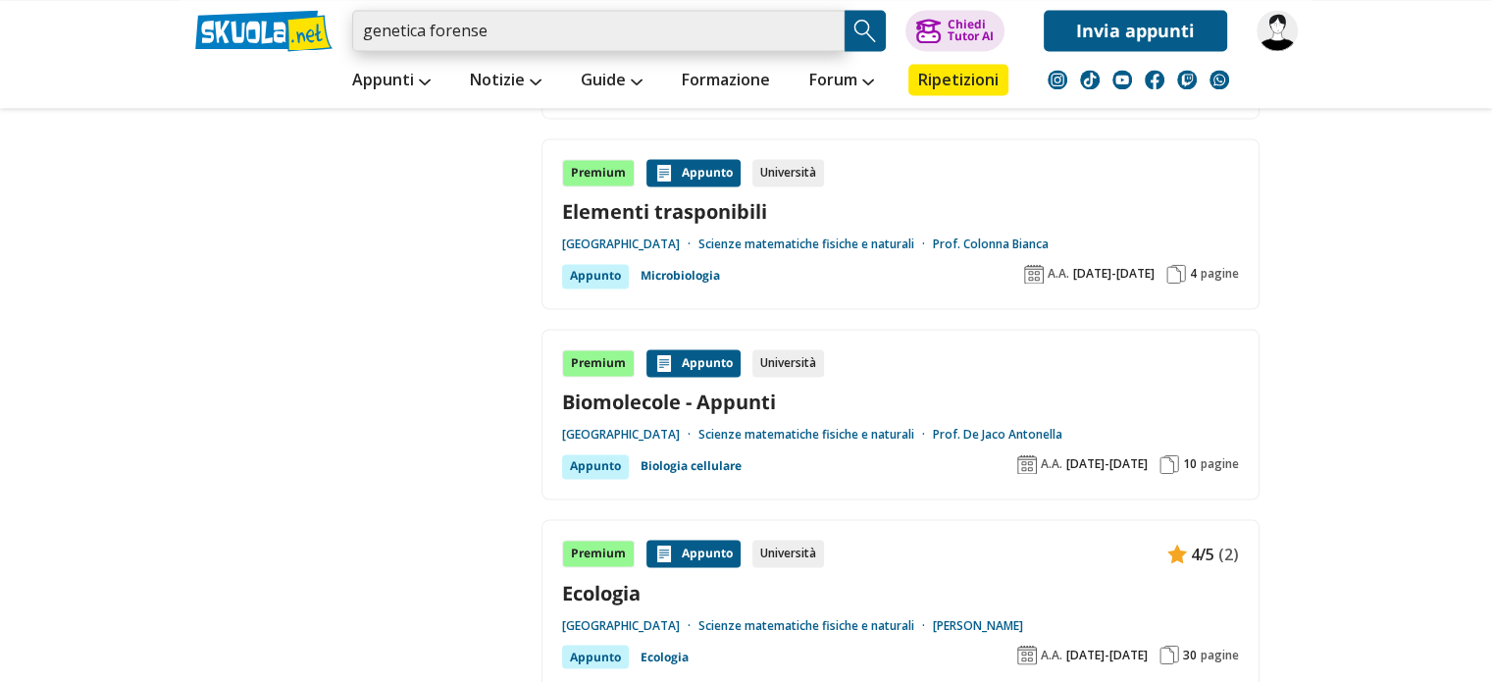
drag, startPoint x: 625, startPoint y: 27, endPoint x: 296, endPoint y: 31, distance: 328.7
click at [296, 31] on div "genetica forense Trova un tutor esperto su questo argomento Chiedi Tutor AI" at bounding box center [747, 25] width 1132 height 51
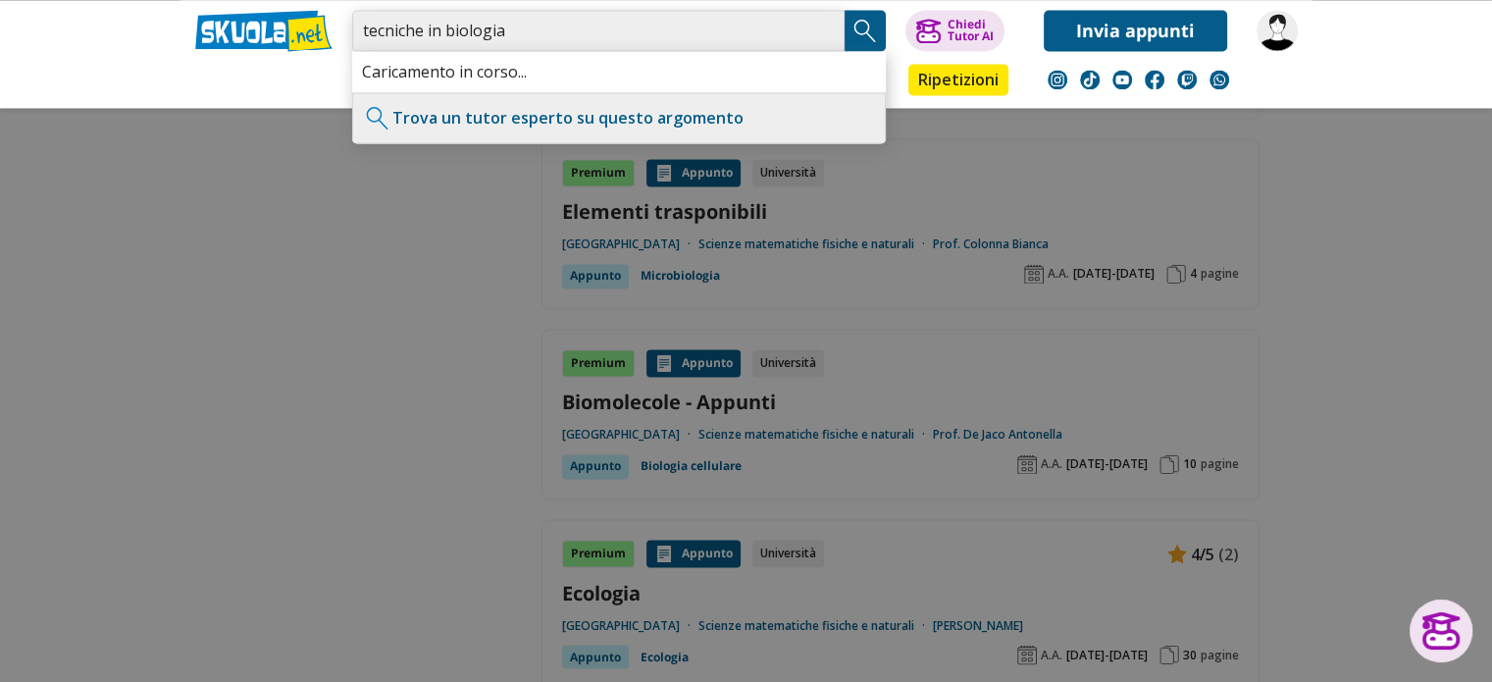
type input "tecniche in biologia"
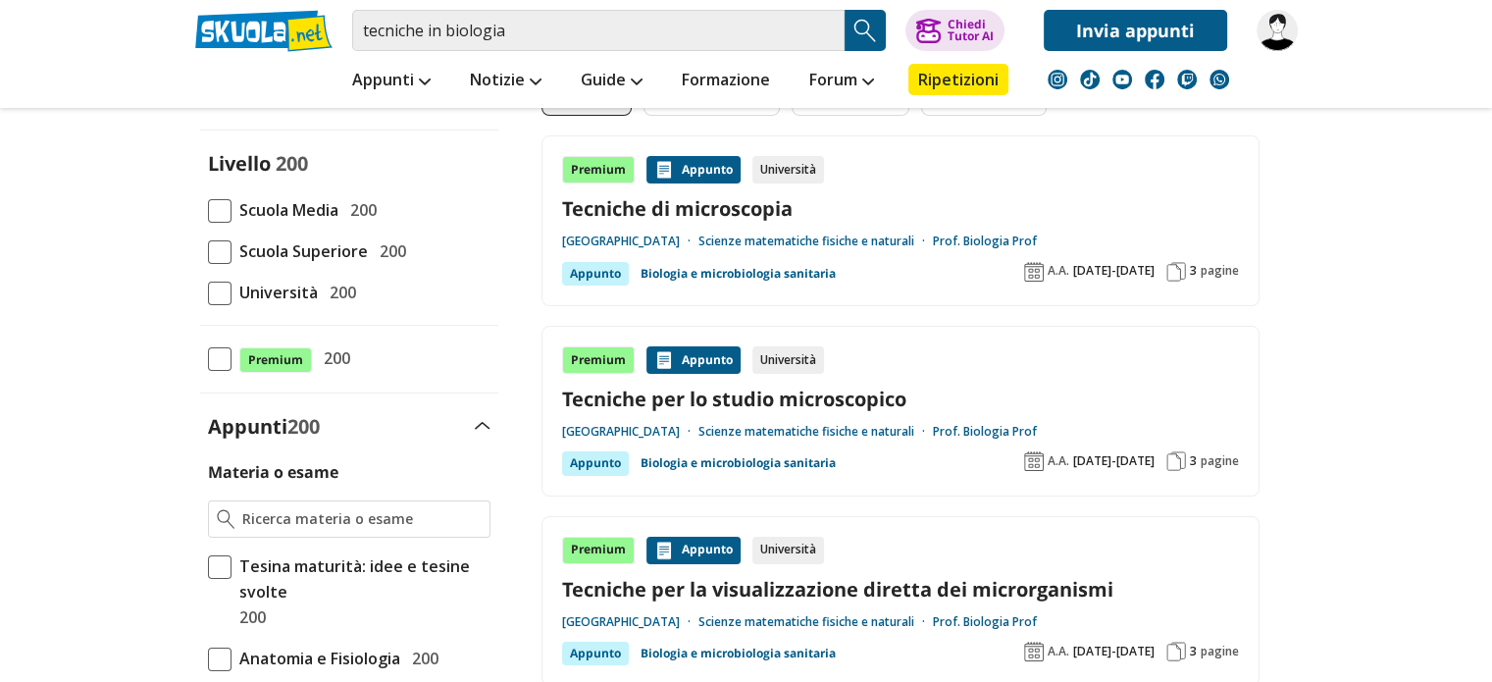
scroll to position [200, 0]
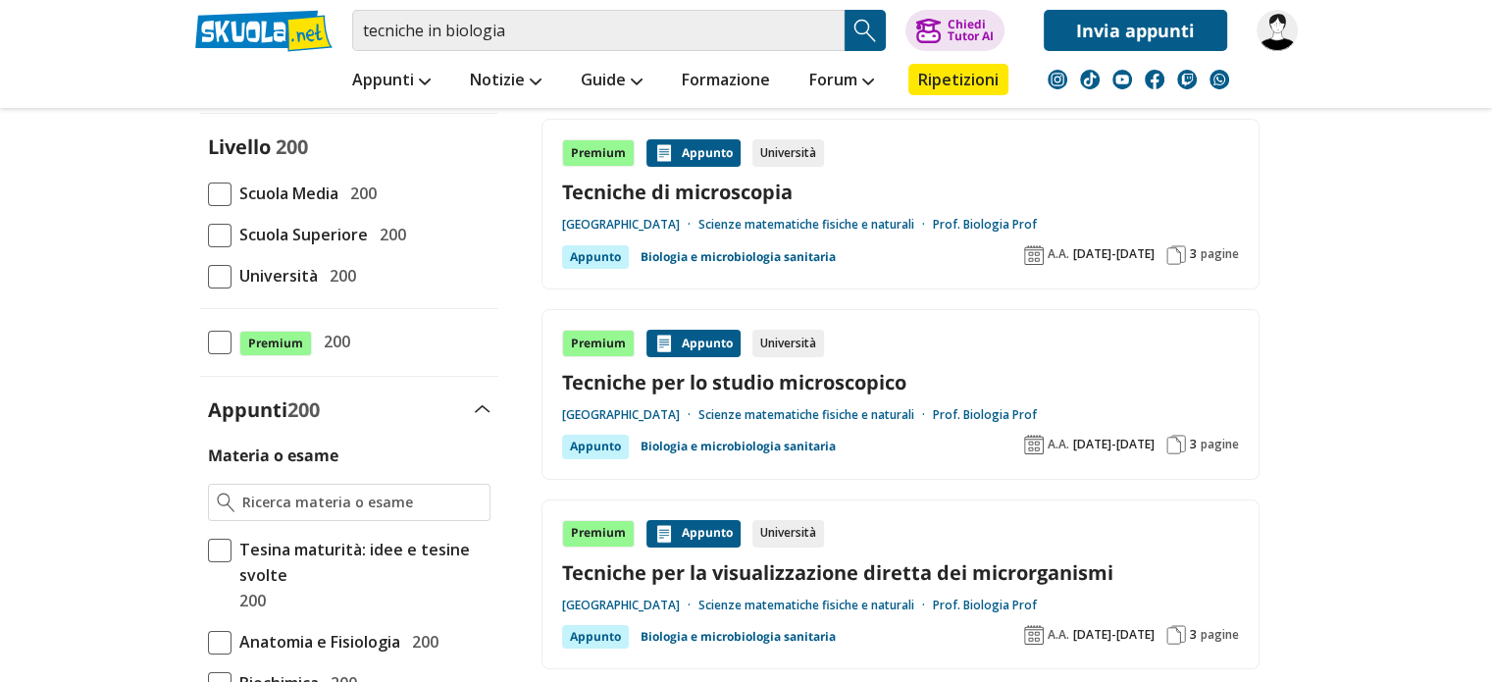
click at [226, 275] on span at bounding box center [220, 277] width 24 height 24
click at [208, 276] on input "Università 200" at bounding box center [208, 276] width 0 height 0
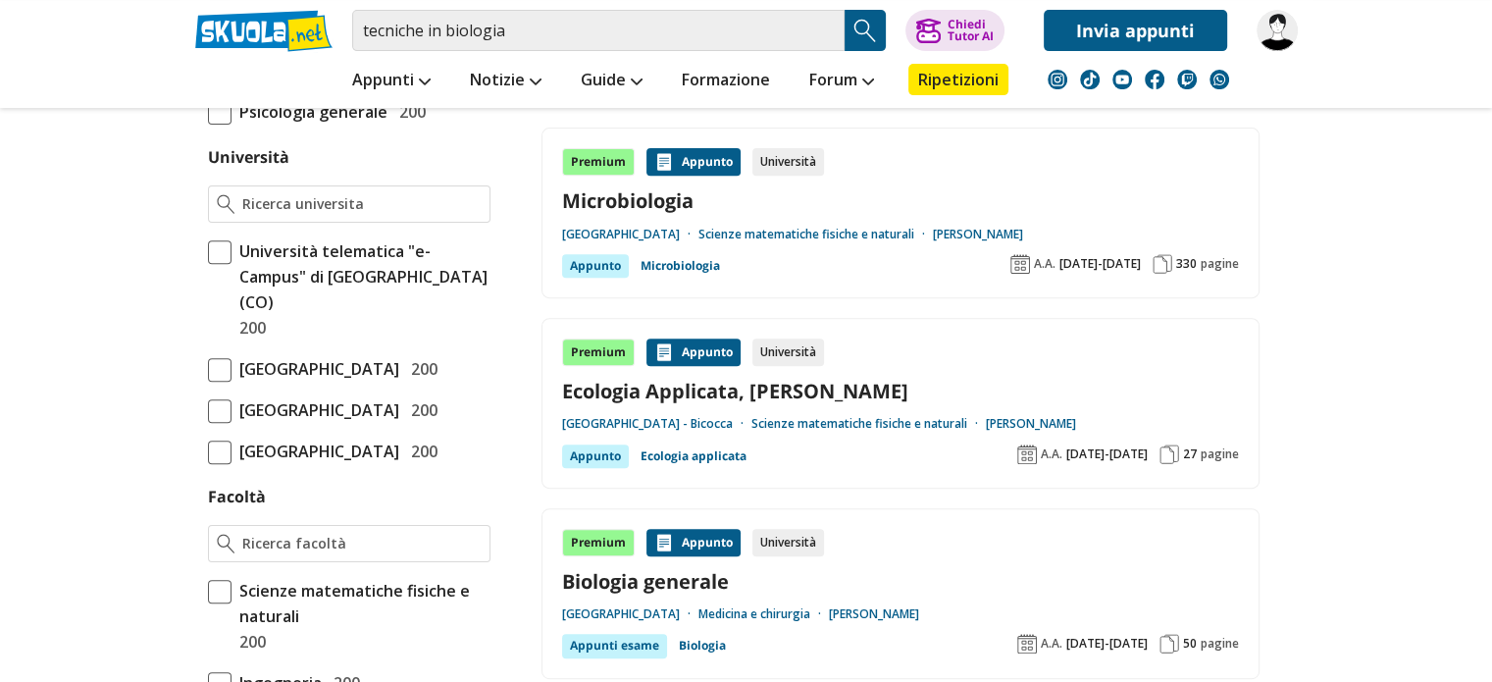
scroll to position [760, 0]
click at [246, 357] on span "[GEOGRAPHIC_DATA]" at bounding box center [316, 370] width 168 height 26
click at [208, 370] on input "Università degli Studi di Roma La Sapienza 200" at bounding box center [208, 370] width 0 height 0
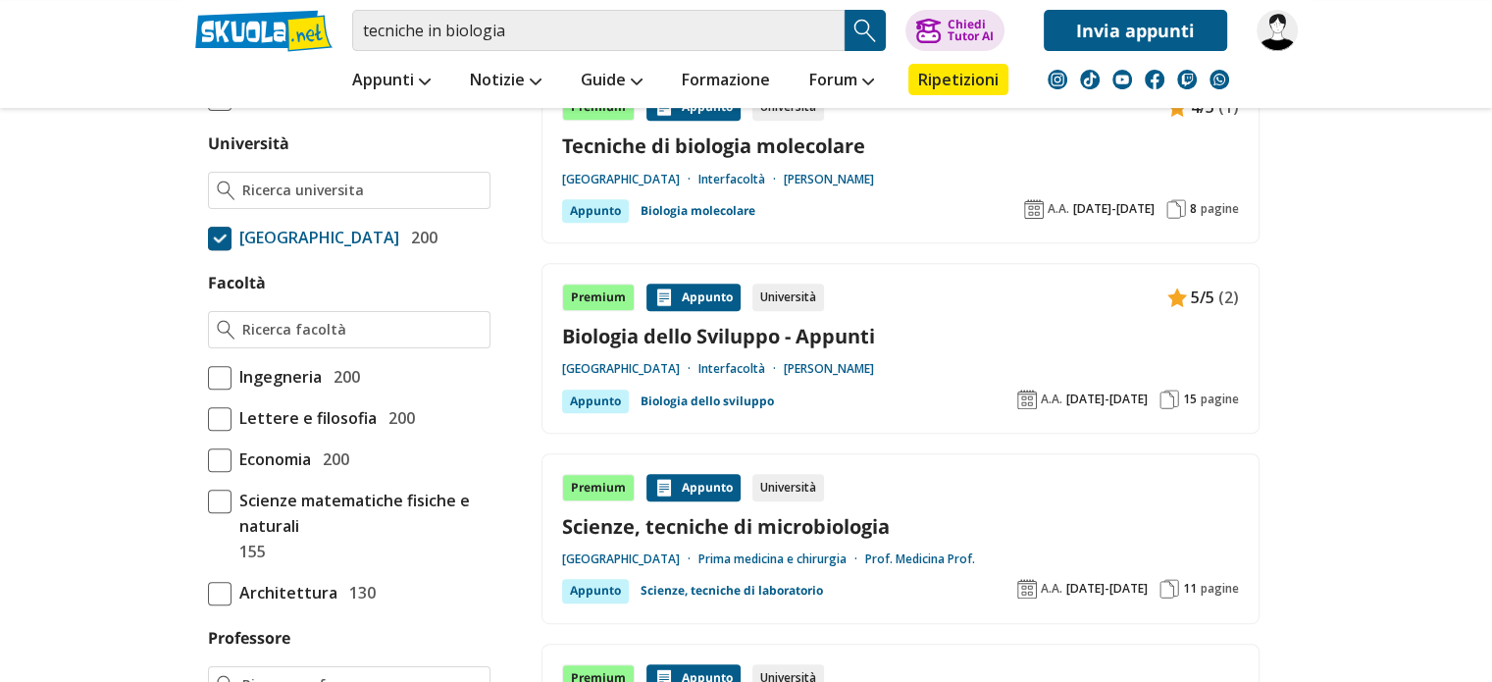
scroll to position [816, 0]
click at [797, 133] on link "Tecniche di biologia molecolare" at bounding box center [900, 145] width 677 height 26
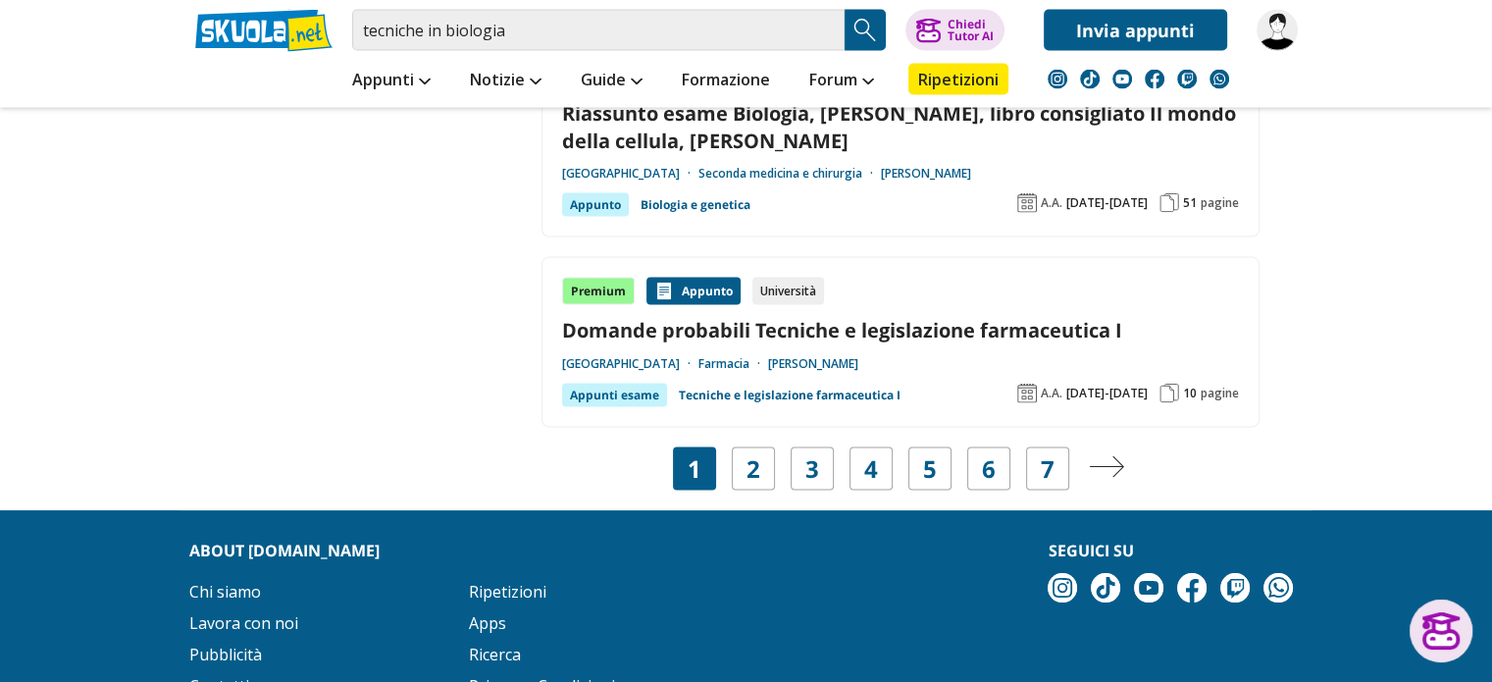
scroll to position [3877, 0]
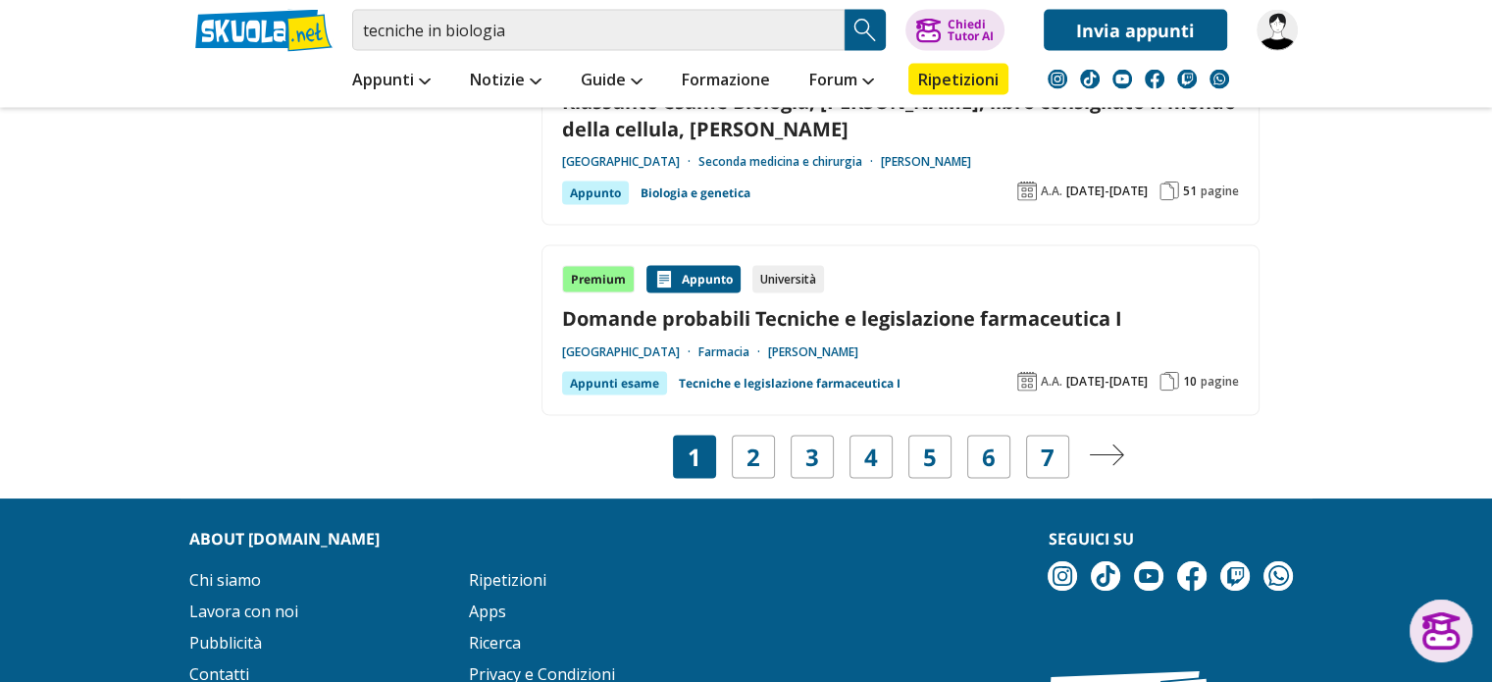
click at [1124, 442] on div "Navigazione pagine" at bounding box center [1106, 457] width 43 height 43
click at [1115, 444] on img "Pagina successiva" at bounding box center [1106, 455] width 35 height 22
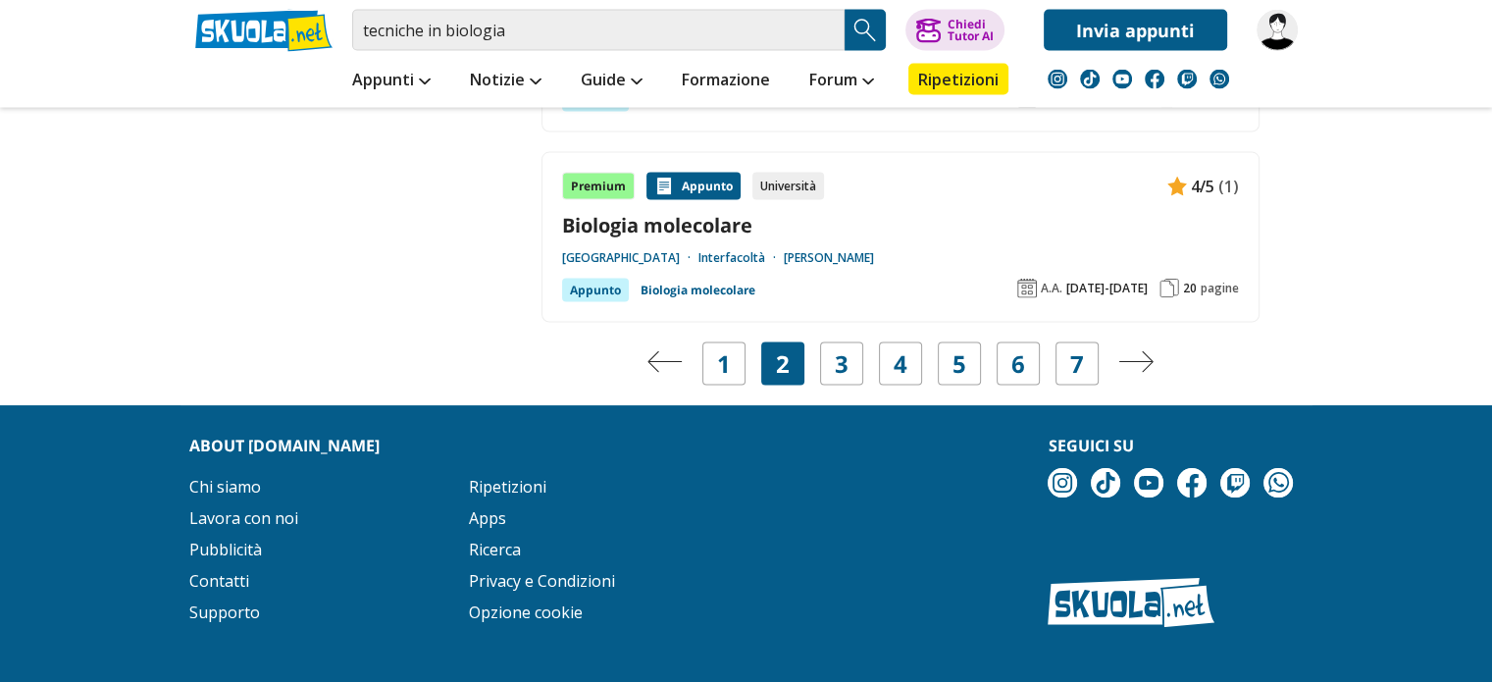
scroll to position [3944, 0]
click at [1138, 373] on img "Pagina successiva" at bounding box center [1136, 362] width 35 height 22
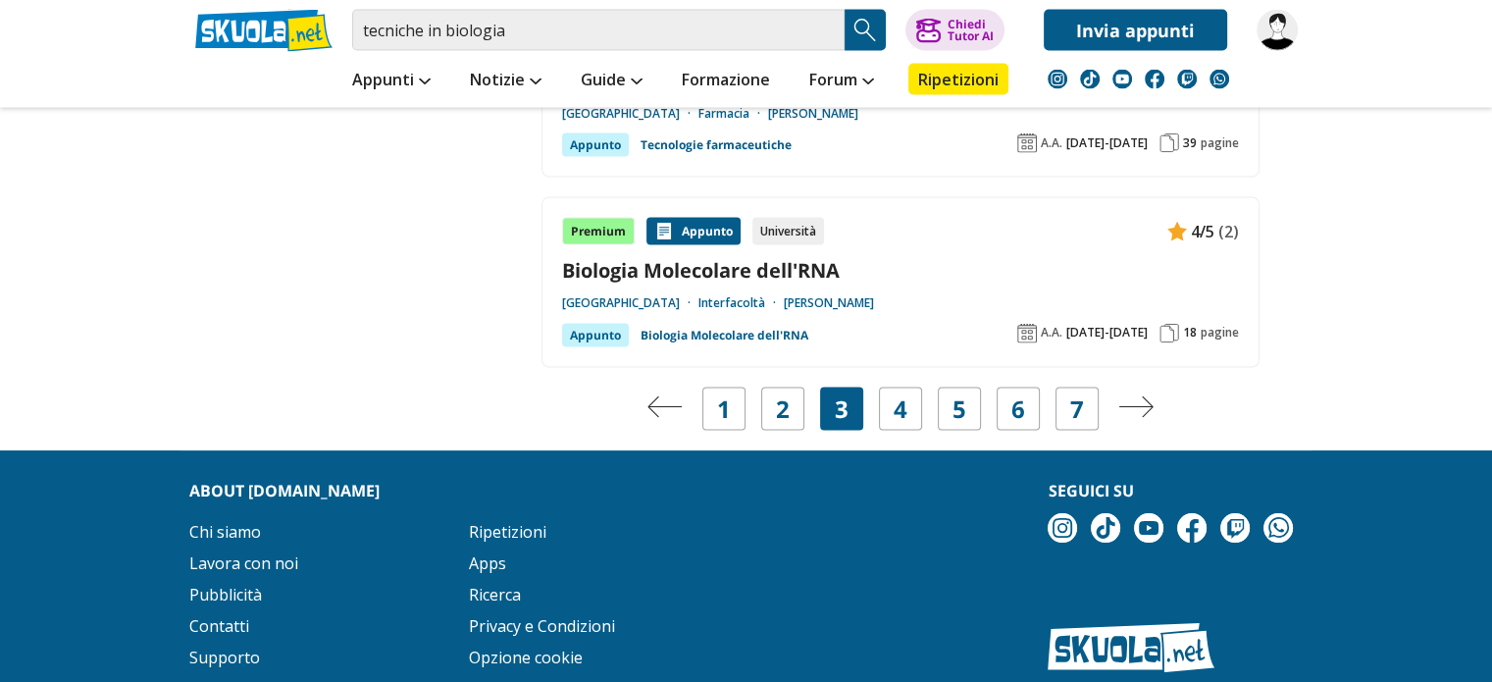
scroll to position [3736, 0]
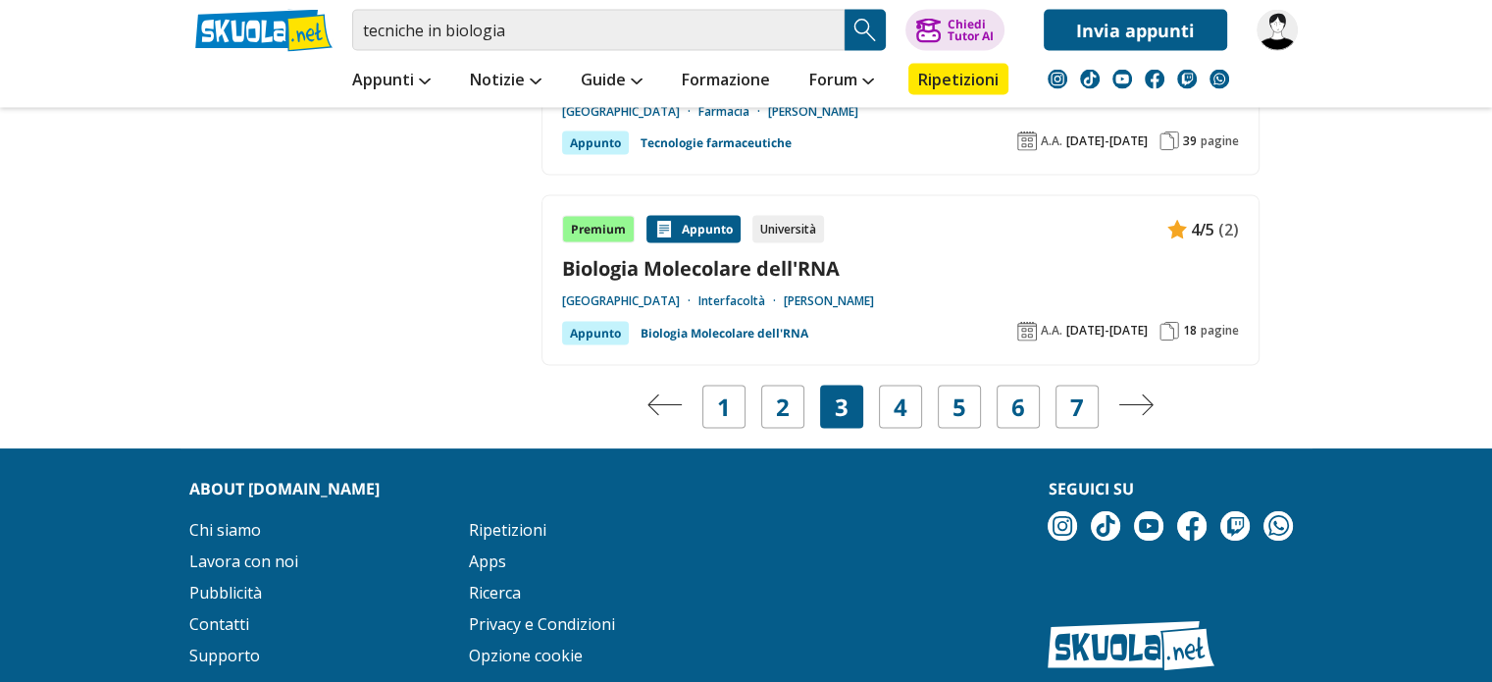
click at [1139, 416] on img "Pagina successiva" at bounding box center [1136, 405] width 35 height 22
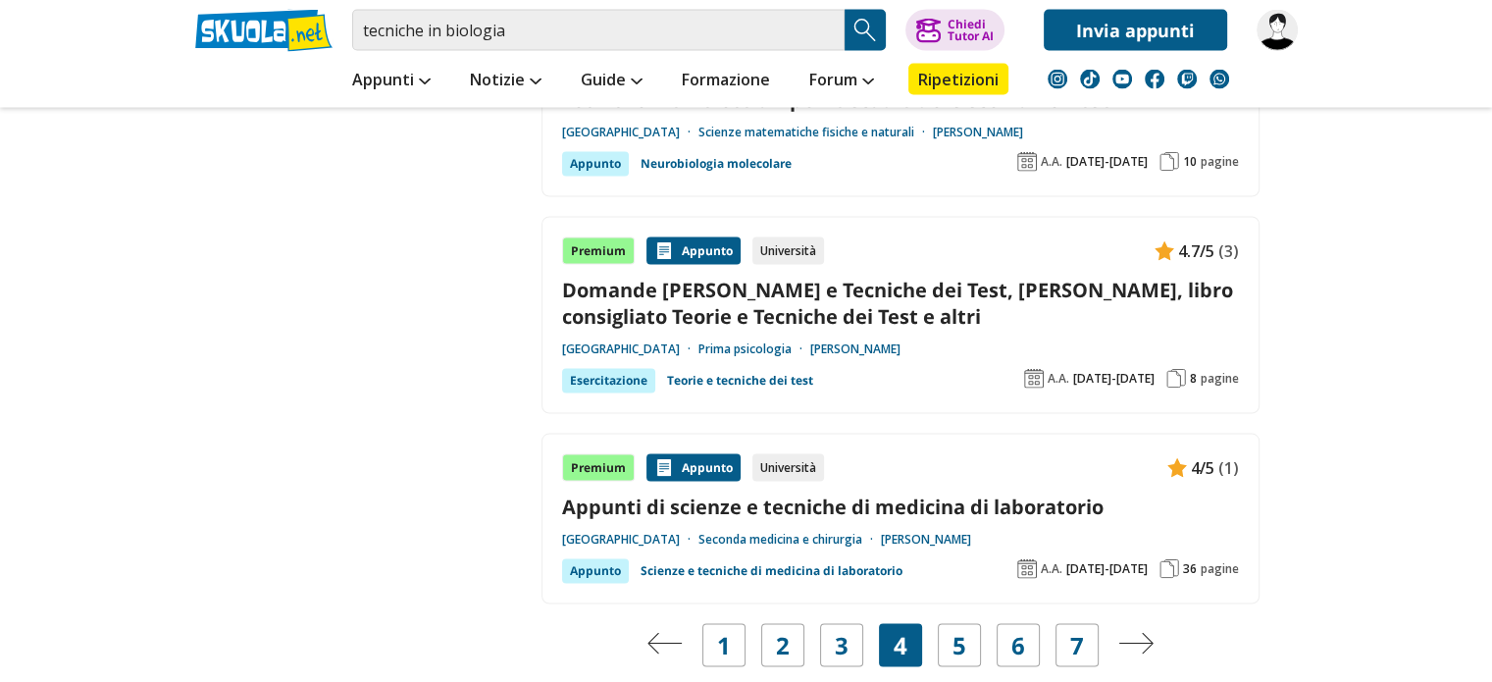
scroll to position [3744, 0]
click at [939, 276] on link "Domande Esame Teorie e Tecniche dei Test, prof Pezzuti, libro consigliato Teori…" at bounding box center [900, 302] width 677 height 53
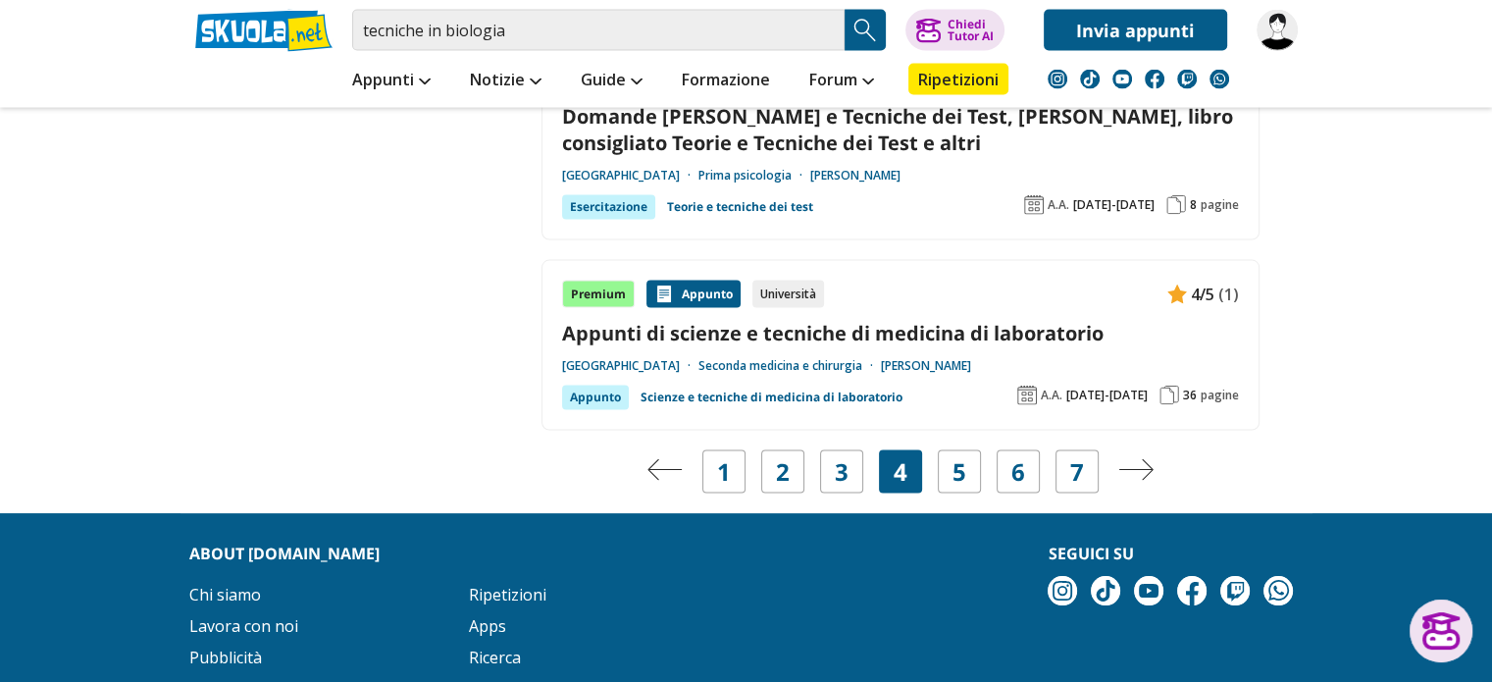
scroll to position [3921, 0]
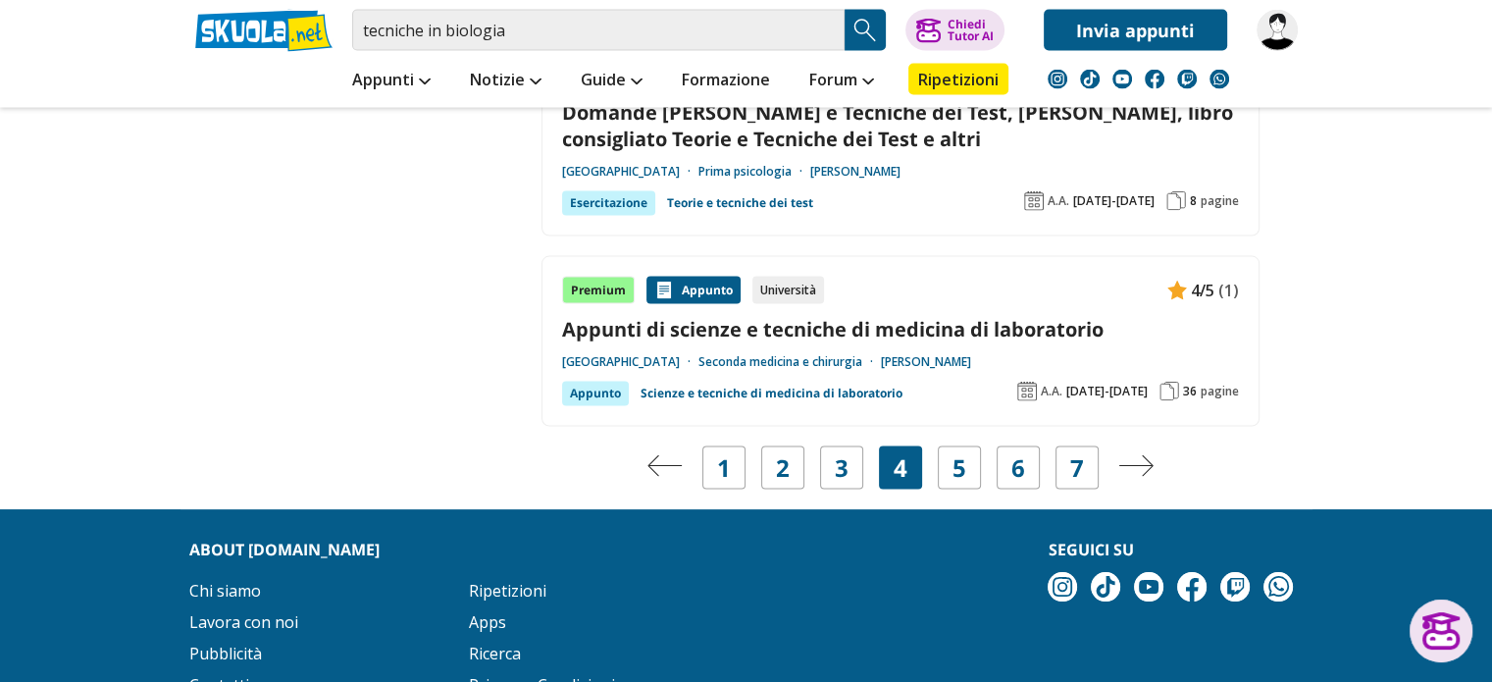
click at [1015, 316] on link "Appunti di scienze e tecniche di medicina di laboratorio" at bounding box center [900, 329] width 677 height 26
click at [1132, 455] on img "Pagina successiva" at bounding box center [1136, 466] width 35 height 22
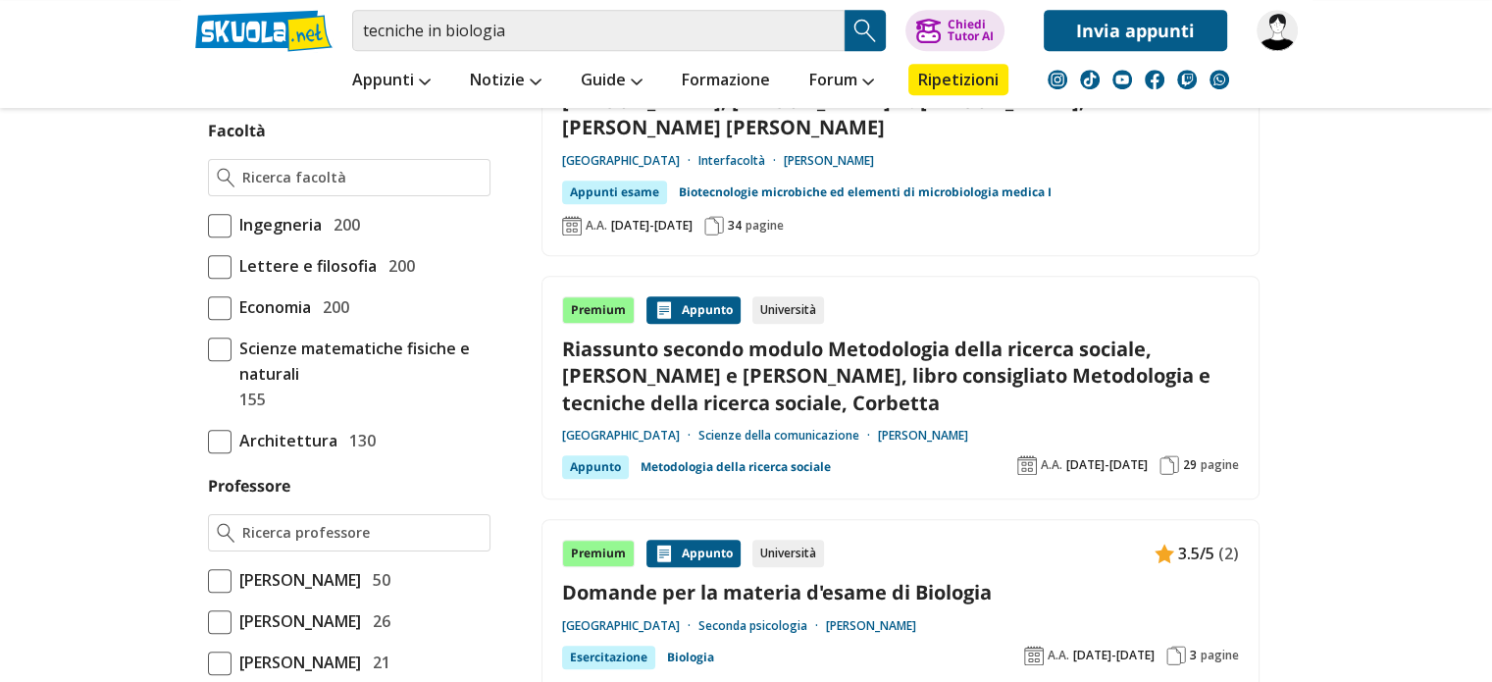
scroll to position [972, 0]
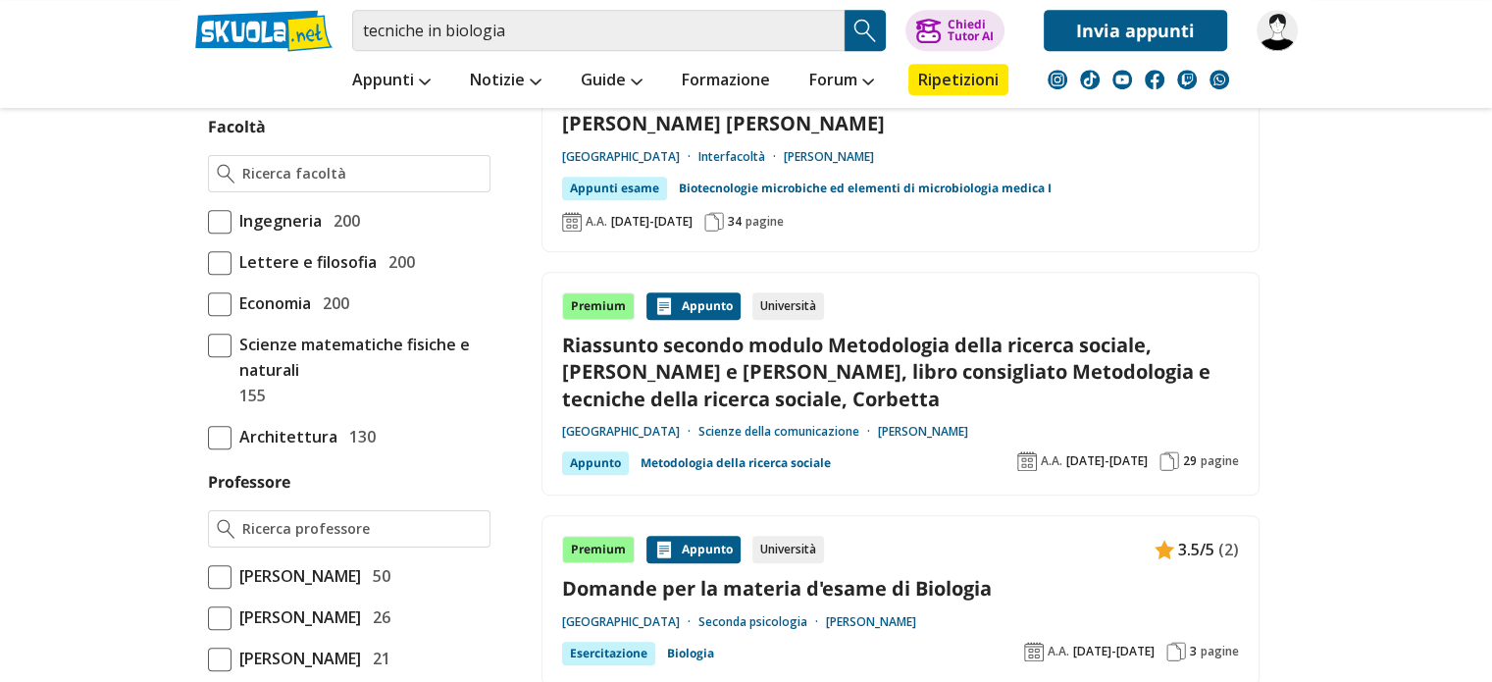
click at [252, 383] on span "Scienze matematiche fisiche e naturali" at bounding box center [361, 357] width 259 height 51
click at [208, 370] on input "Scienze matematiche fisiche e naturali 155" at bounding box center [208, 370] width 0 height 0
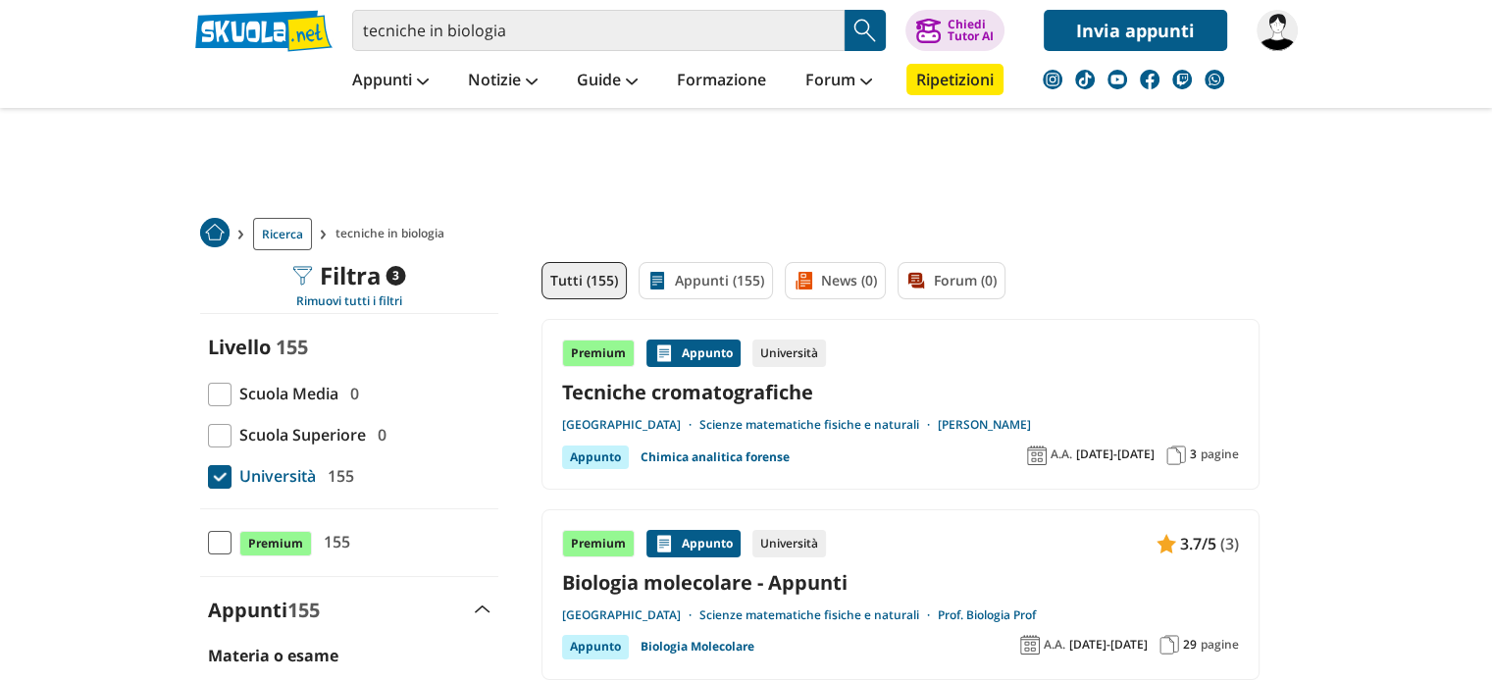
click at [752, 387] on link "Tecniche cromatografiche" at bounding box center [900, 392] width 677 height 26
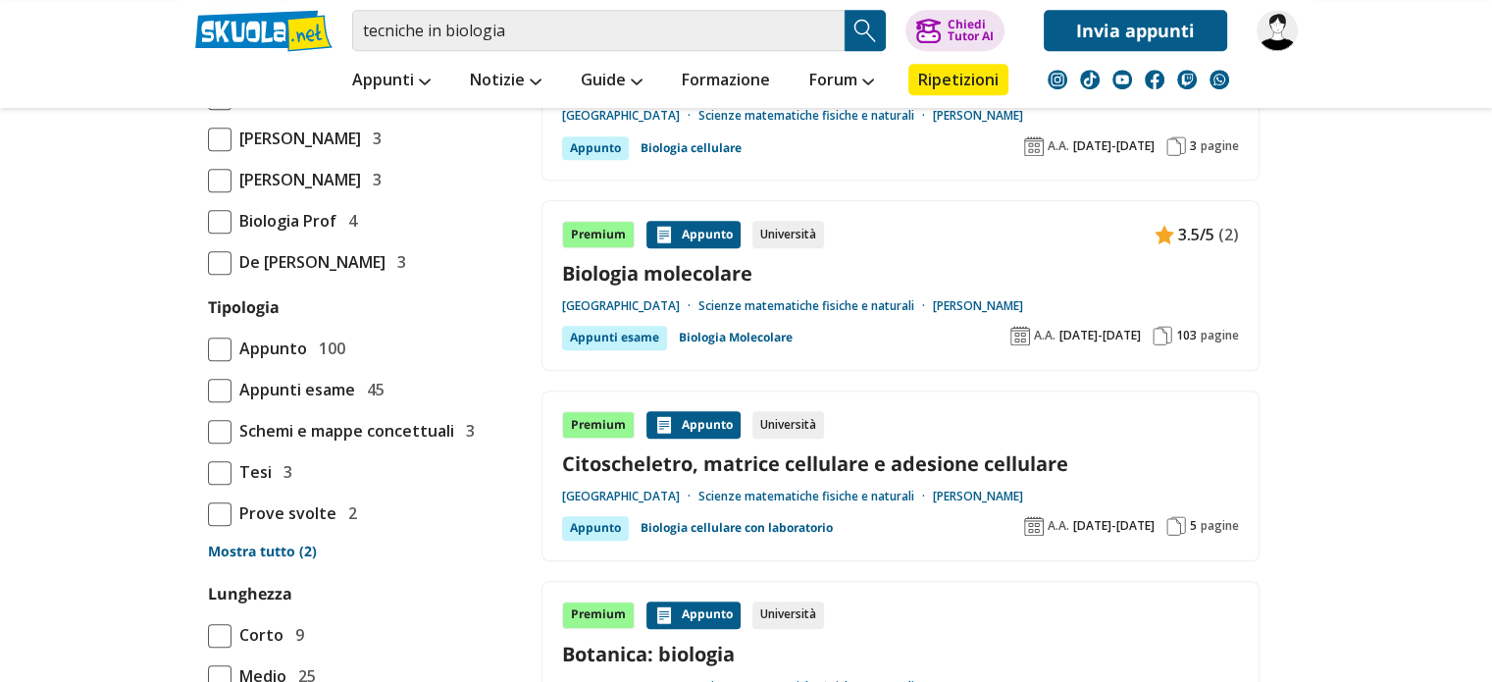
scroll to position [1302, 0]
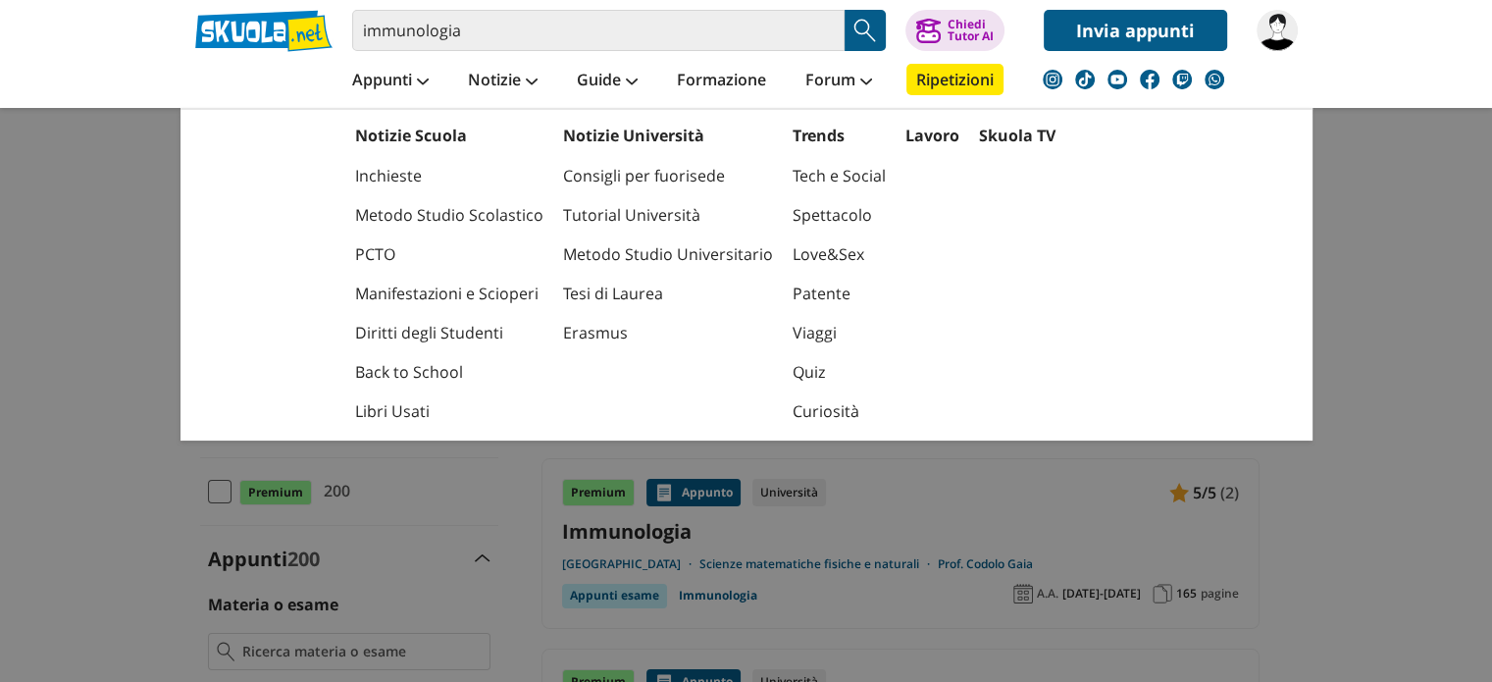
scroll to position [53, 0]
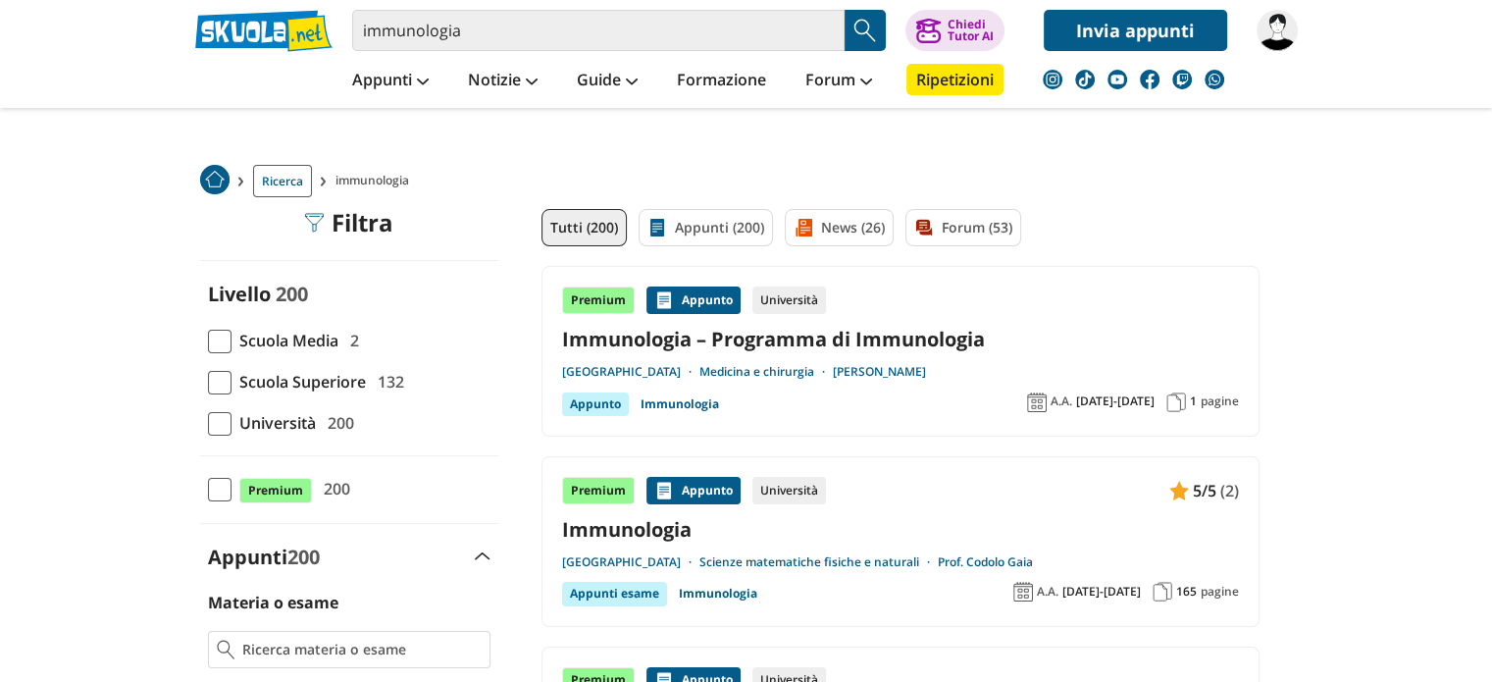
click at [255, 425] on span "Università" at bounding box center [274, 423] width 84 height 26
click at [208, 423] on input "Università 200" at bounding box center [208, 423] width 0 height 0
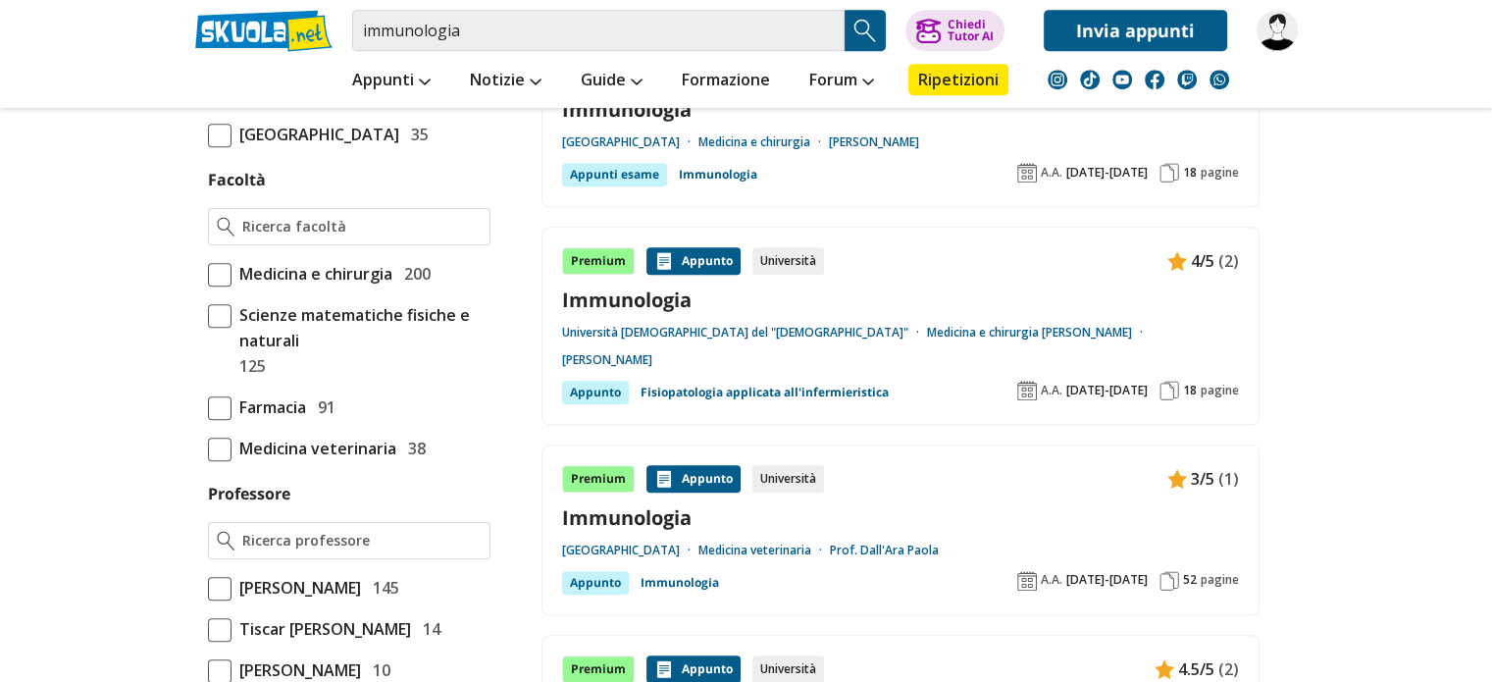
scroll to position [759, 0]
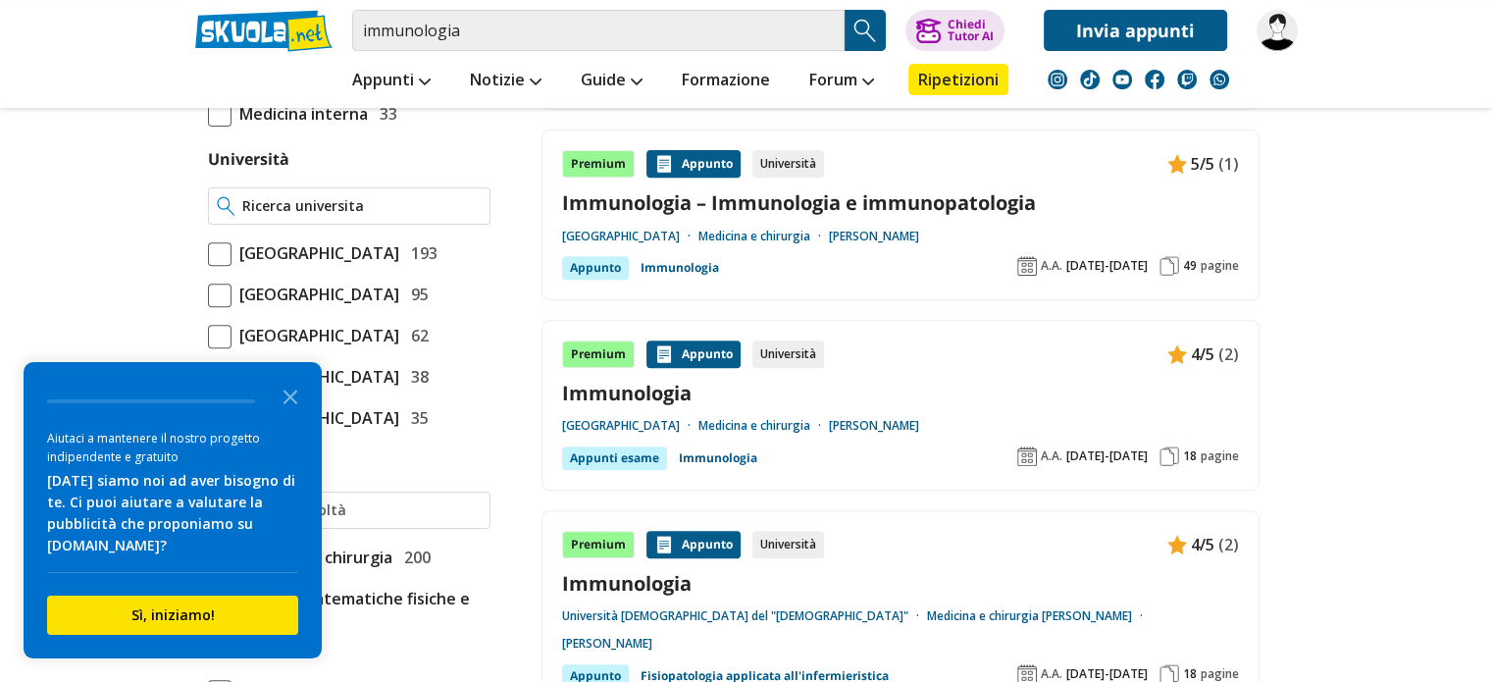
click at [337, 196] on input "Università" at bounding box center [361, 206] width 238 height 20
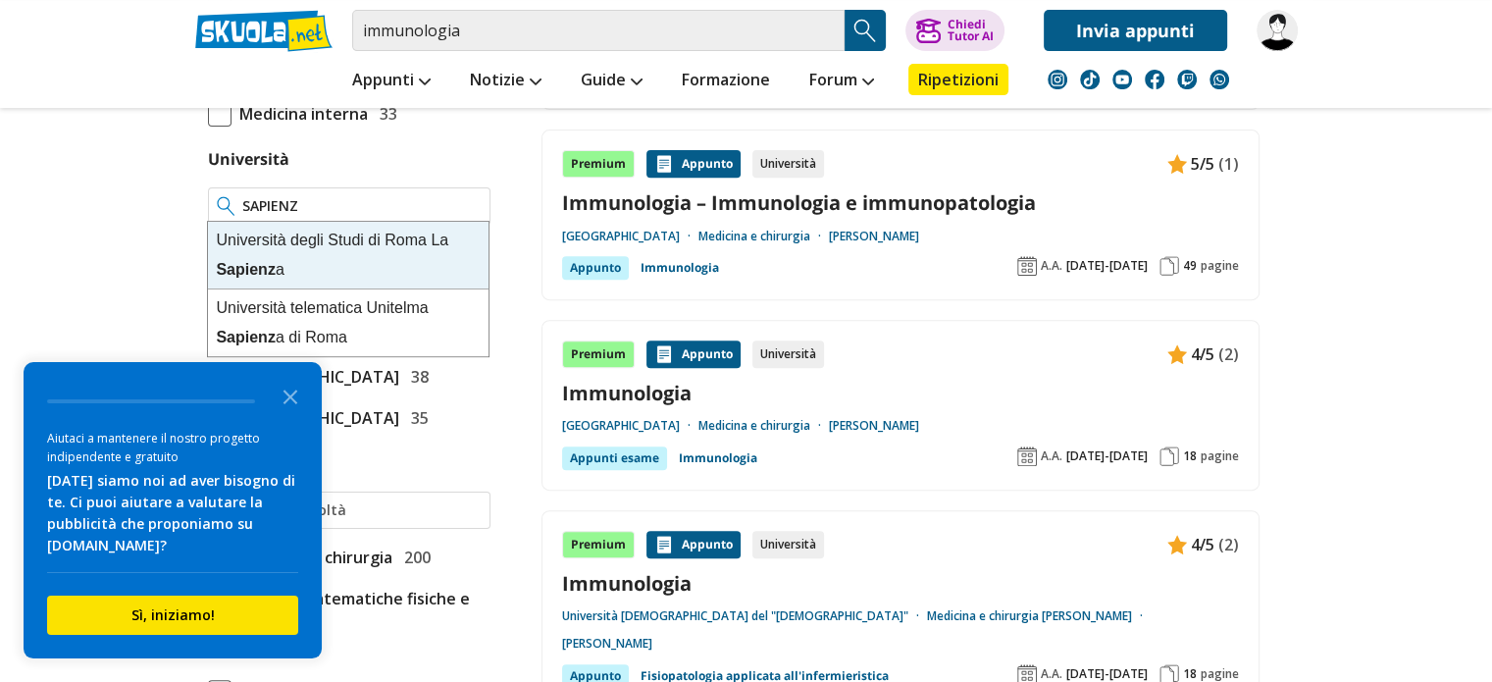
click at [333, 249] on div "U n i v e r s i t à d e g l i S t u d i d i R o m a L a Sapienz a" at bounding box center [348, 256] width 281 height 68
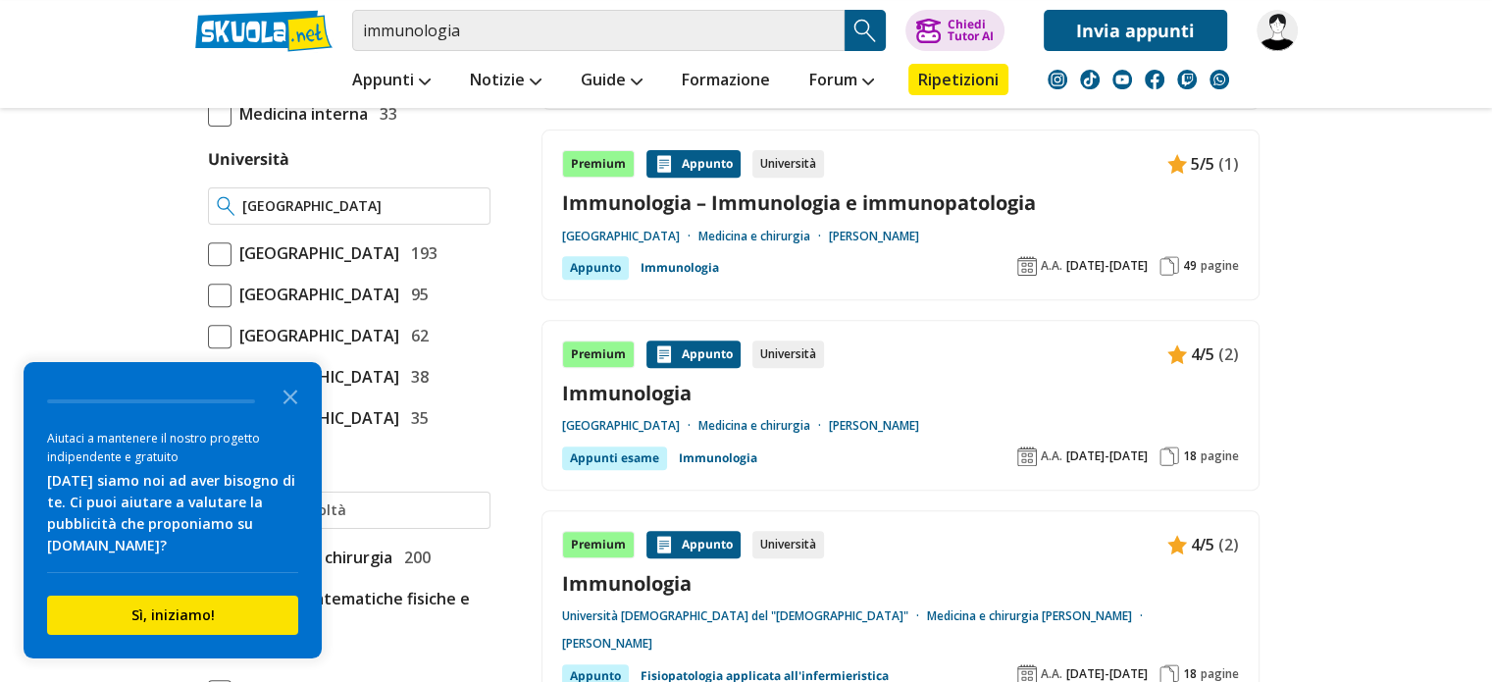
type input "[GEOGRAPHIC_DATA]"
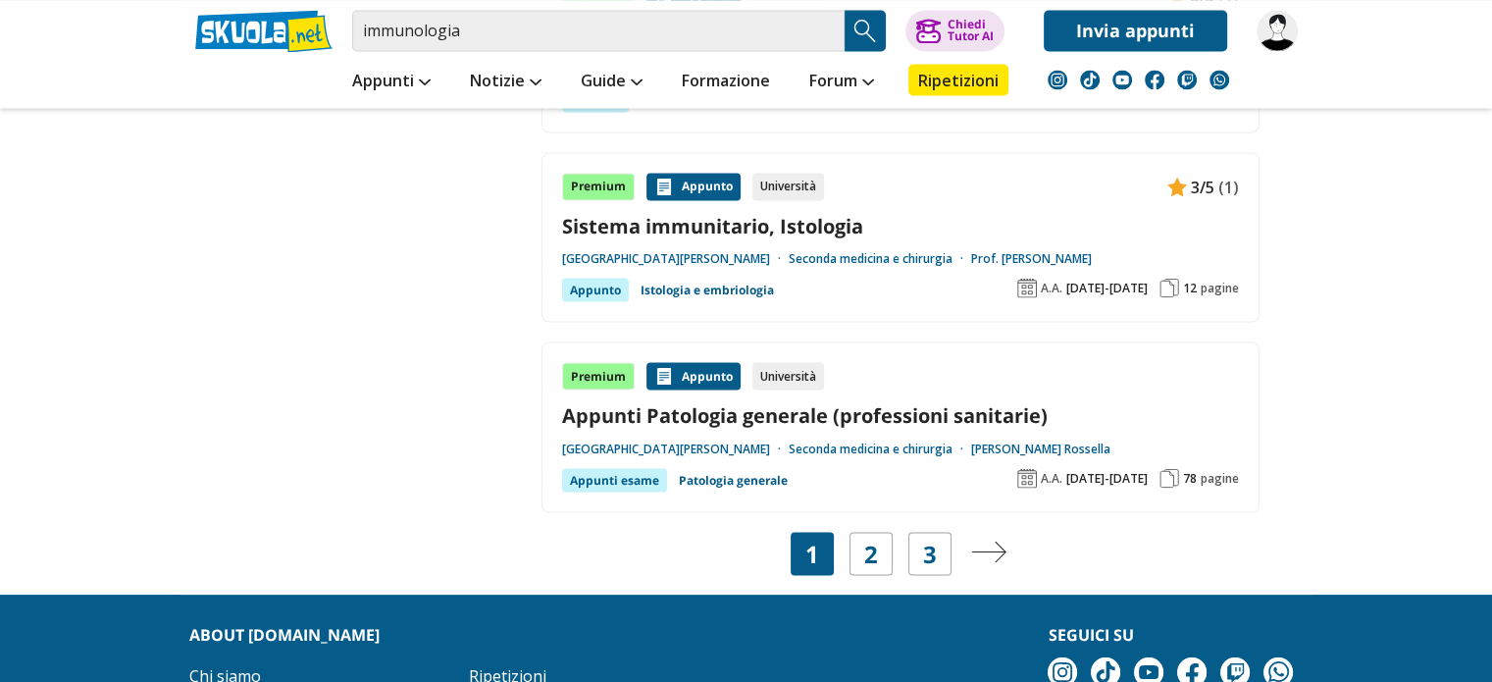
scroll to position [3649, 0]
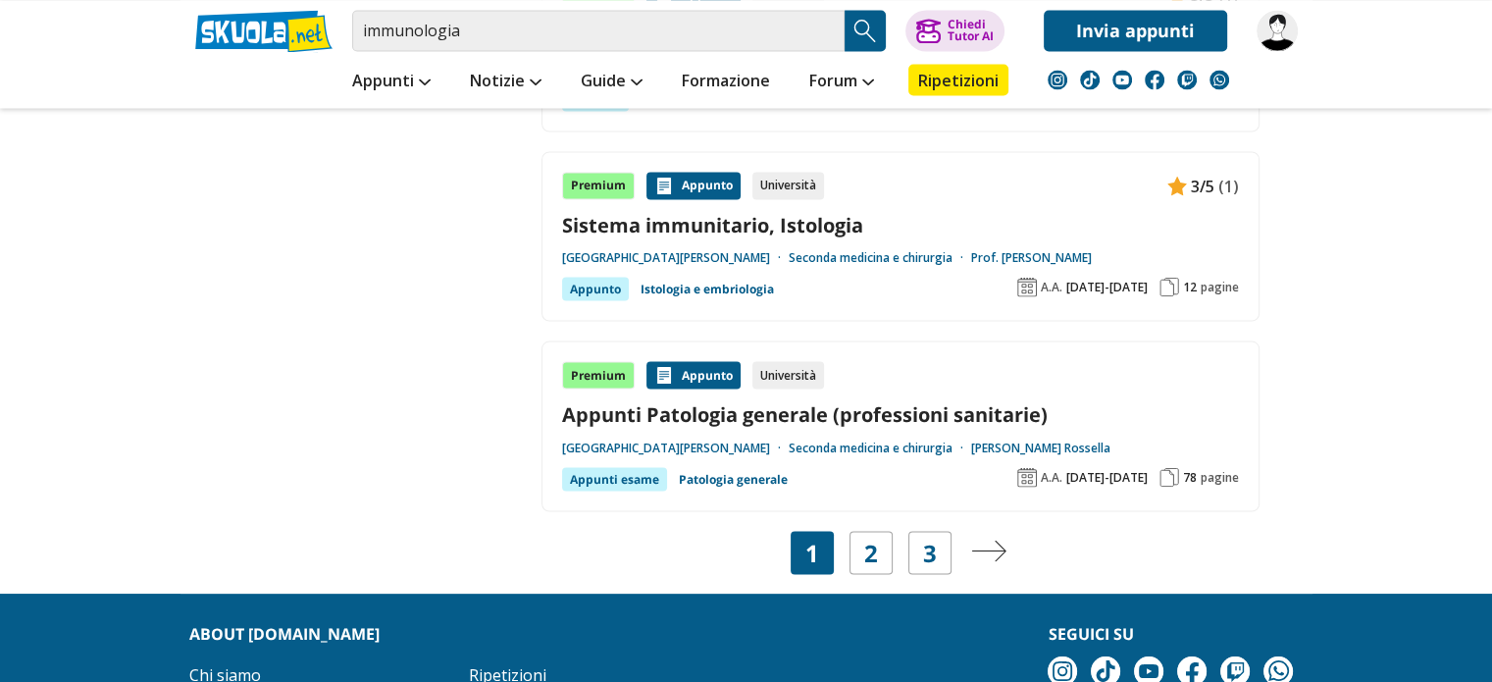
click at [981, 548] on img "Pagina successiva" at bounding box center [988, 551] width 35 height 22
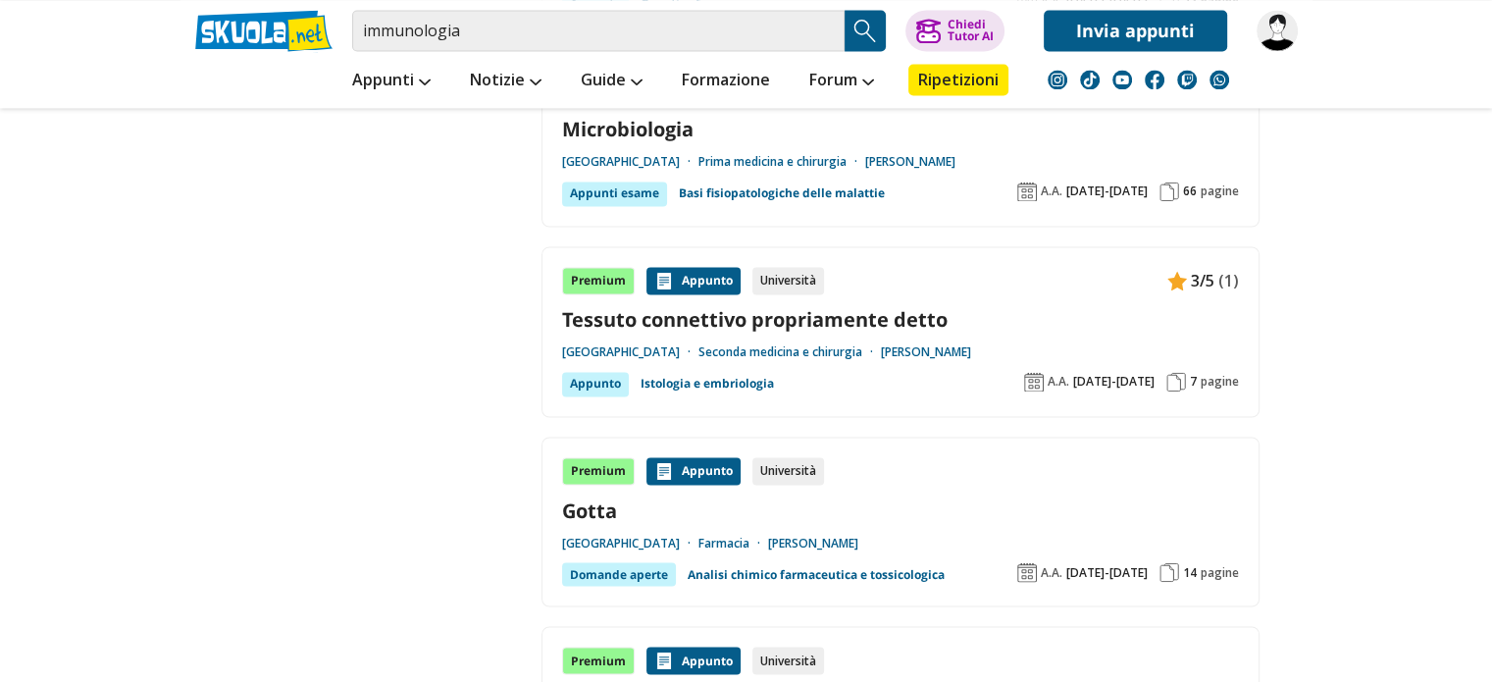
scroll to position [3770, 0]
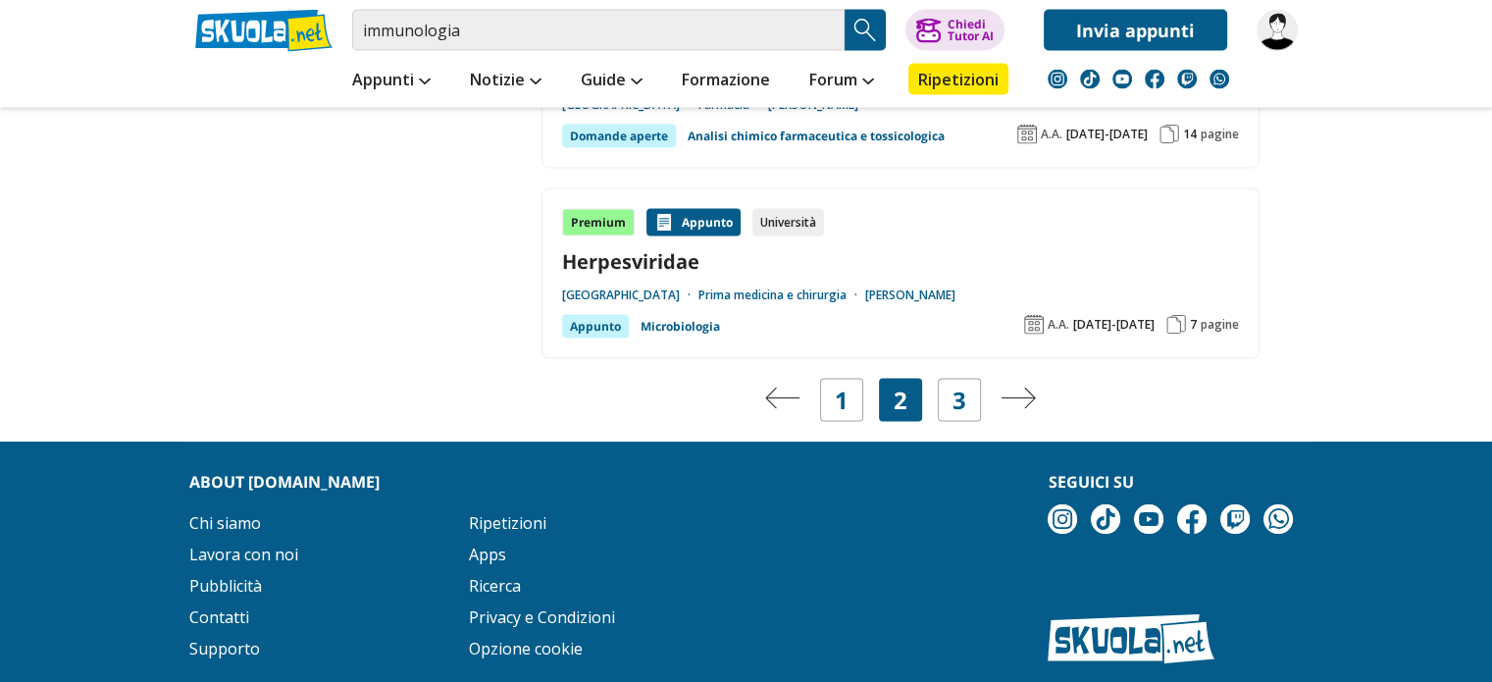
click at [1022, 388] on img "Pagina successiva" at bounding box center [1018, 399] width 35 height 22
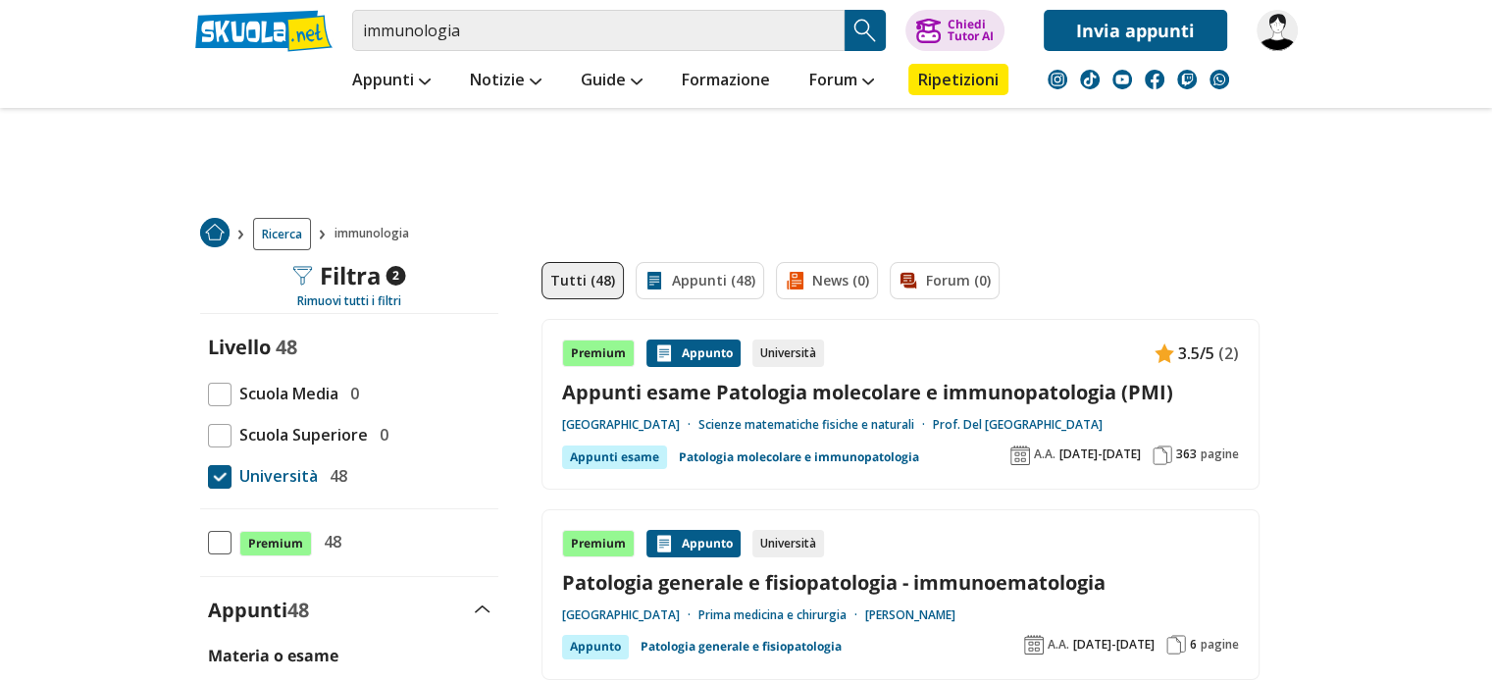
click at [738, 391] on link "Appunti esame Patologia molecolare e immunopatologia (PMI)" at bounding box center [900, 392] width 677 height 26
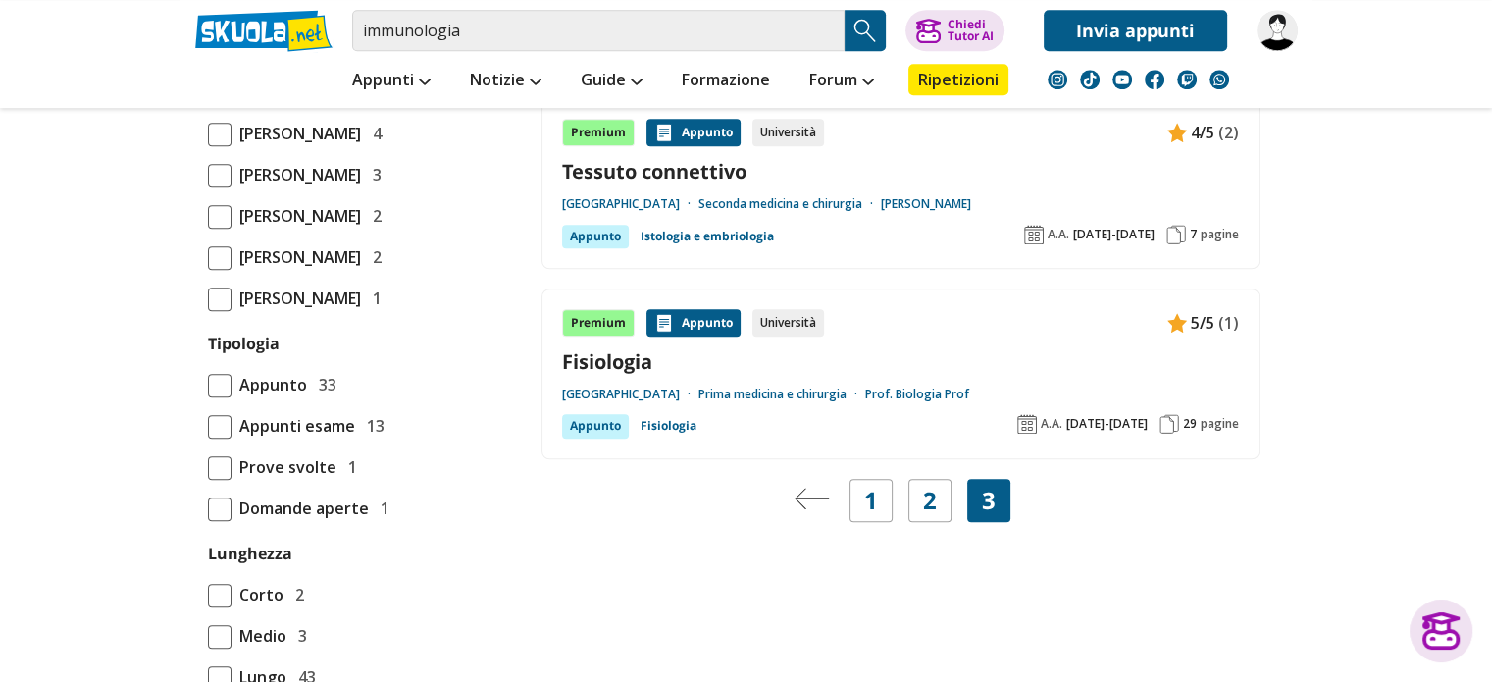
scroll to position [1416, 0]
click at [875, 491] on link "1" at bounding box center [871, 499] width 14 height 27
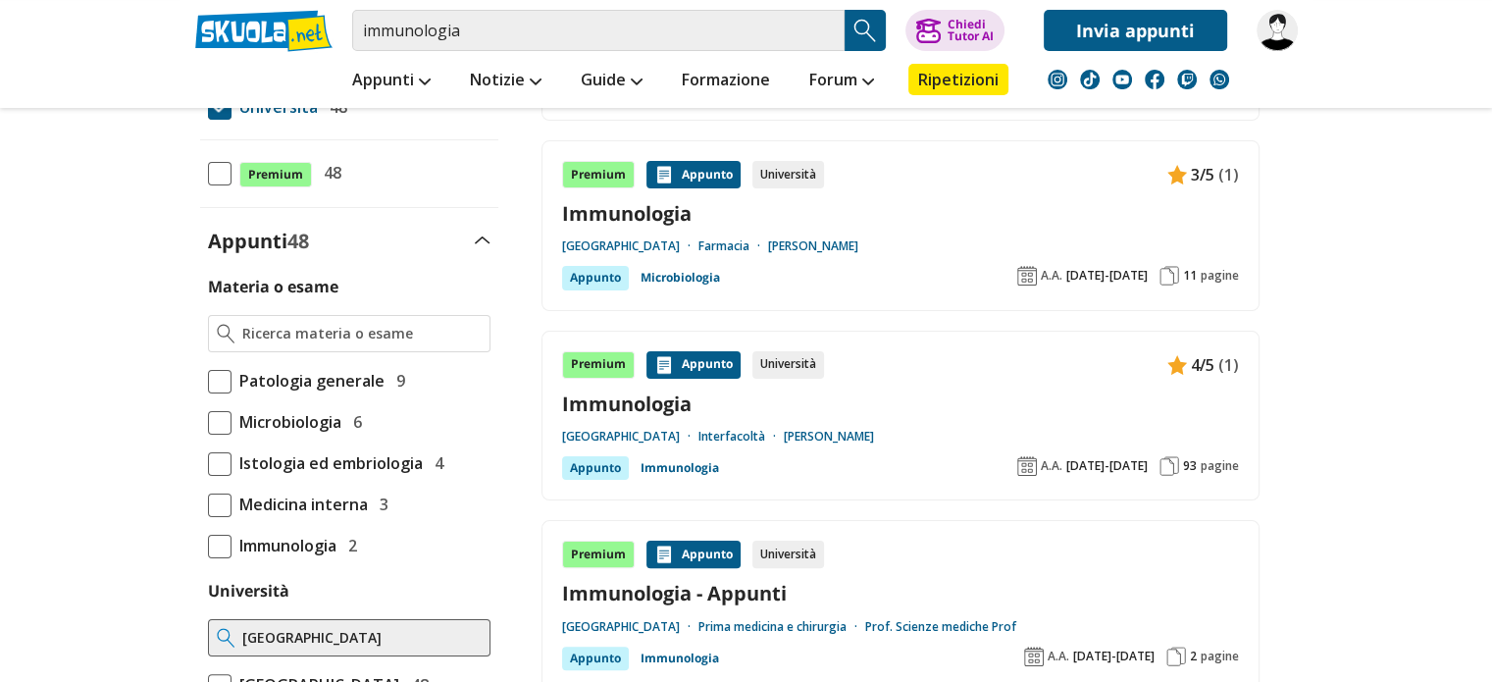
scroll to position [258, 0]
